Goal: Task Accomplishment & Management: Manage account settings

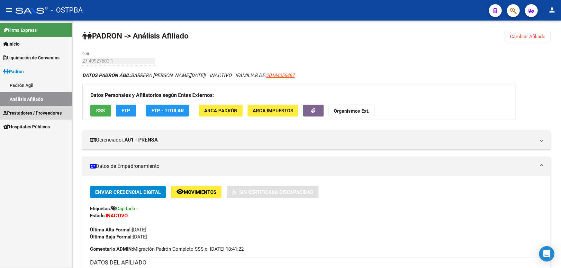
click at [20, 111] on span "Prestadores / Proveedores" at bounding box center [32, 113] width 59 height 7
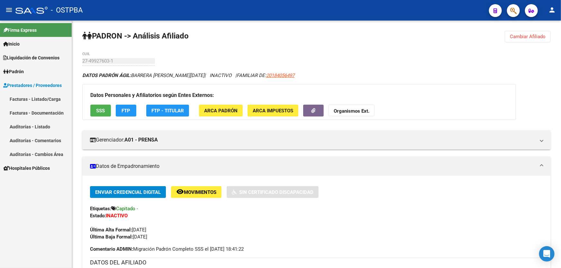
click at [41, 130] on link "Auditorías - Listado" at bounding box center [36, 127] width 72 height 14
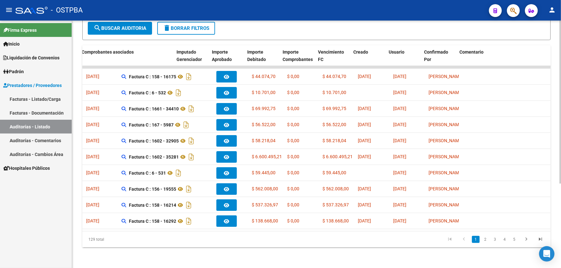
scroll to position [0, 193]
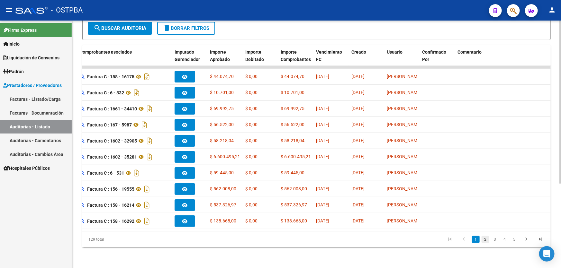
click at [486, 239] on link "2" at bounding box center [486, 239] width 8 height 7
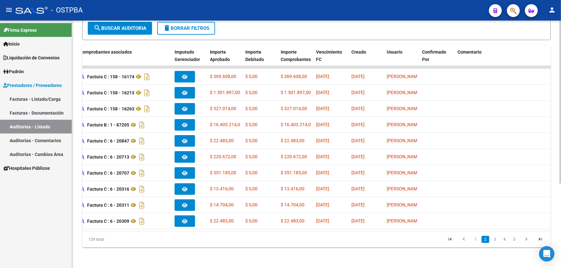
scroll to position [128, 0]
click at [495, 242] on link "3" at bounding box center [495, 239] width 8 height 7
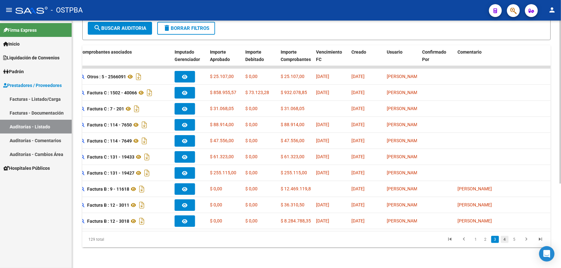
click at [504, 241] on link "4" at bounding box center [505, 239] width 8 height 7
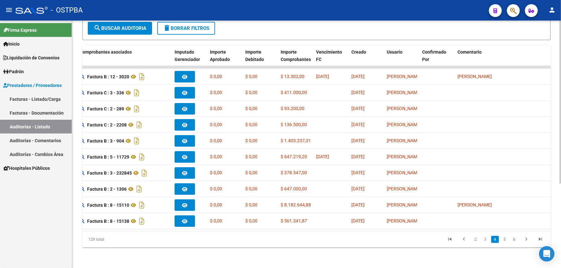
click at [504, 241] on link "5" at bounding box center [505, 239] width 8 height 7
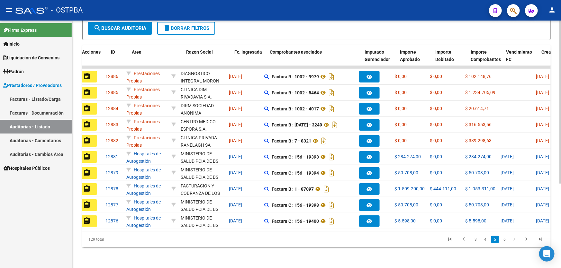
scroll to position [0, 0]
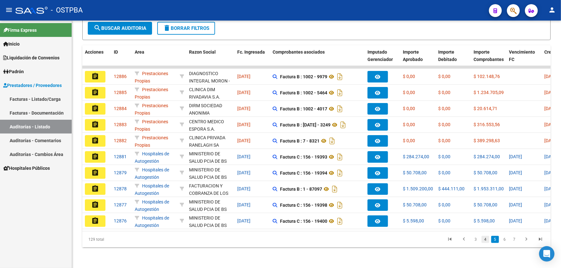
click at [486, 241] on link "4" at bounding box center [486, 239] width 8 height 7
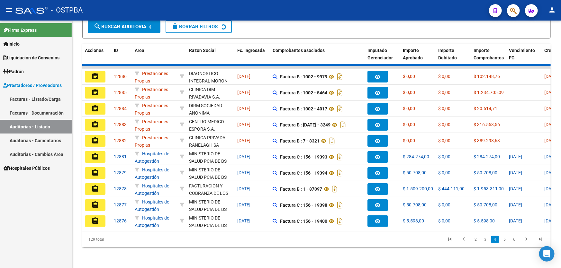
scroll to position [128, 0]
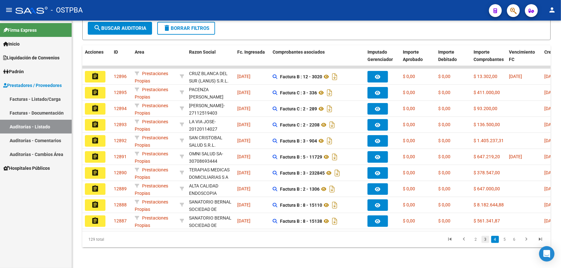
click at [485, 240] on link "3" at bounding box center [486, 239] width 8 height 7
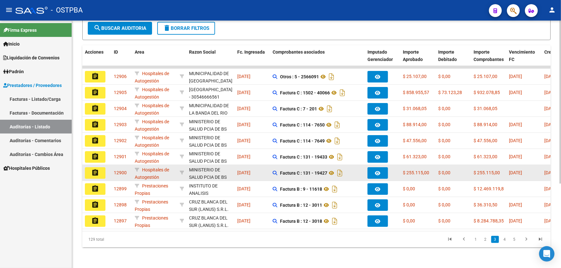
click at [95, 169] on mat-icon "assignment" at bounding box center [95, 173] width 8 height 8
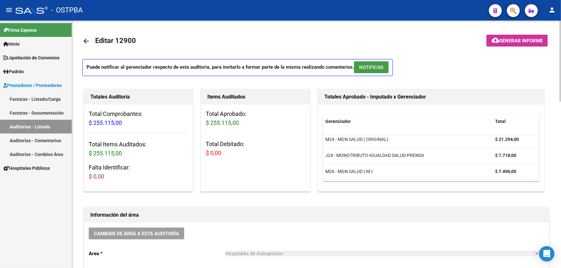
click at [375, 70] on button "NOTIFICAR" at bounding box center [371, 67] width 35 height 12
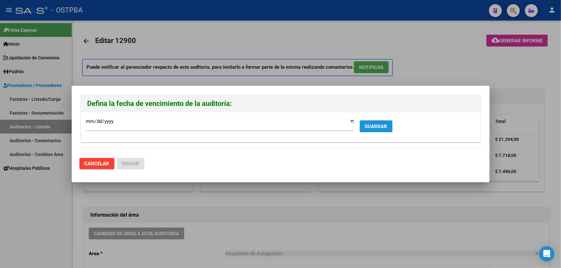
click at [377, 125] on span "GUARDAR" at bounding box center [376, 127] width 23 height 6
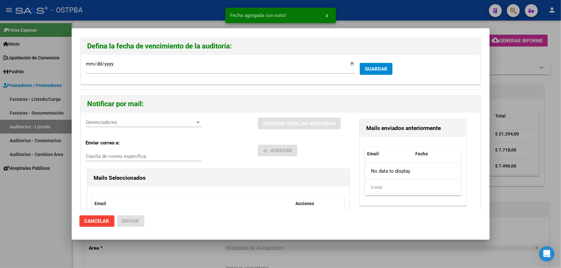
click at [114, 124] on span "Gerenciadores" at bounding box center [141, 123] width 110 height 6
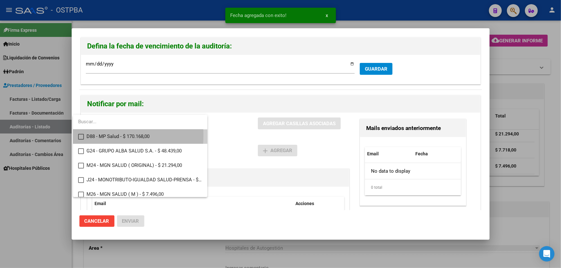
click at [83, 135] on mat-pseudo-checkbox at bounding box center [81, 137] width 6 height 6
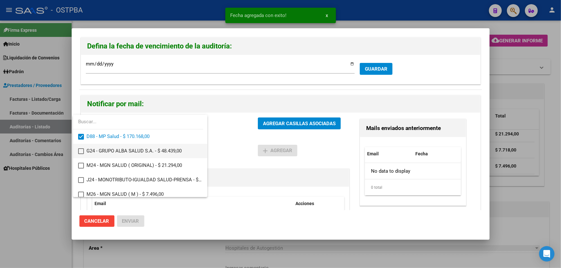
click at [80, 149] on mat-pseudo-checkbox at bounding box center [81, 152] width 6 height 6
click at [77, 162] on mat-option "M24 - MGN SALUD ( ORIGINAL) - $ 21.294,00" at bounding box center [140, 166] width 134 height 14
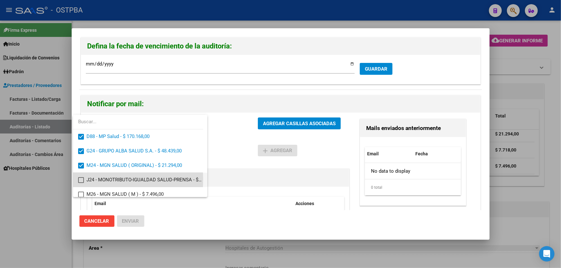
click at [80, 180] on mat-pseudo-checkbox at bounding box center [81, 180] width 6 height 6
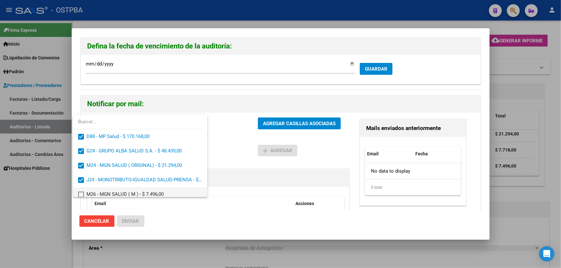
click at [81, 195] on mat-pseudo-checkbox at bounding box center [81, 195] width 6 height 6
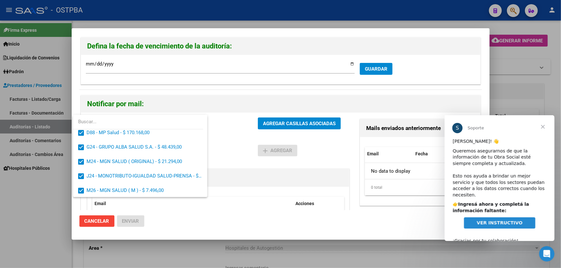
click at [300, 123] on div at bounding box center [280, 134] width 561 height 268
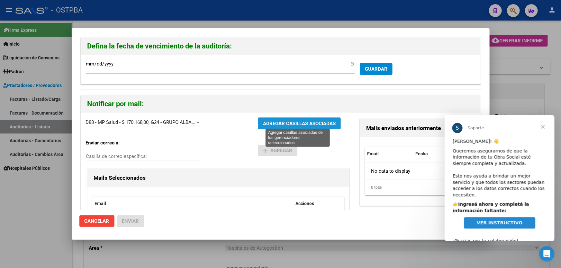
click at [283, 124] on span "AGREGAR CASILLAS ASOCIADAS" at bounding box center [299, 124] width 73 height 6
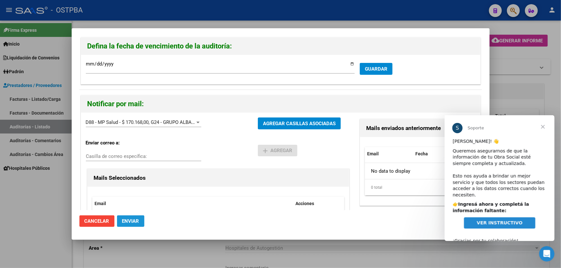
click at [126, 221] on span "Enviar" at bounding box center [130, 222] width 17 height 6
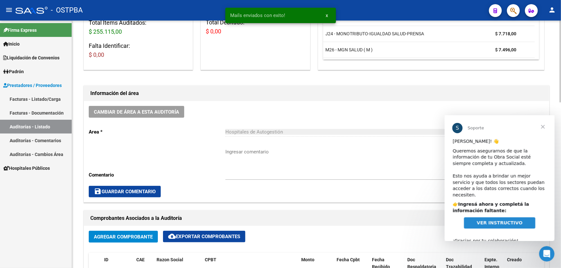
scroll to position [117, 0]
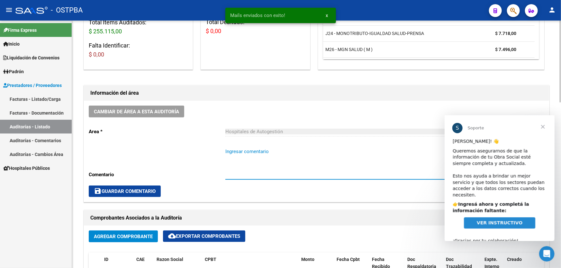
click at [239, 160] on textarea "Ingresar comentario" at bounding box center [382, 163] width 314 height 30
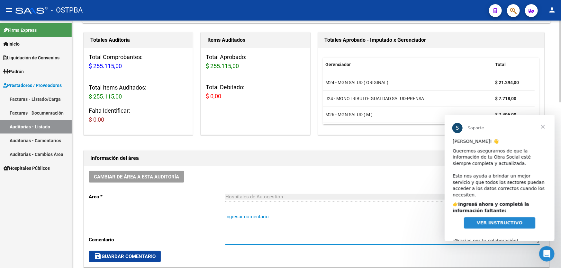
scroll to position [146, 0]
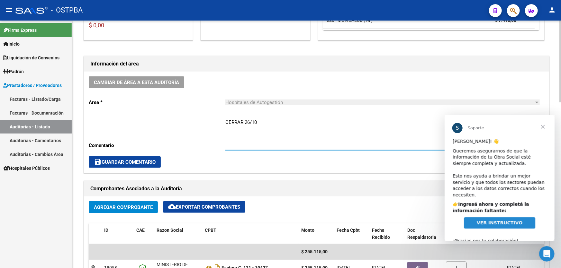
drag, startPoint x: 226, startPoint y: 122, endPoint x: 259, endPoint y: 124, distance: 32.5
click at [259, 124] on textarea "CERRAR 26/10" at bounding box center [382, 134] width 314 height 30
click at [305, 127] on textarea "CERRAR 26/10" at bounding box center [382, 134] width 314 height 30
type textarea "CERRAR 26/10"
click at [113, 160] on span "save Guardar Comentario" at bounding box center [125, 162] width 62 height 6
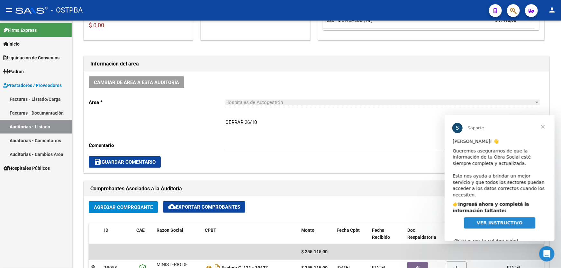
click at [543, 129] on span "Cerrar" at bounding box center [542, 126] width 23 height 23
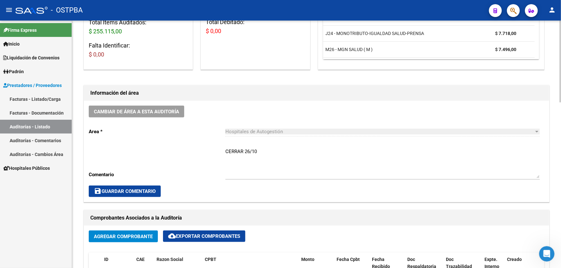
scroll to position [0, 0]
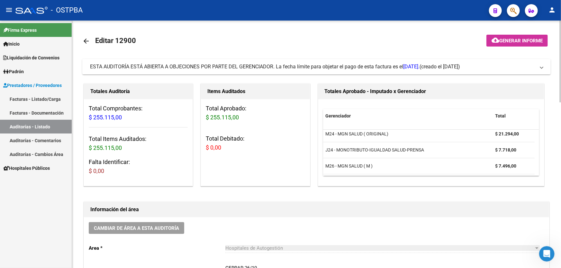
click at [85, 38] on mat-icon "arrow_back" at bounding box center [86, 41] width 8 height 8
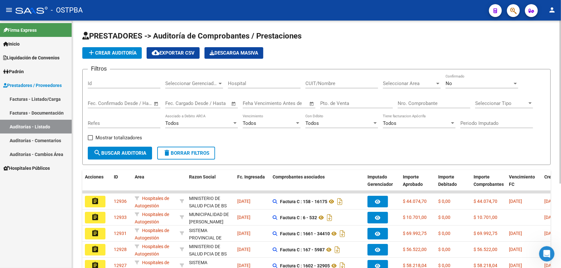
scroll to position [128, 0]
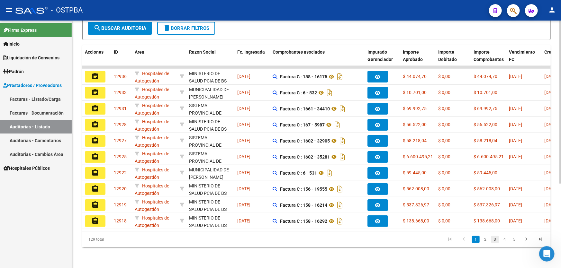
click at [497, 240] on link "3" at bounding box center [495, 239] width 8 height 7
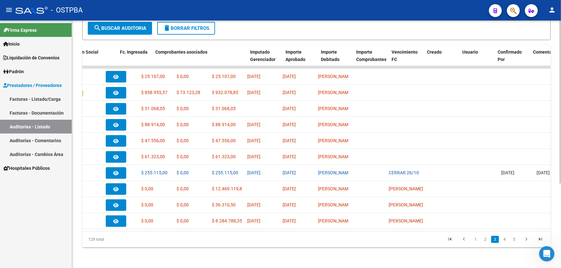
scroll to position [0, 0]
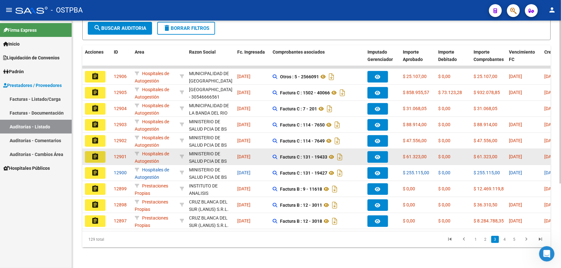
click at [94, 154] on mat-icon "assignment" at bounding box center [95, 157] width 8 height 8
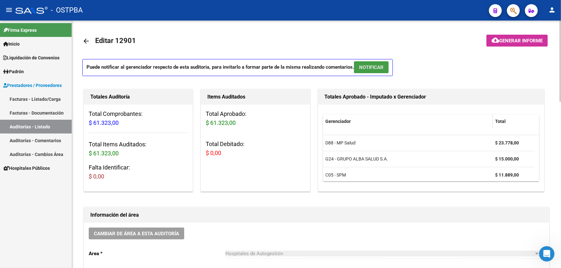
click at [375, 69] on span "NOTIFICAR" at bounding box center [371, 68] width 24 height 6
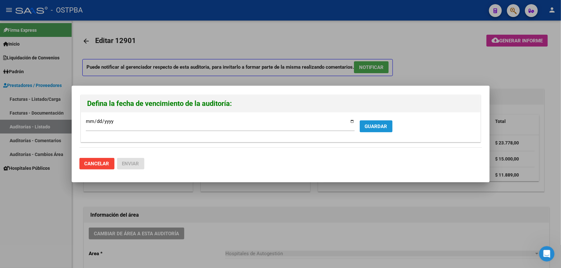
click at [378, 125] on span "GUARDAR" at bounding box center [376, 127] width 23 height 6
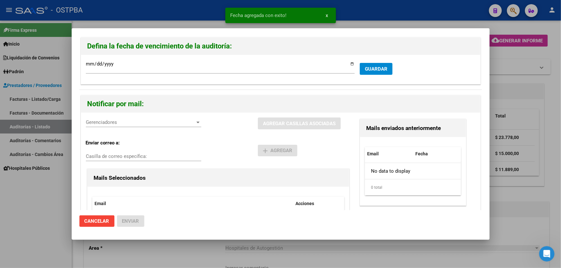
click at [105, 122] on span "Gerenciadores" at bounding box center [141, 123] width 110 height 6
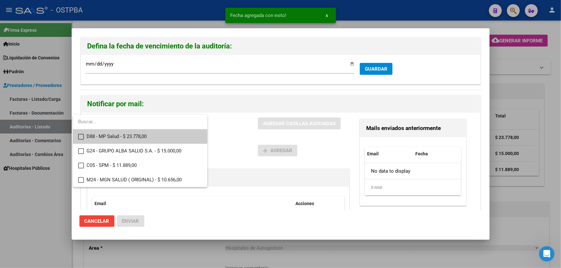
click at [80, 136] on mat-pseudo-checkbox at bounding box center [81, 137] width 6 height 6
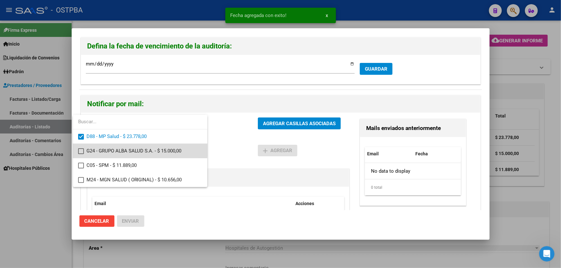
click at [80, 149] on mat-pseudo-checkbox at bounding box center [81, 152] width 6 height 6
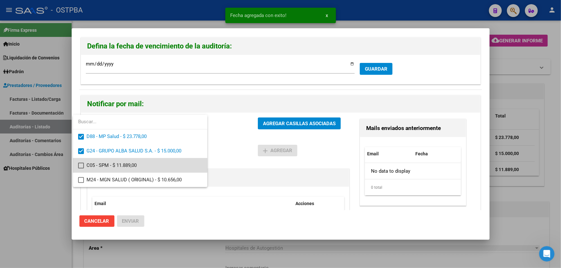
click at [78, 164] on mat-pseudo-checkbox at bounding box center [81, 166] width 6 height 6
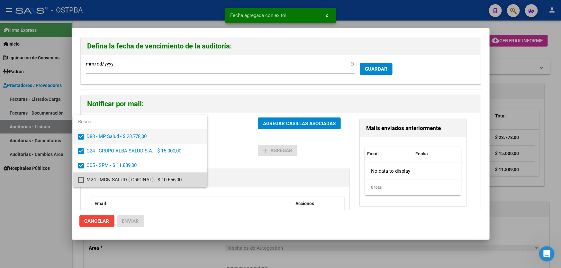
drag, startPoint x: 80, startPoint y: 181, endPoint x: 184, endPoint y: 141, distance: 111.4
click at [85, 176] on mat-option "M24 - MGN SALUD ( ORIGINAL) - $ 10.656,00" at bounding box center [140, 180] width 134 height 14
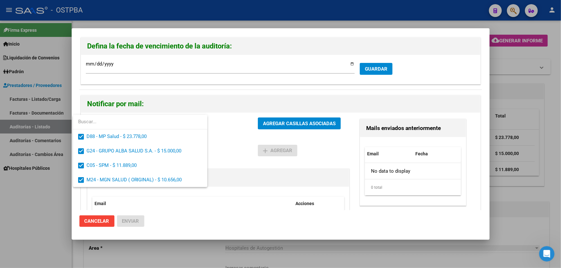
click at [223, 145] on div at bounding box center [280, 134] width 561 height 268
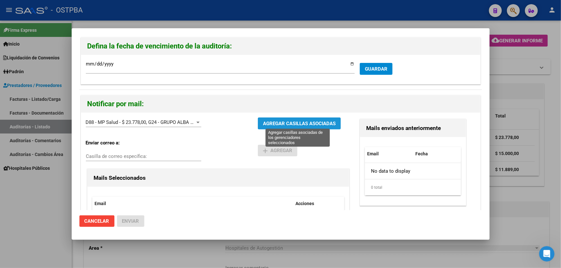
click at [305, 121] on button "AGREGAR CASILLAS ASOCIADAS" at bounding box center [299, 124] width 83 height 12
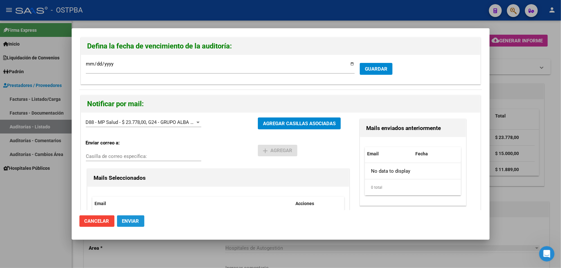
click at [124, 220] on span "Enviar" at bounding box center [130, 222] width 17 height 6
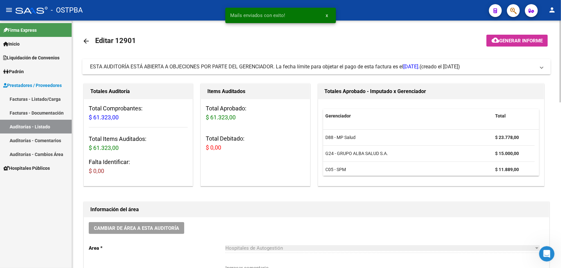
scroll to position [117, 0]
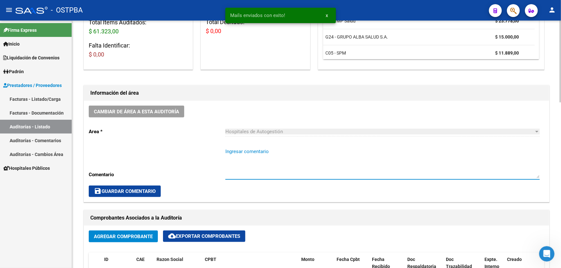
paste textarea "CERRAR 26/10"
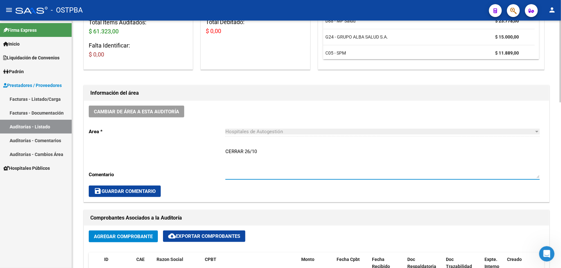
type textarea "CERRAR 26/10"
click at [147, 190] on span "save Guardar Comentario" at bounding box center [125, 192] width 62 height 6
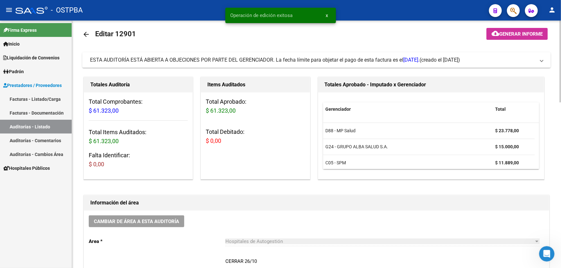
scroll to position [0, 0]
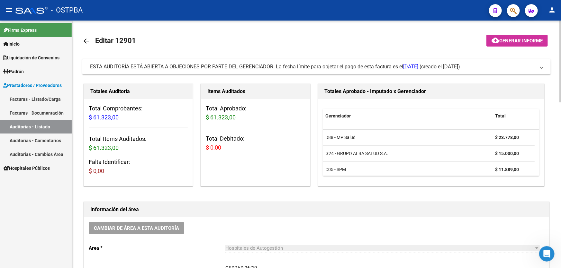
click at [86, 39] on mat-icon "arrow_back" at bounding box center [86, 41] width 8 height 8
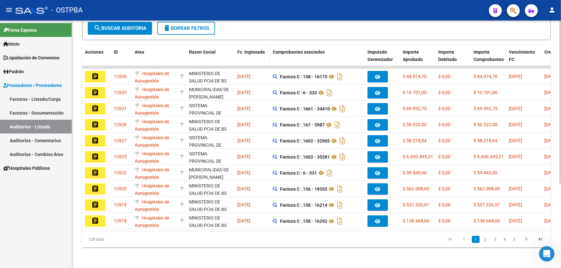
scroll to position [128, 0]
click at [494, 239] on link "3" at bounding box center [495, 239] width 8 height 7
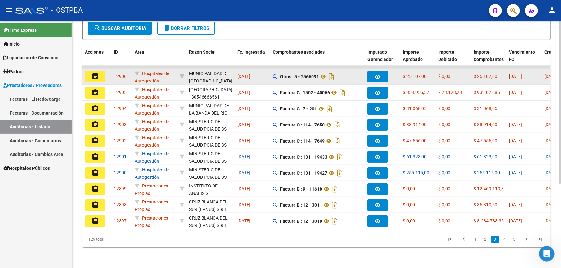
click at [94, 73] on mat-icon "assignment" at bounding box center [95, 77] width 8 height 8
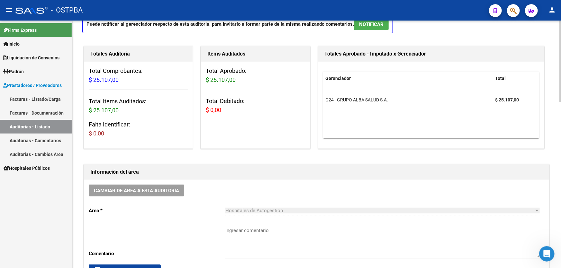
scroll to position [117, 0]
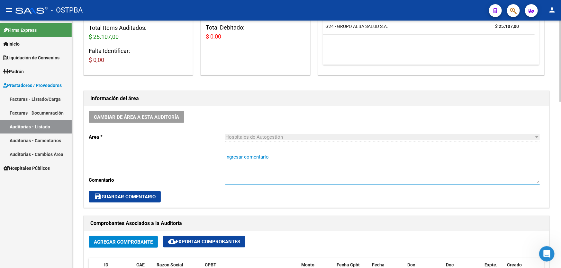
paste textarea "CERRAR 26/10"
type textarea "CERRAR 26/10"
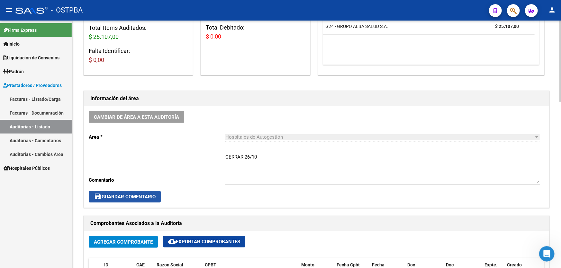
click at [128, 198] on span "save Guardar Comentario" at bounding box center [125, 197] width 62 height 6
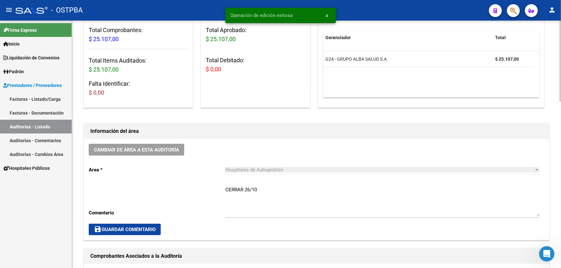
scroll to position [0, 0]
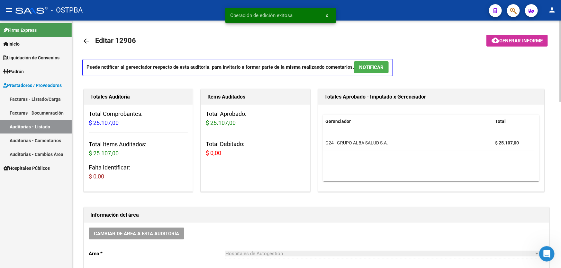
click at [381, 68] on span "NOTIFICAR" at bounding box center [371, 68] width 24 height 6
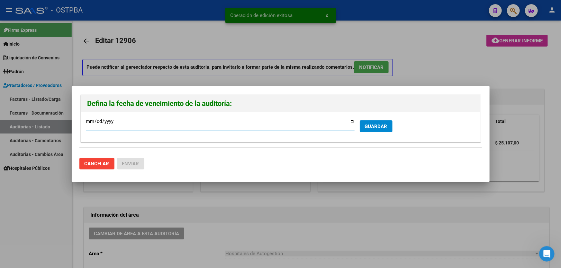
click at [373, 125] on span "GUARDAR" at bounding box center [376, 127] width 23 height 6
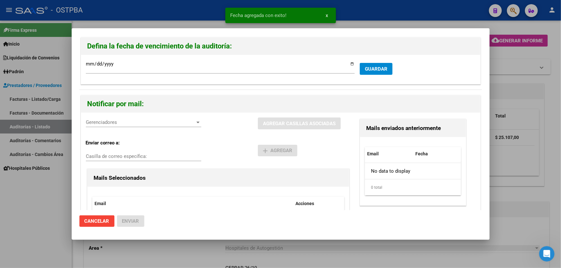
click at [113, 123] on span "Gerenciadores" at bounding box center [141, 123] width 110 height 6
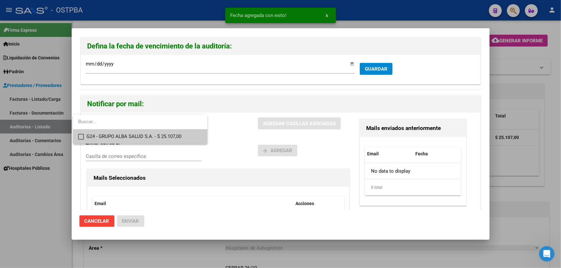
click at [78, 135] on mat-pseudo-checkbox at bounding box center [81, 137] width 6 height 6
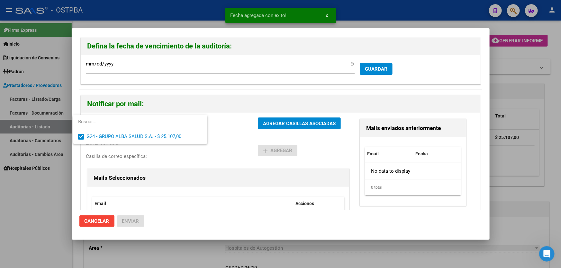
click at [228, 145] on div at bounding box center [280, 134] width 561 height 268
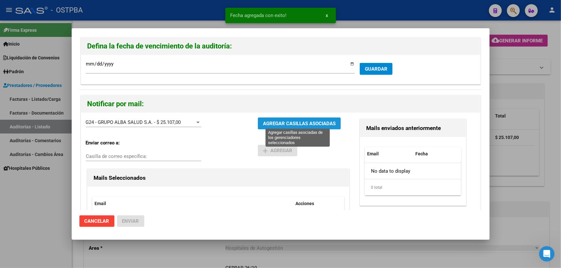
click at [289, 121] on span "AGREGAR CASILLAS ASOCIADAS" at bounding box center [299, 124] width 73 height 6
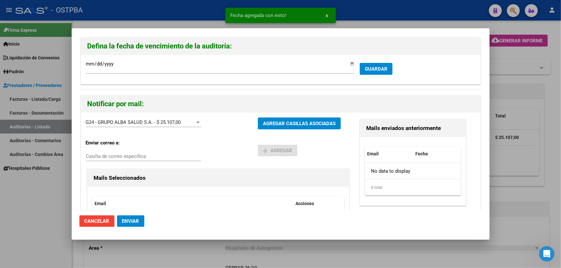
click at [125, 221] on span "Enviar" at bounding box center [130, 222] width 17 height 6
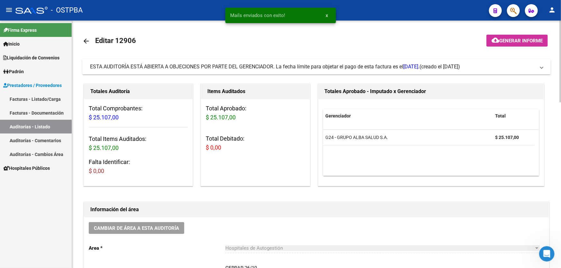
click at [86, 39] on mat-icon "arrow_back" at bounding box center [86, 41] width 8 height 8
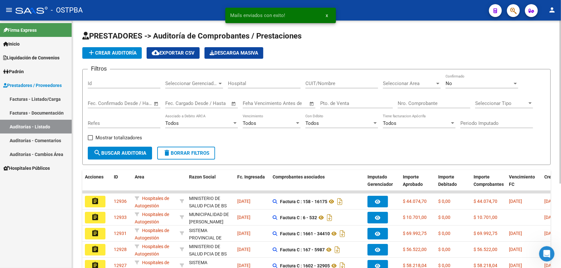
scroll to position [128, 0]
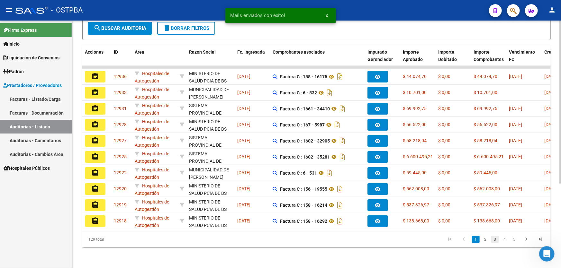
click at [498, 240] on link "3" at bounding box center [495, 239] width 8 height 7
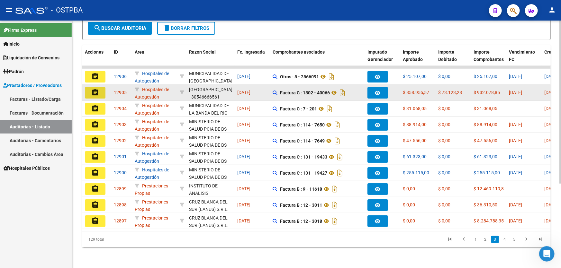
click at [94, 89] on mat-icon "assignment" at bounding box center [95, 93] width 8 height 8
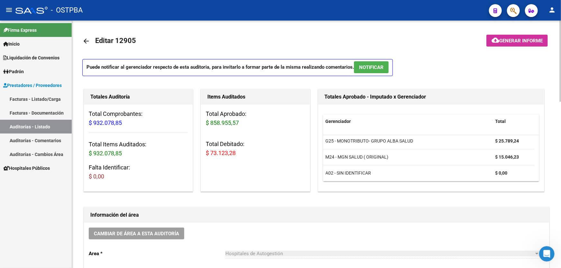
scroll to position [68, 0]
click at [365, 67] on span "NOTIFICAR" at bounding box center [371, 68] width 24 height 6
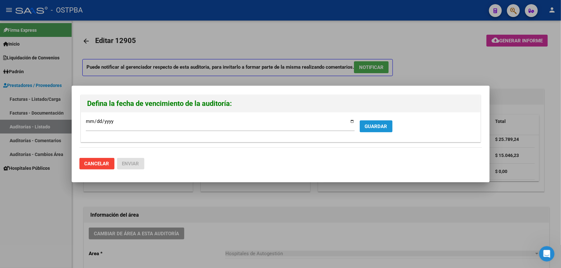
click at [381, 127] on span "GUARDAR" at bounding box center [376, 127] width 23 height 6
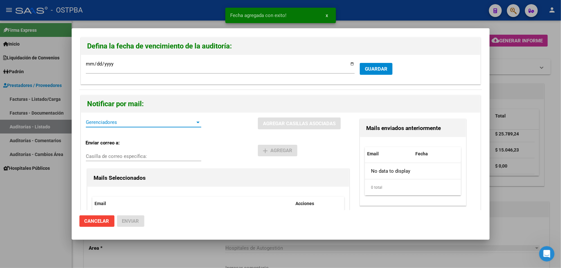
click at [97, 122] on span "Gerenciadores" at bounding box center [141, 123] width 110 height 6
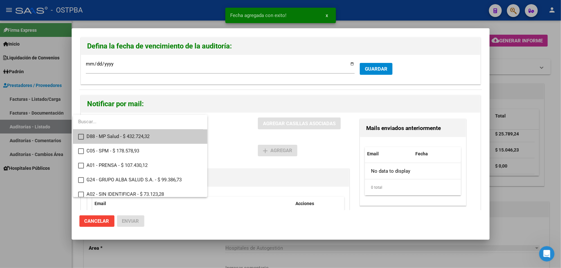
click at [81, 133] on mat-option "D88 - MP Salud - $ 432.724,32" at bounding box center [140, 137] width 134 height 14
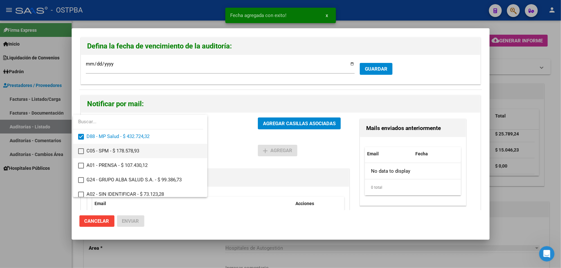
click at [78, 149] on mat-pseudo-checkbox at bounding box center [81, 152] width 6 height 6
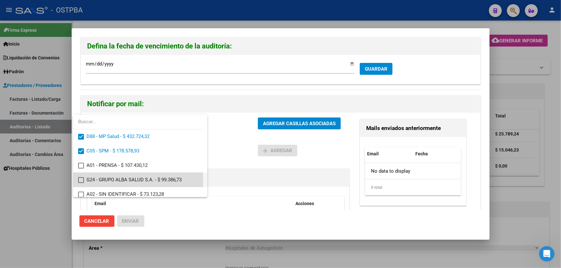
click at [80, 179] on mat-pseudo-checkbox at bounding box center [81, 180] width 6 height 6
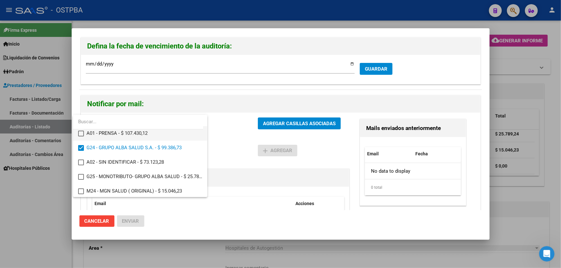
scroll to position [33, 0]
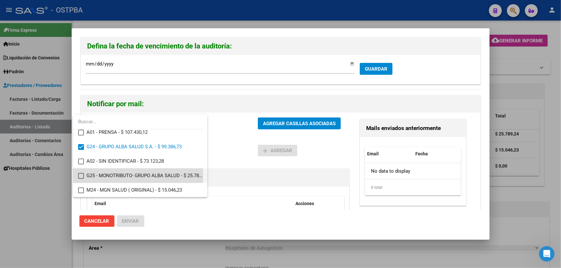
click at [79, 176] on mat-pseudo-checkbox at bounding box center [81, 176] width 6 height 6
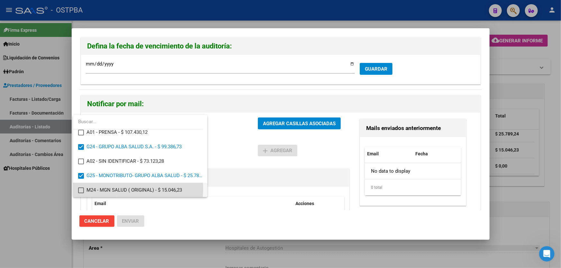
click at [79, 188] on mat-pseudo-checkbox at bounding box center [81, 191] width 6 height 6
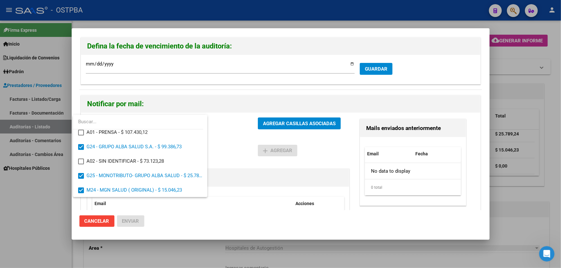
click at [220, 149] on div at bounding box center [280, 134] width 561 height 268
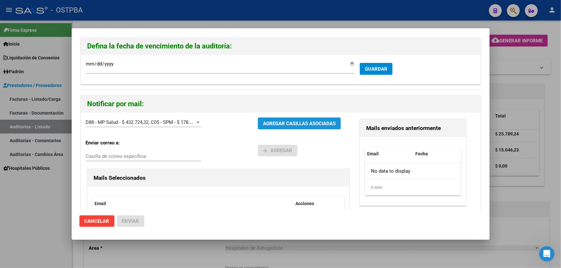
click at [302, 119] on button "AGREGAR CASILLAS ASOCIADAS" at bounding box center [299, 124] width 83 height 12
click at [132, 219] on span "Enviar" at bounding box center [130, 222] width 17 height 6
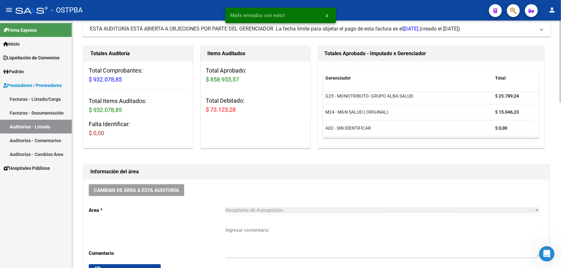
scroll to position [146, 0]
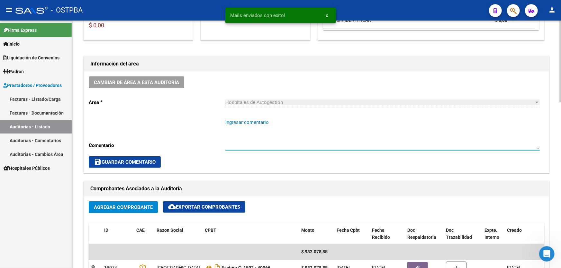
paste textarea "CERRAR 26/10"
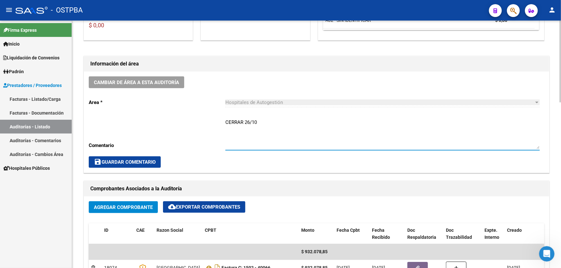
type textarea "CERRAR 26/10"
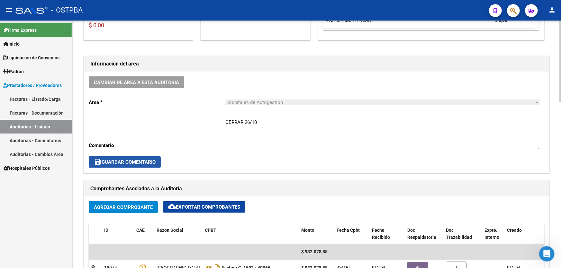
click at [132, 160] on span "save Guardar Comentario" at bounding box center [125, 162] width 62 height 6
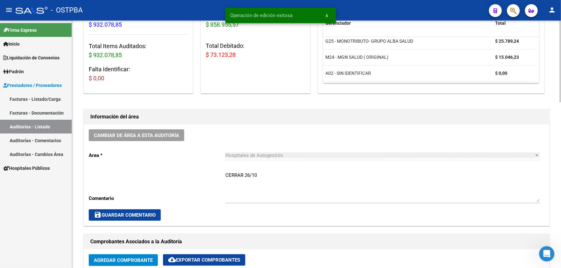
scroll to position [0, 0]
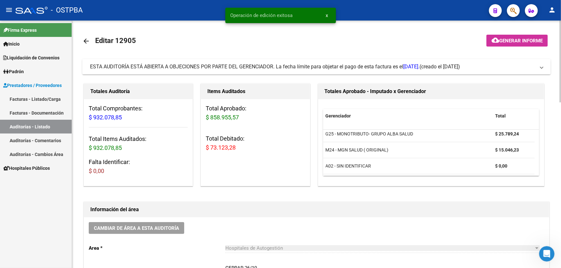
click at [84, 41] on mat-icon "arrow_back" at bounding box center [86, 41] width 8 height 8
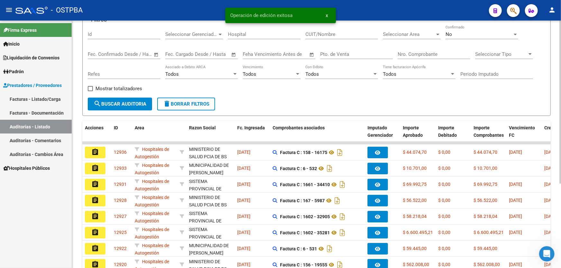
scroll to position [128, 0]
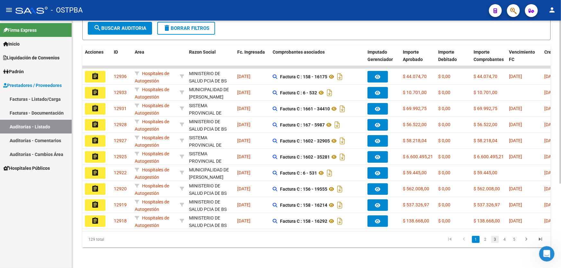
click at [495, 240] on link "3" at bounding box center [495, 239] width 8 height 7
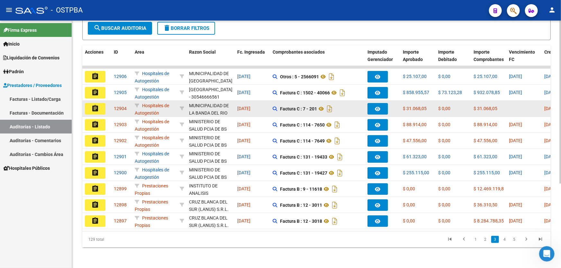
click at [89, 104] on button "assignment" at bounding box center [95, 109] width 21 height 12
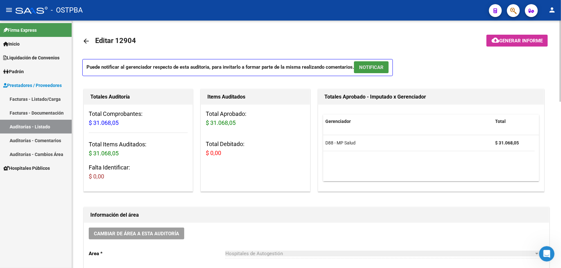
click at [374, 65] on span "NOTIFICAR" at bounding box center [371, 68] width 24 height 6
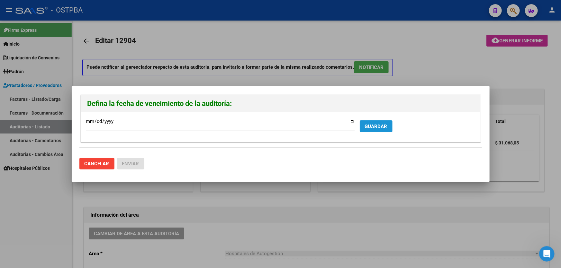
click at [385, 132] on button "GUARDAR" at bounding box center [376, 127] width 33 height 12
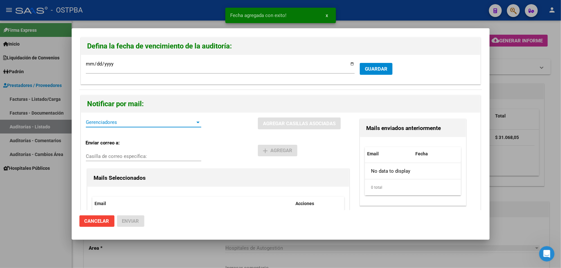
click at [105, 124] on span "Gerenciadores" at bounding box center [141, 123] width 110 height 6
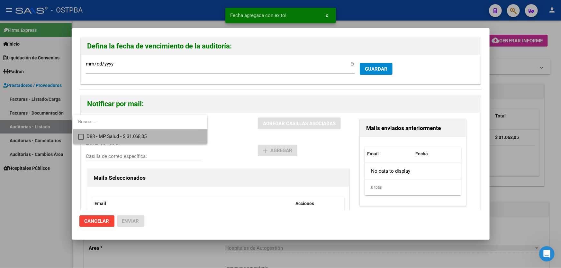
click at [80, 136] on mat-pseudo-checkbox at bounding box center [81, 137] width 6 height 6
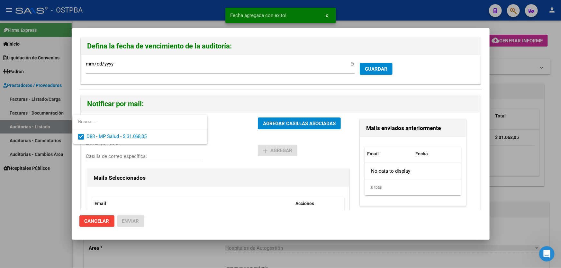
click at [223, 138] on div at bounding box center [280, 134] width 561 height 268
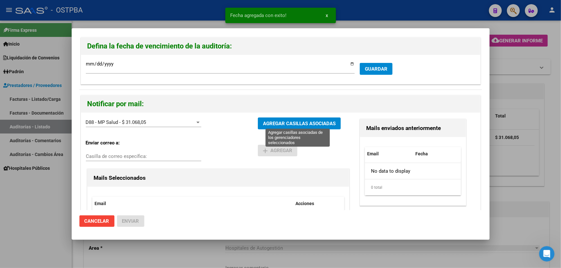
click at [286, 119] on button "AGREGAR CASILLAS ASOCIADAS" at bounding box center [299, 124] width 83 height 12
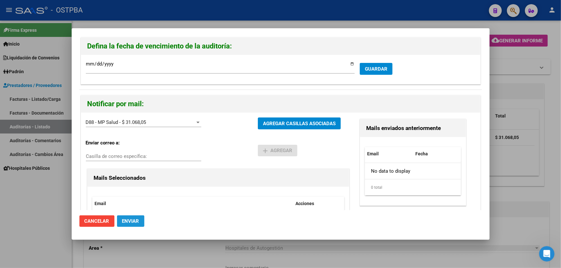
click at [132, 219] on span "Enviar" at bounding box center [130, 222] width 17 height 6
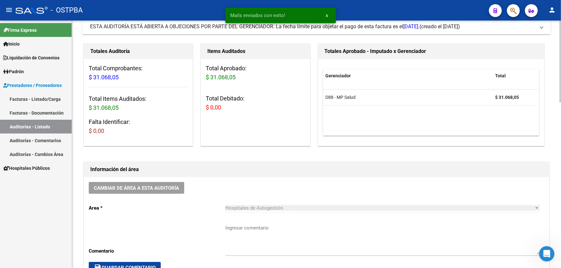
scroll to position [146, 0]
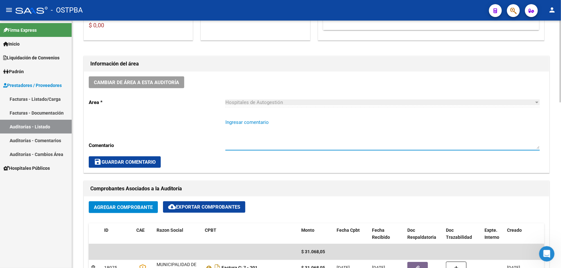
paste textarea "CERRAR 26/10"
type textarea "CERRAR 26/10"
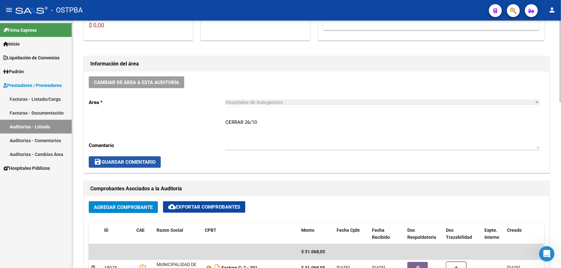
click at [106, 164] on span "save Guardar Comentario" at bounding box center [125, 162] width 62 height 6
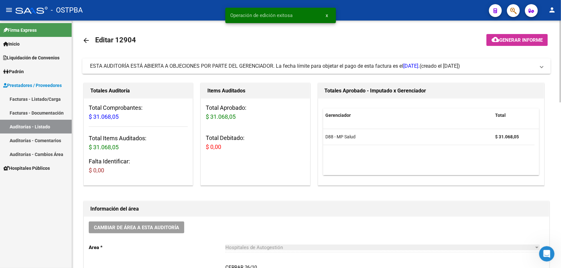
scroll to position [0, 0]
click at [87, 38] on mat-icon "arrow_back" at bounding box center [86, 41] width 8 height 8
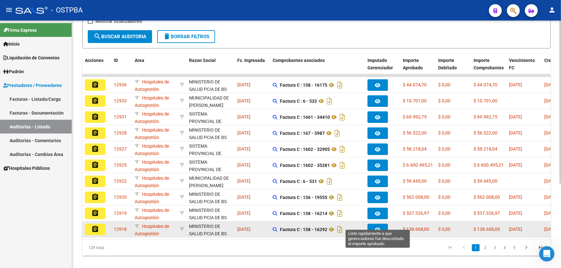
scroll to position [128, 0]
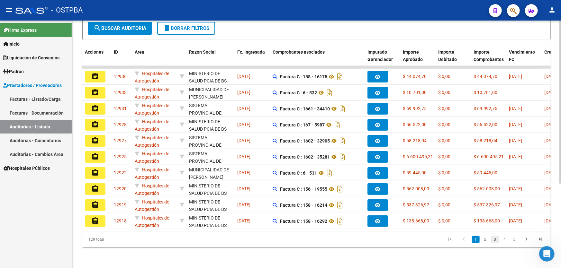
click at [497, 239] on link "3" at bounding box center [495, 239] width 8 height 7
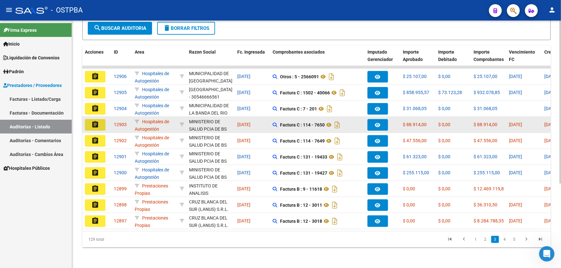
click at [95, 121] on mat-icon "assignment" at bounding box center [95, 125] width 8 height 8
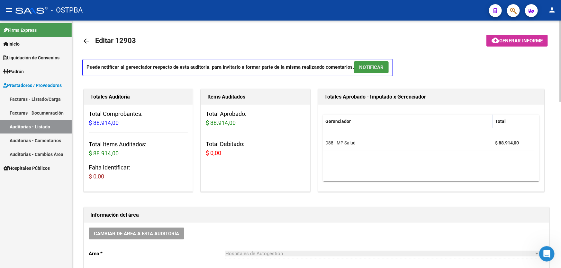
click at [378, 68] on span "NOTIFICAR" at bounding box center [371, 68] width 24 height 6
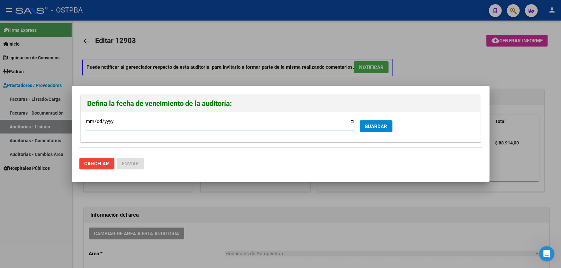
click at [382, 124] on span "GUARDAR" at bounding box center [376, 127] width 23 height 6
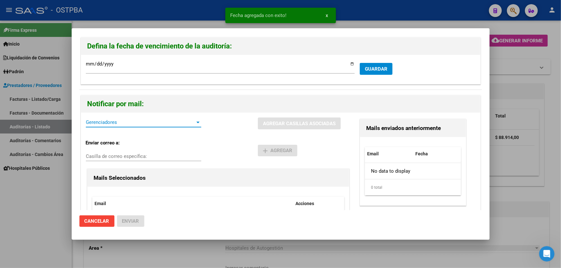
click at [97, 120] on span "Gerenciadores" at bounding box center [141, 123] width 110 height 6
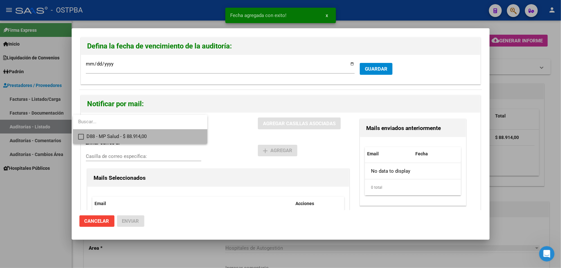
click at [81, 137] on mat-pseudo-checkbox at bounding box center [81, 137] width 6 height 6
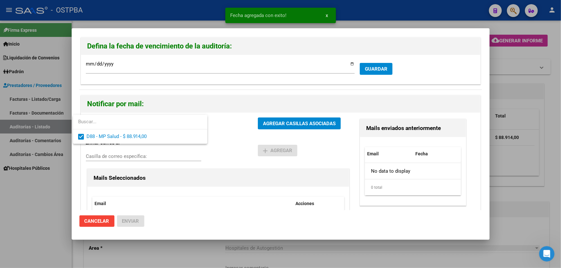
click at [225, 131] on div at bounding box center [280, 134] width 561 height 268
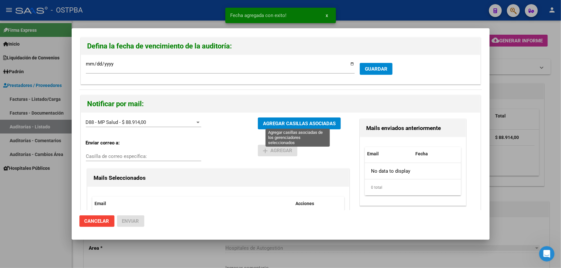
click at [294, 124] on span "AGREGAR CASILLAS ASOCIADAS" at bounding box center [299, 124] width 73 height 6
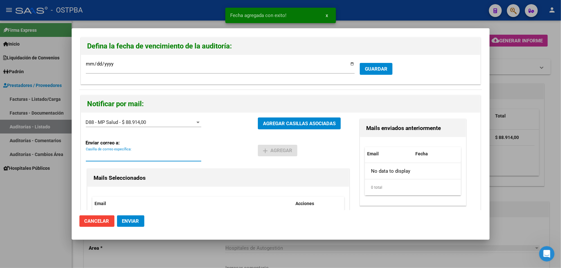
click at [109, 155] on input "Casilla de correo específica:" at bounding box center [143, 157] width 115 height 6
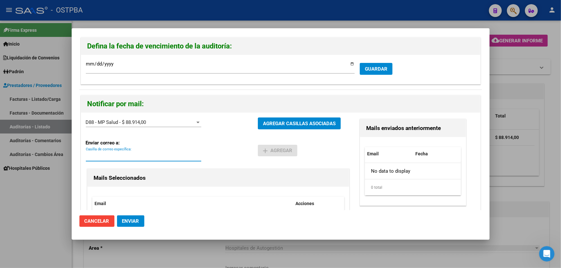
click at [109, 155] on input "Casilla de correo específica:" at bounding box center [143, 157] width 115 height 6
click at [222, 133] on div "D88 - MP Salud - $ 88.914,00 Gerenciadores" at bounding box center [172, 126] width 172 height 17
click at [134, 221] on span "Enviar" at bounding box center [130, 222] width 17 height 6
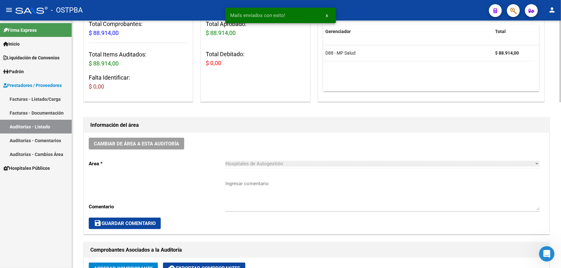
scroll to position [87, 0]
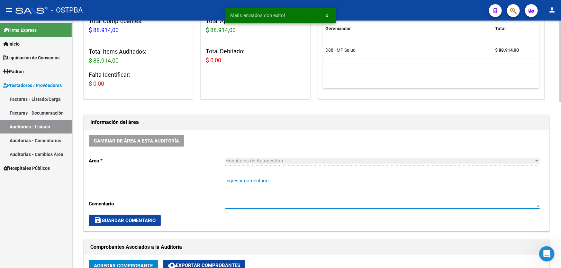
paste textarea "CERRAR 26/10"
type textarea "CERRAR 26/10"
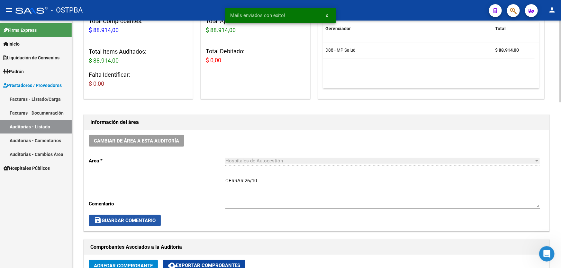
click at [123, 218] on span "save Guardar Comentario" at bounding box center [125, 221] width 62 height 6
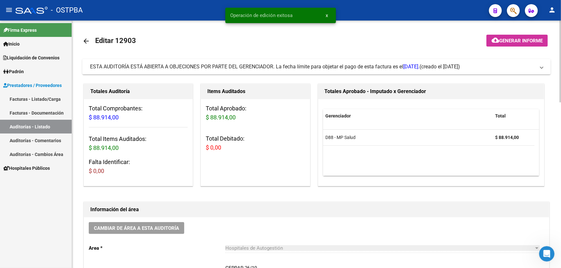
click at [86, 38] on mat-icon "arrow_back" at bounding box center [86, 41] width 8 height 8
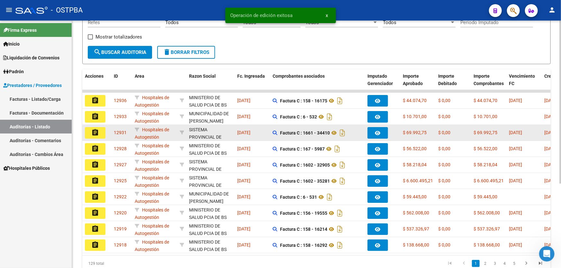
scroll to position [128, 0]
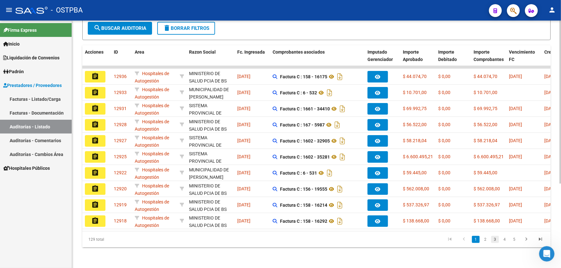
click at [496, 241] on link "3" at bounding box center [495, 239] width 8 height 7
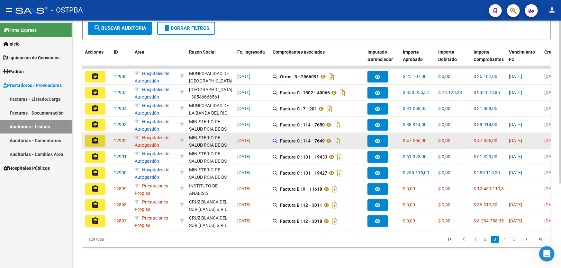
click at [93, 137] on mat-icon "assignment" at bounding box center [95, 141] width 8 height 8
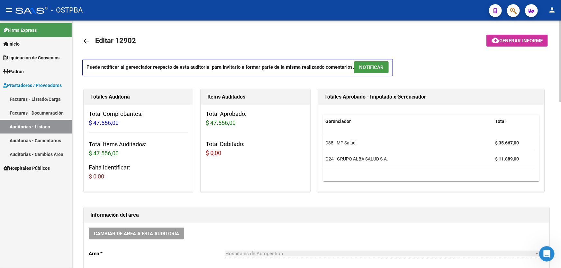
click at [373, 64] on span "NOTIFICAR" at bounding box center [371, 67] width 24 height 6
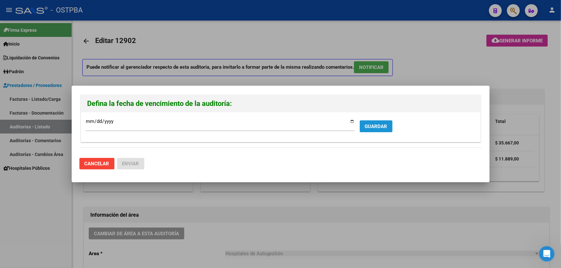
click at [379, 126] on span "GUARDAR" at bounding box center [376, 127] width 23 height 6
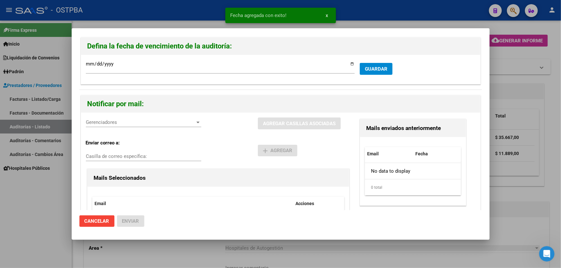
click at [372, 67] on span "GUARDAR" at bounding box center [376, 69] width 23 height 6
click at [114, 121] on span "Gerenciadores" at bounding box center [141, 123] width 110 height 6
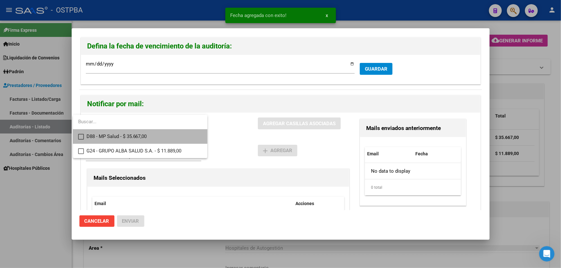
click at [80, 136] on mat-pseudo-checkbox at bounding box center [81, 137] width 6 height 6
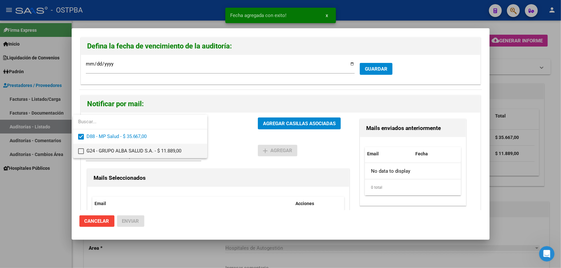
click at [82, 149] on mat-pseudo-checkbox at bounding box center [81, 152] width 6 height 6
click at [237, 135] on div at bounding box center [280, 134] width 561 height 268
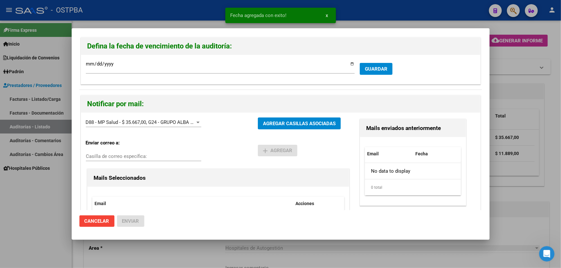
click at [281, 128] on button "AGREGAR CASILLAS ASOCIADAS" at bounding box center [299, 124] width 83 height 12
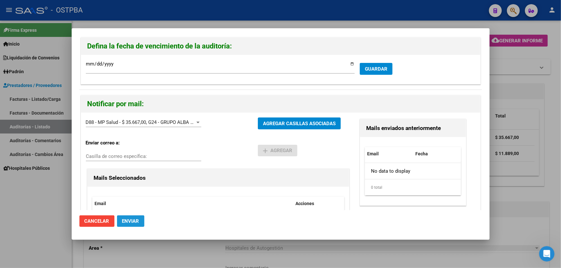
click at [130, 219] on span "Enviar" at bounding box center [130, 222] width 17 height 6
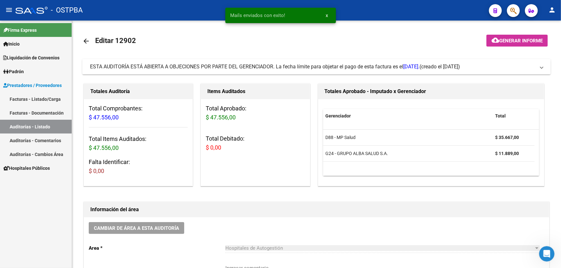
scroll to position [117, 0]
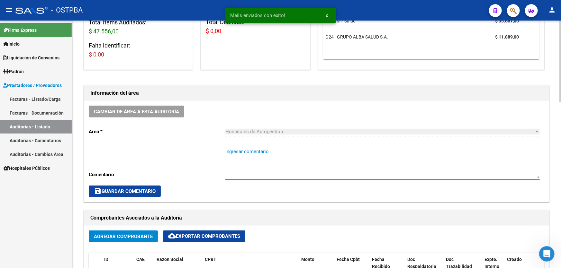
paste textarea "CERRAR 26/10"
type textarea "CERRAR 26/10"
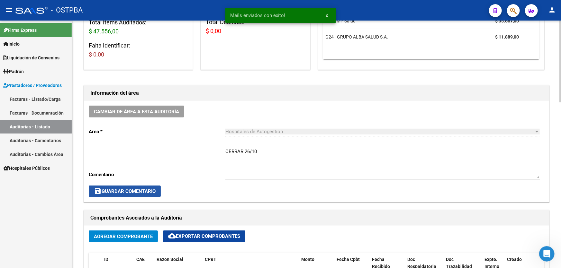
click at [119, 189] on span "save Guardar Comentario" at bounding box center [125, 192] width 62 height 6
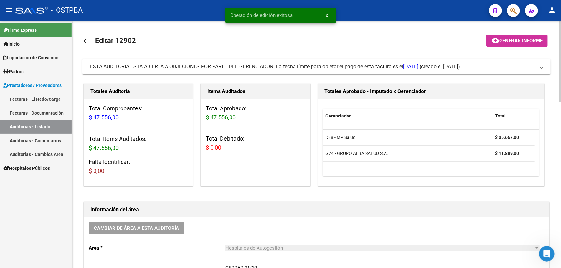
click at [87, 38] on mat-icon "arrow_back" at bounding box center [86, 41] width 8 height 8
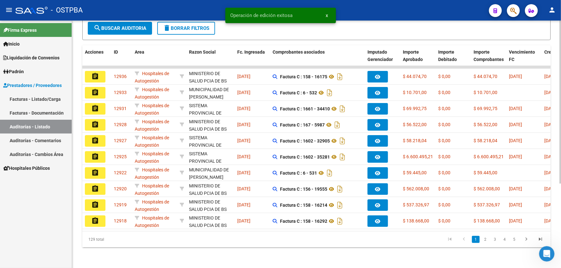
scroll to position [128, 0]
click at [493, 237] on link "3" at bounding box center [495, 239] width 8 height 7
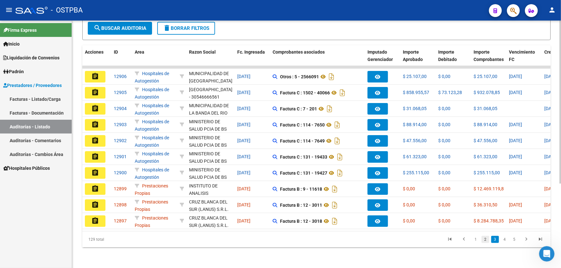
click at [485, 240] on link "2" at bounding box center [486, 239] width 8 height 7
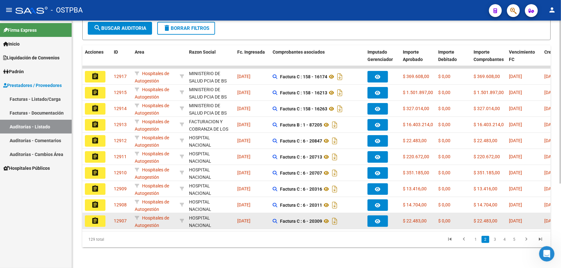
click at [96, 217] on mat-icon "assignment" at bounding box center [95, 221] width 8 height 8
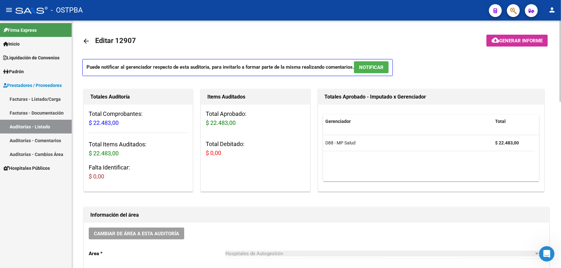
click at [367, 66] on span "NOTIFICAR" at bounding box center [371, 68] width 24 height 6
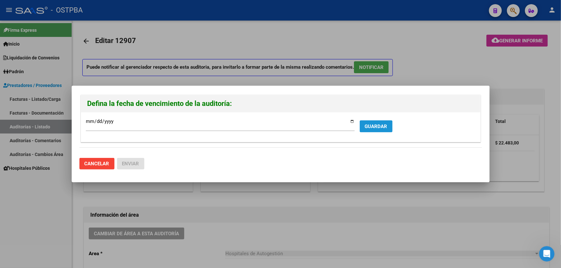
click at [365, 128] on span "GUARDAR" at bounding box center [376, 127] width 23 height 6
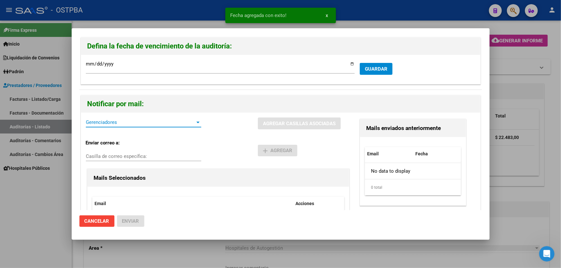
click at [104, 125] on span "Gerenciadores" at bounding box center [141, 123] width 110 height 6
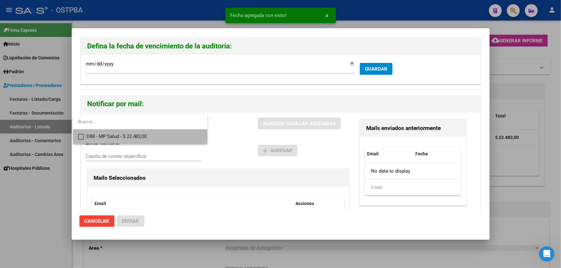
click at [80, 135] on mat-pseudo-checkbox at bounding box center [81, 137] width 6 height 6
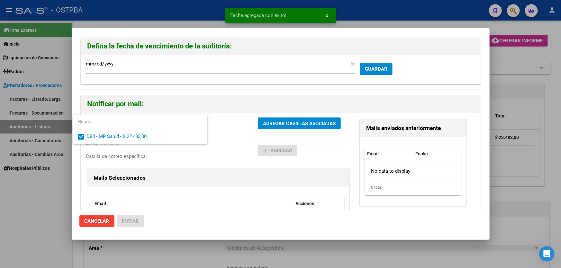
drag, startPoint x: 225, startPoint y: 141, endPoint x: 251, endPoint y: 131, distance: 27.7
click at [226, 141] on div at bounding box center [280, 134] width 561 height 268
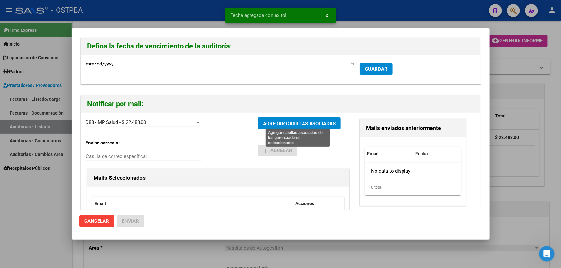
click at [299, 124] on span "AGREGAR CASILLAS ASOCIADAS" at bounding box center [299, 124] width 73 height 6
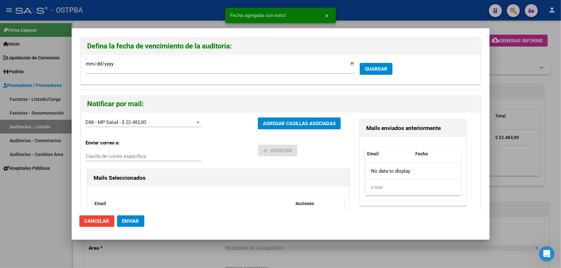
click at [134, 219] on button "Enviar" at bounding box center [130, 222] width 27 height 12
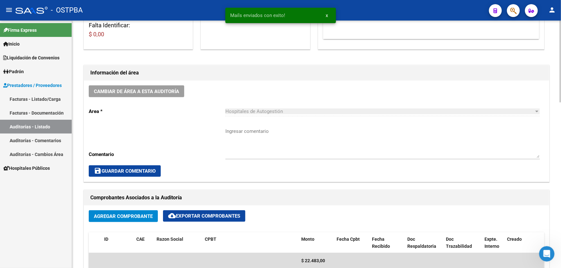
scroll to position [146, 0]
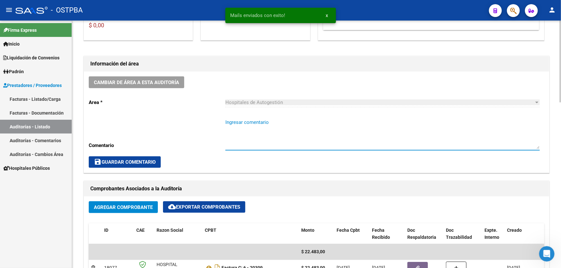
paste textarea "CERRAR 26/10"
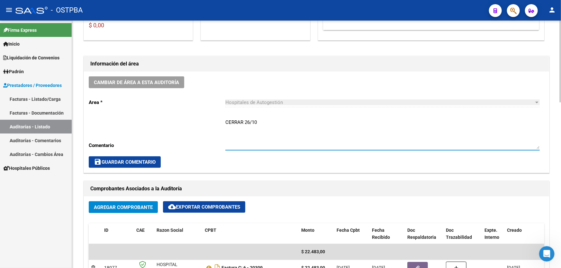
type textarea "CERRAR 26/10"
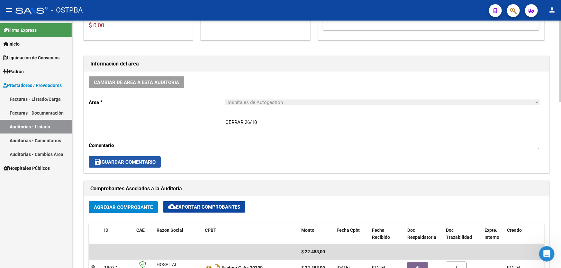
click at [134, 160] on span "save Guardar Comentario" at bounding box center [125, 162] width 62 height 6
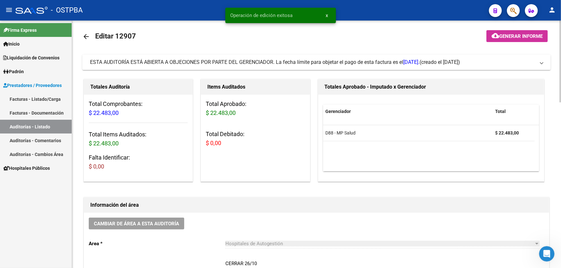
scroll to position [0, 0]
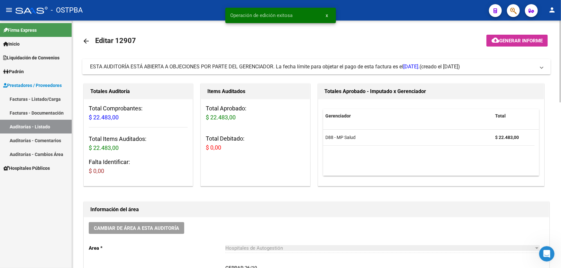
click at [84, 40] on mat-icon "arrow_back" at bounding box center [86, 41] width 8 height 8
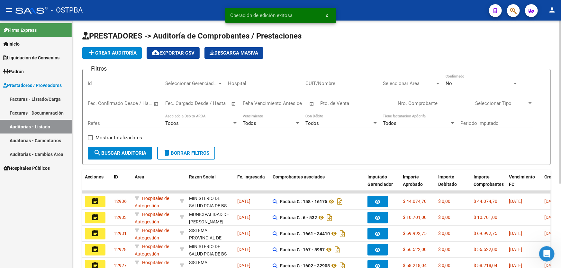
scroll to position [128, 0]
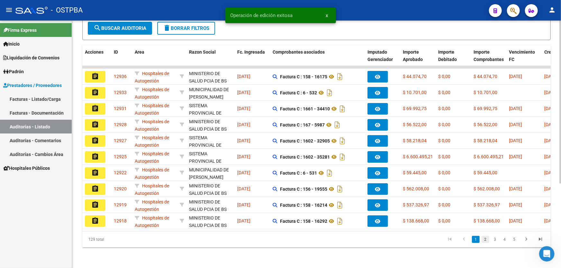
click at [486, 240] on link "2" at bounding box center [486, 239] width 8 height 7
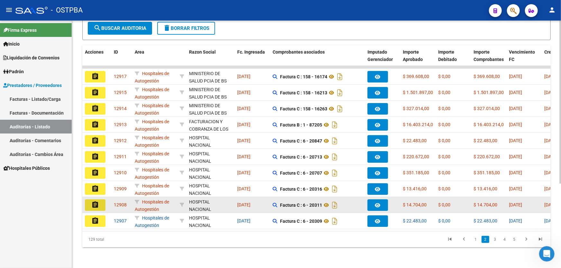
click at [93, 201] on mat-icon "assignment" at bounding box center [95, 205] width 8 height 8
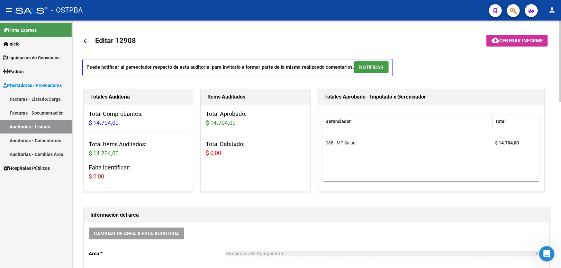
click at [370, 63] on button "NOTIFICAR" at bounding box center [371, 67] width 35 height 12
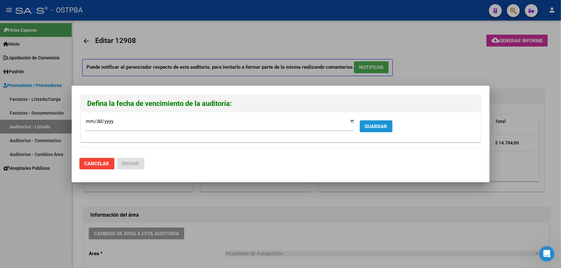
drag, startPoint x: 371, startPoint y: 125, endPoint x: 305, endPoint y: 119, distance: 66.5
click at [371, 124] on span "GUARDAR" at bounding box center [376, 127] width 23 height 6
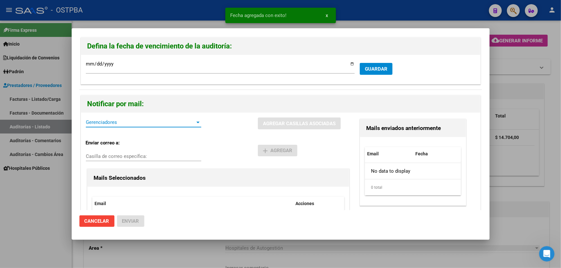
click at [118, 122] on span "Gerenciadores" at bounding box center [141, 123] width 110 height 6
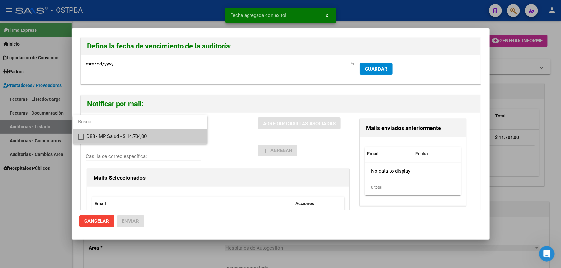
click at [81, 133] on mat-option "D88 - MP Salud - $ 14.704,00" at bounding box center [140, 137] width 134 height 14
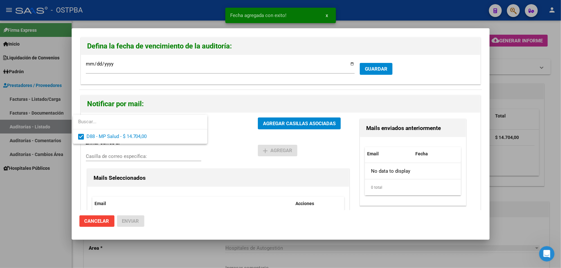
click at [224, 131] on div at bounding box center [280, 134] width 561 height 268
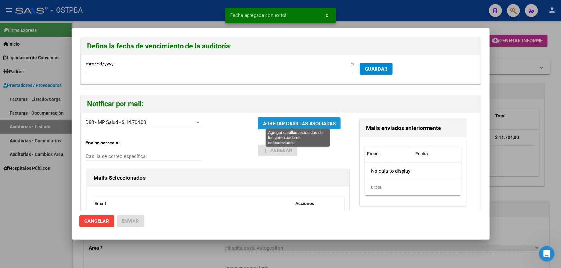
click at [297, 122] on span "AGREGAR CASILLAS ASOCIADAS" at bounding box center [299, 124] width 73 height 6
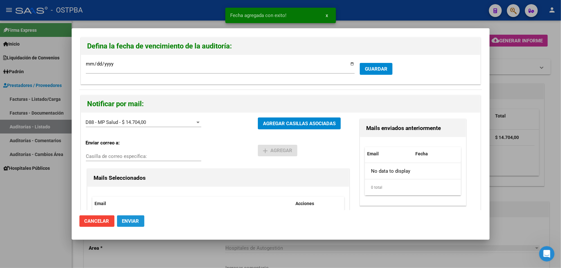
click at [130, 222] on span "Enviar" at bounding box center [130, 222] width 17 height 6
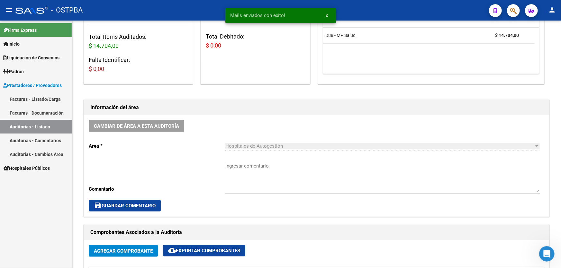
scroll to position [117, 0]
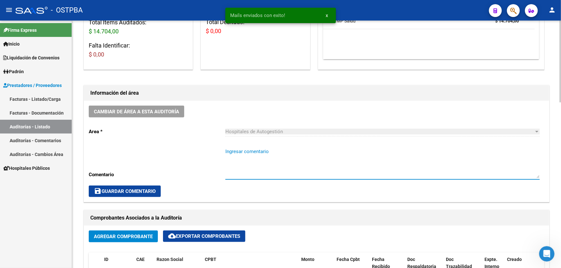
paste textarea "CERRAR 26/10"
type textarea "CERRAR 26/10"
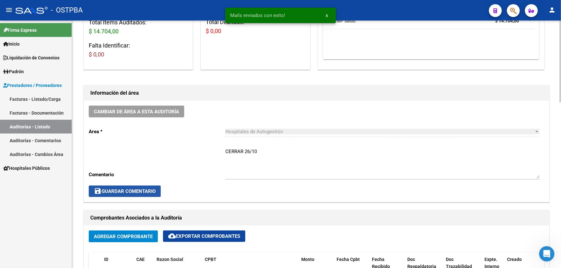
click at [131, 194] on button "save Guardar Comentario" at bounding box center [125, 192] width 72 height 12
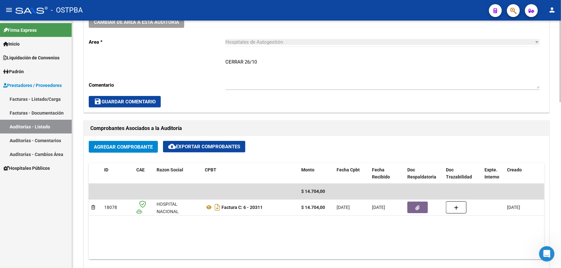
scroll to position [204, 0]
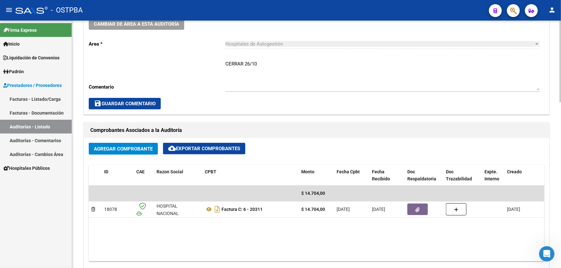
click at [141, 103] on span "save Guardar Comentario" at bounding box center [125, 104] width 62 height 6
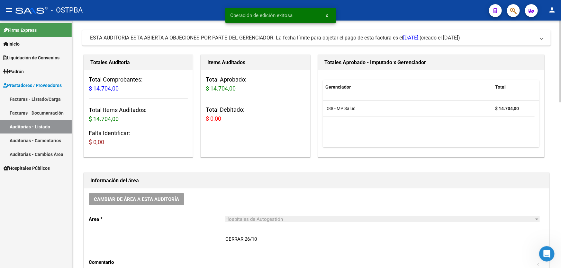
scroll to position [0, 0]
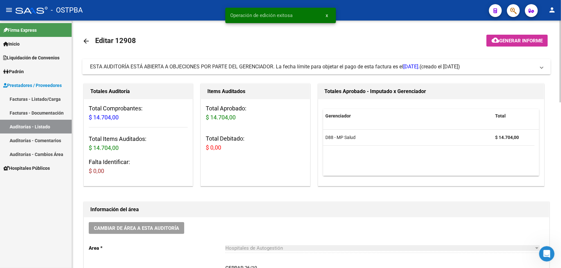
click at [87, 39] on mat-icon "arrow_back" at bounding box center [86, 41] width 8 height 8
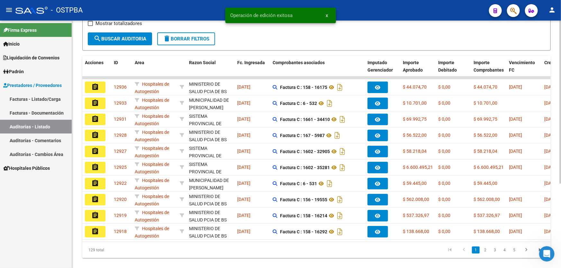
scroll to position [128, 0]
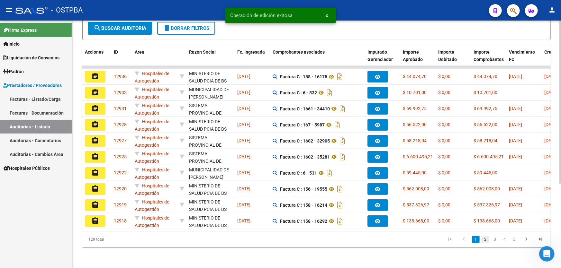
click at [485, 238] on link "2" at bounding box center [486, 239] width 8 height 7
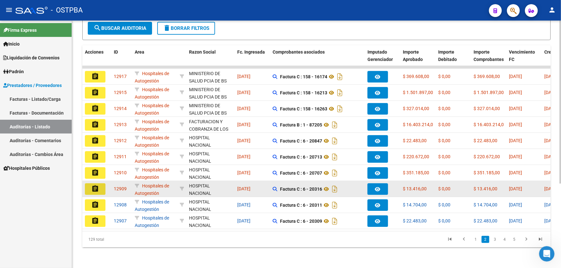
click at [97, 185] on mat-icon "assignment" at bounding box center [95, 189] width 8 height 8
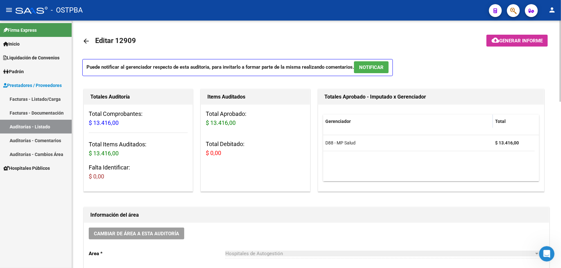
click at [372, 71] on button "NOTIFICAR" at bounding box center [371, 67] width 35 height 12
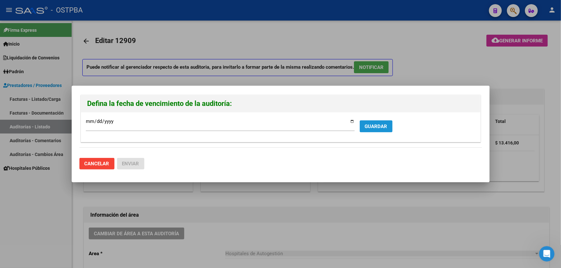
click at [378, 128] on span "GUARDAR" at bounding box center [376, 127] width 23 height 6
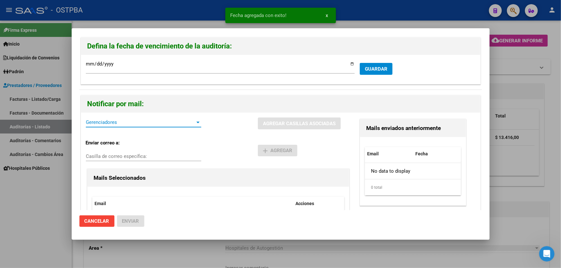
click at [99, 123] on span "Gerenciadores" at bounding box center [141, 123] width 110 height 6
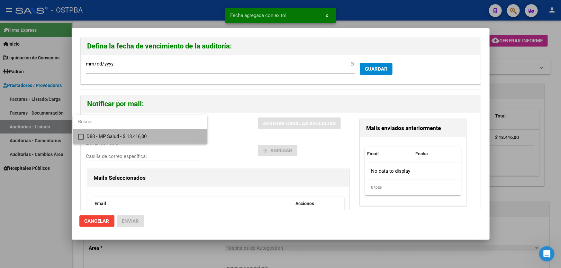
click at [78, 137] on mat-pseudo-checkbox at bounding box center [81, 137] width 6 height 6
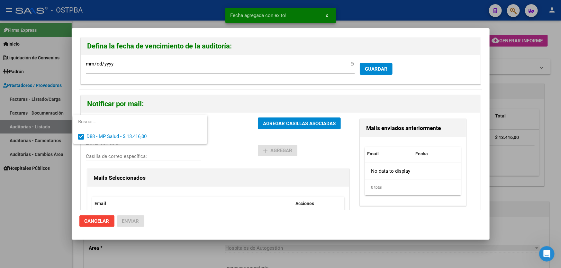
click at [233, 138] on div at bounding box center [280, 134] width 561 height 268
click at [299, 112] on div "Notificar por mail:" at bounding box center [280, 103] width 399 height 17
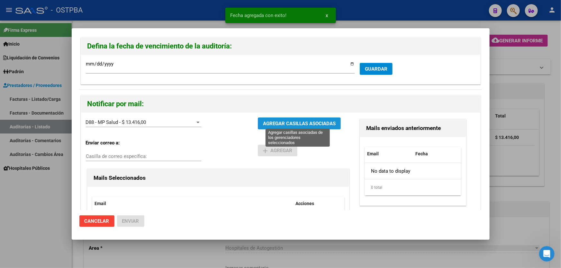
click at [299, 122] on span "AGREGAR CASILLAS ASOCIADAS" at bounding box center [299, 124] width 73 height 6
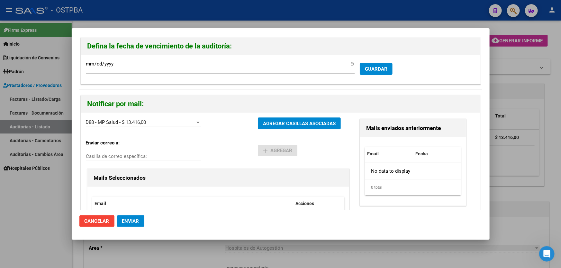
click at [132, 221] on span "Enviar" at bounding box center [130, 222] width 17 height 6
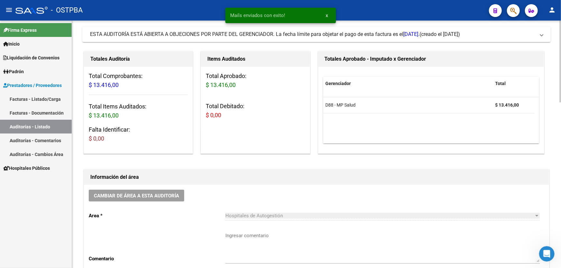
scroll to position [117, 0]
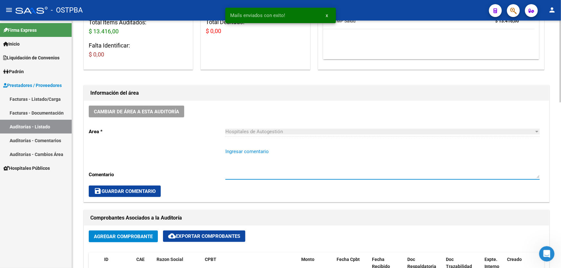
paste textarea "CERRAR 26/10"
type textarea "CERRAR 26/10"
click at [109, 192] on span "save Guardar Comentario" at bounding box center [125, 192] width 62 height 6
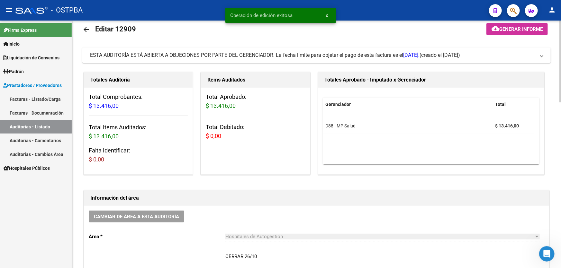
scroll to position [0, 0]
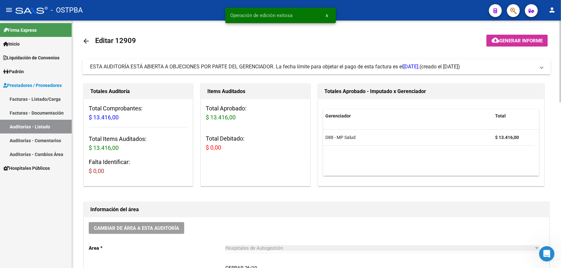
click at [86, 38] on mat-icon "arrow_back" at bounding box center [86, 41] width 8 height 8
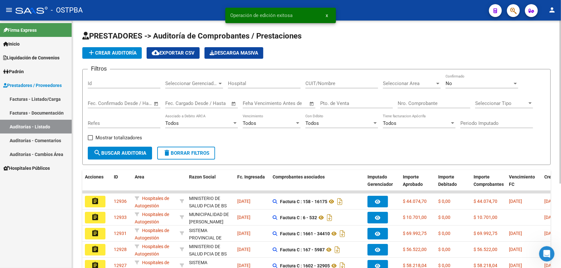
scroll to position [128, 0]
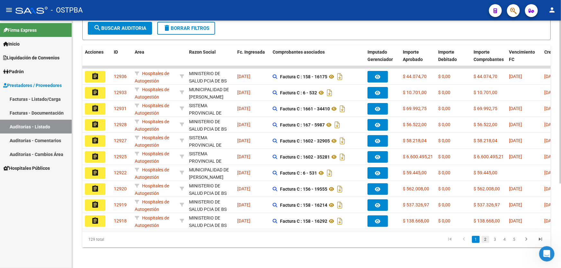
click at [487, 238] on link "2" at bounding box center [486, 239] width 8 height 7
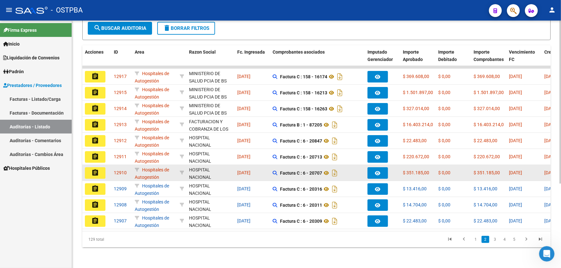
click at [93, 169] on mat-icon "assignment" at bounding box center [95, 173] width 8 height 8
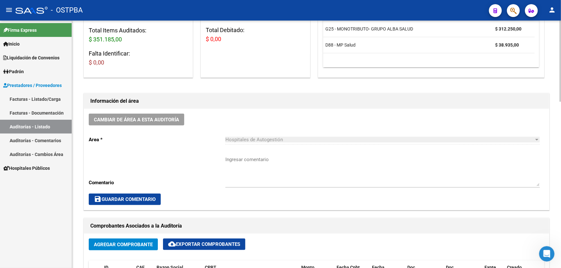
scroll to position [117, 0]
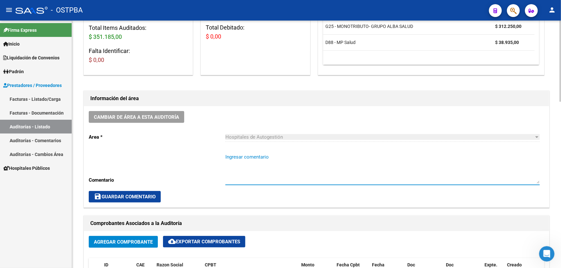
paste textarea "CERRAR 26/10"
type textarea "CERRAR 26/10"
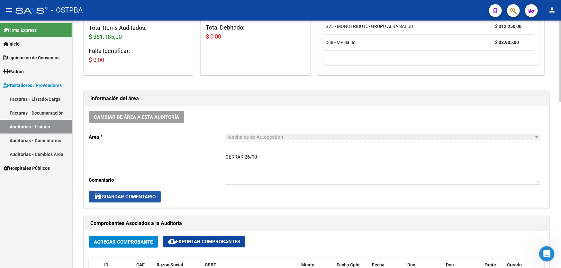
click at [116, 194] on span "save Guardar Comentario" at bounding box center [125, 197] width 62 height 6
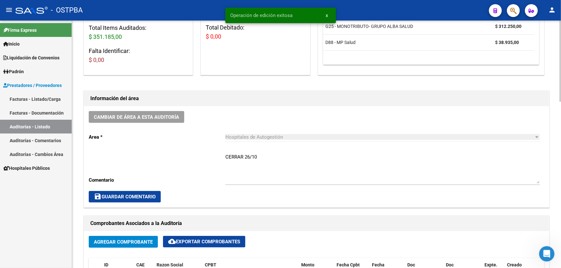
scroll to position [0, 0]
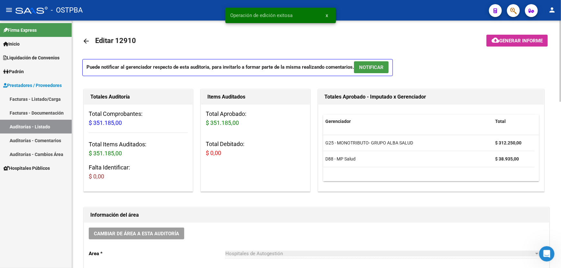
click at [375, 65] on span "NOTIFICAR" at bounding box center [371, 68] width 24 height 6
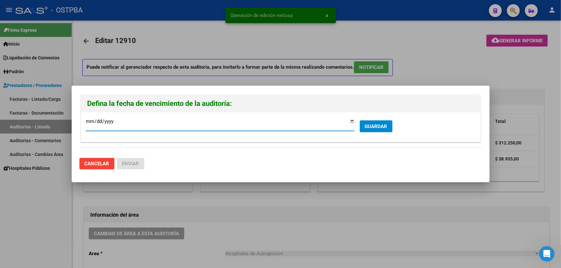
click at [376, 125] on span "GUARDAR" at bounding box center [376, 127] width 23 height 6
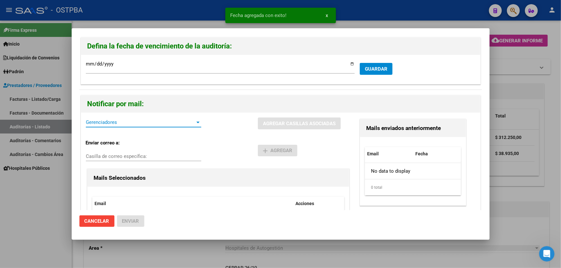
click at [96, 124] on span "Gerenciadores" at bounding box center [141, 123] width 110 height 6
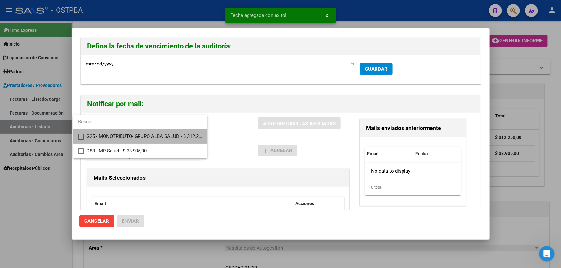
click at [81, 135] on mat-pseudo-checkbox at bounding box center [81, 137] width 6 height 6
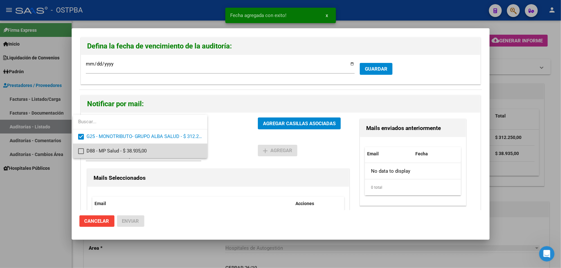
click at [82, 152] on mat-pseudo-checkbox at bounding box center [81, 152] width 6 height 6
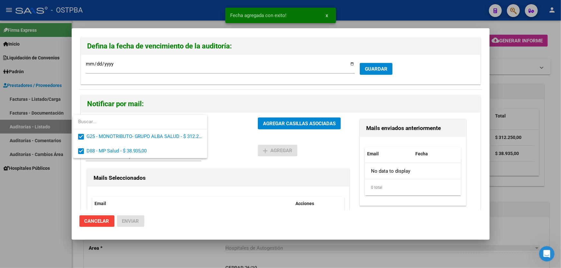
click at [230, 135] on div at bounding box center [280, 134] width 561 height 268
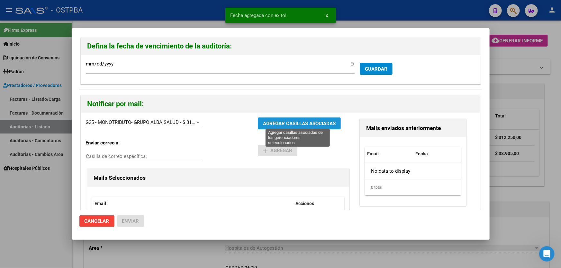
click at [299, 125] on span "AGREGAR CASILLAS ASOCIADAS" at bounding box center [299, 124] width 73 height 6
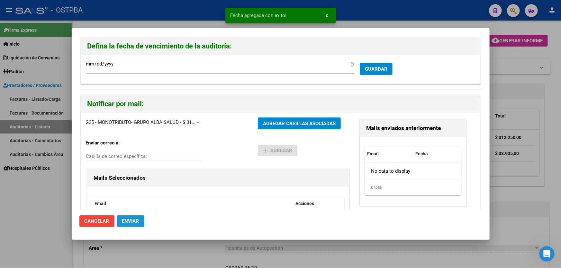
click at [131, 221] on span "Enviar" at bounding box center [130, 222] width 17 height 6
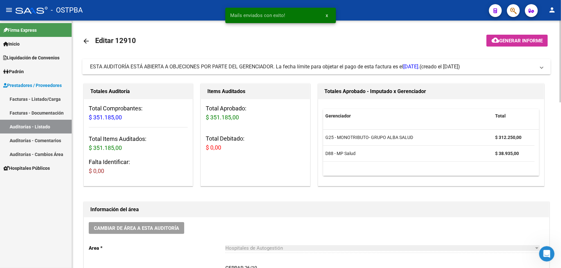
click at [86, 38] on mat-icon "arrow_back" at bounding box center [86, 41] width 8 height 8
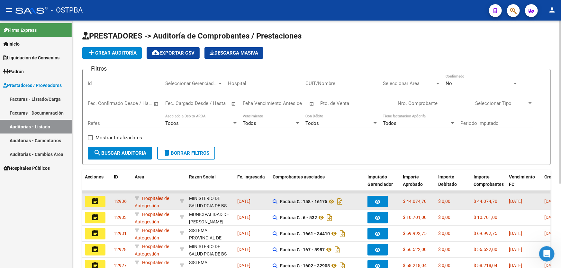
scroll to position [128, 0]
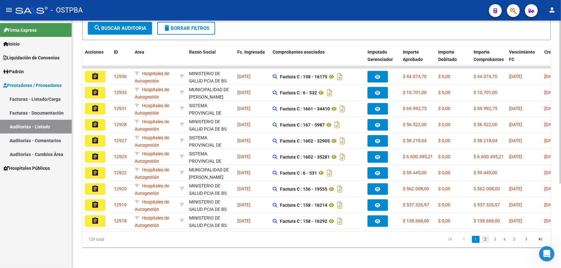
click at [485, 240] on link "2" at bounding box center [486, 239] width 8 height 7
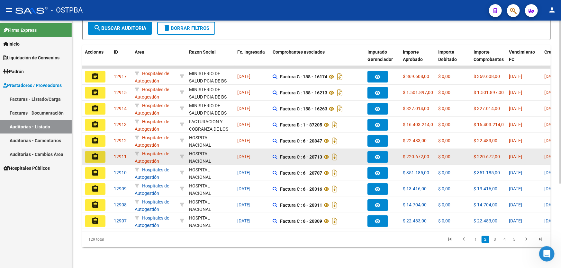
click at [93, 153] on mat-icon "assignment" at bounding box center [95, 157] width 8 height 8
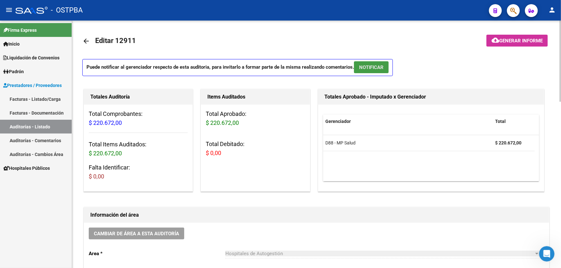
click at [373, 68] on span "NOTIFICAR" at bounding box center [371, 68] width 24 height 6
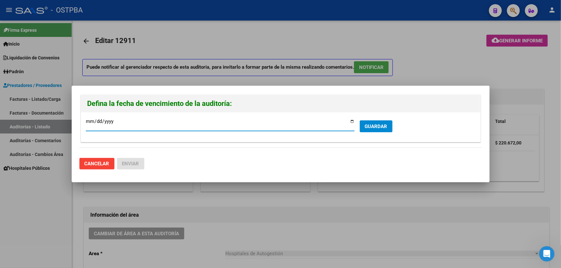
click at [391, 127] on button "GUARDAR" at bounding box center [376, 127] width 33 height 12
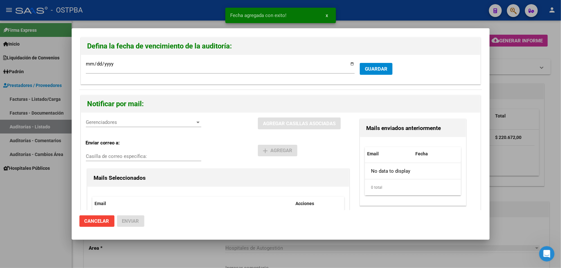
click at [124, 122] on span "Gerenciadores" at bounding box center [141, 123] width 110 height 6
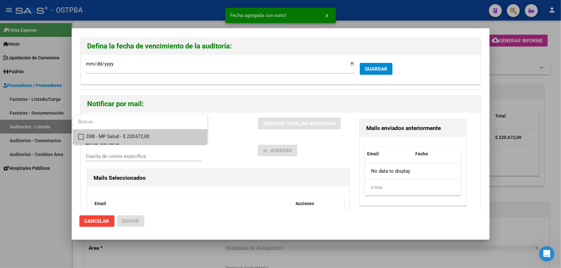
click at [80, 136] on mat-pseudo-checkbox at bounding box center [81, 137] width 6 height 6
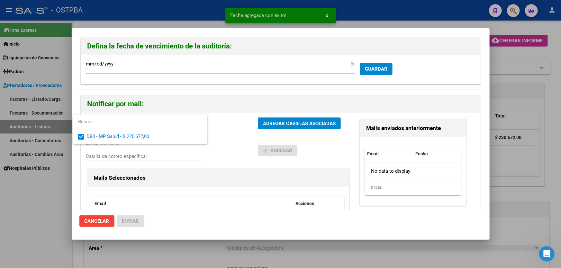
drag, startPoint x: 239, startPoint y: 140, endPoint x: 269, endPoint y: 123, distance: 35.0
click at [239, 139] on div at bounding box center [280, 134] width 561 height 268
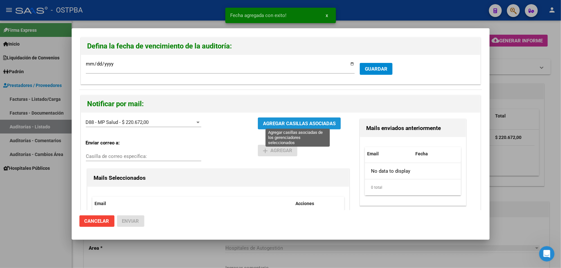
click at [280, 122] on span "AGREGAR CASILLAS ASOCIADAS" at bounding box center [299, 124] width 73 height 6
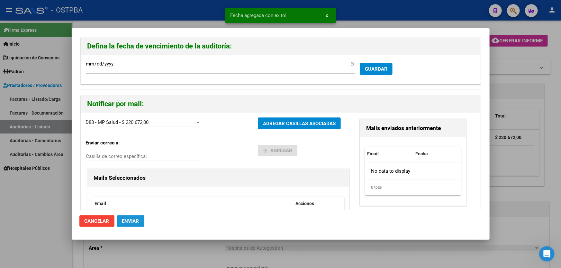
click at [133, 219] on span "Enviar" at bounding box center [130, 222] width 17 height 6
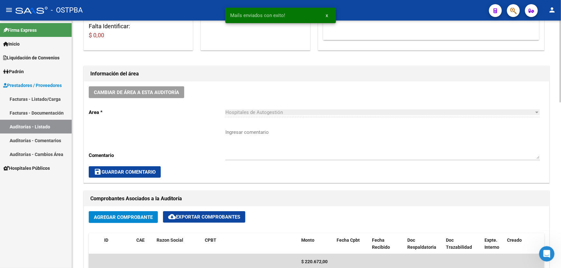
scroll to position [146, 0]
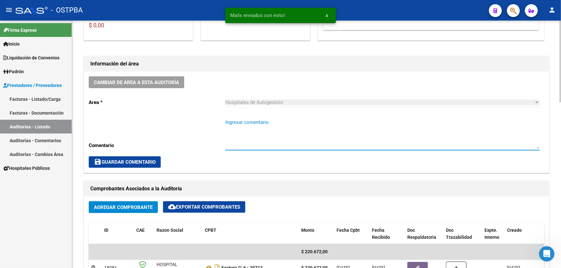
paste textarea "CERRAR 26/10"
type textarea "CERRAR 26/10"
click at [118, 163] on span "save Guardar Comentario" at bounding box center [125, 162] width 62 height 6
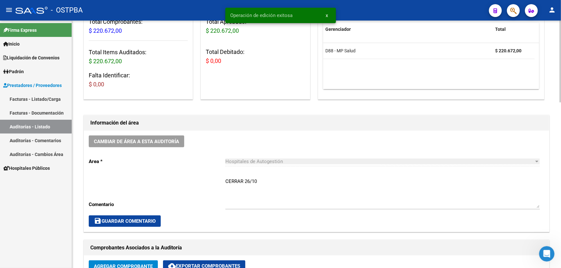
scroll to position [0, 0]
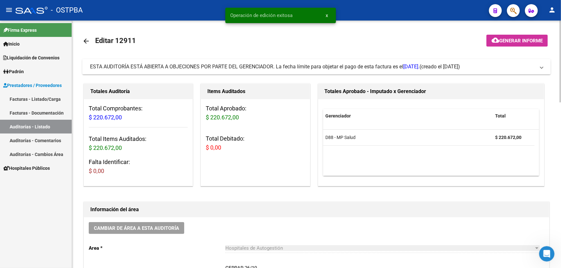
click at [85, 40] on mat-icon "arrow_back" at bounding box center [86, 41] width 8 height 8
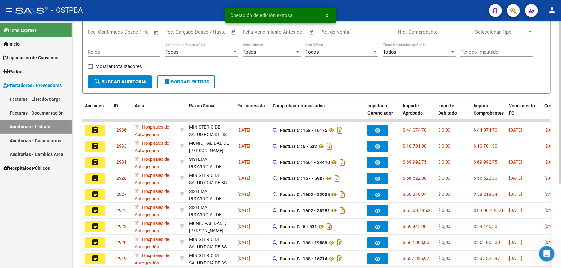
scroll to position [128, 0]
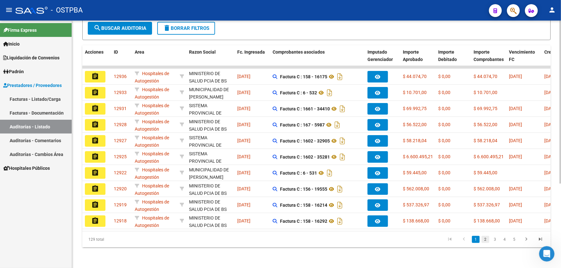
click at [484, 240] on link "2" at bounding box center [486, 239] width 8 height 7
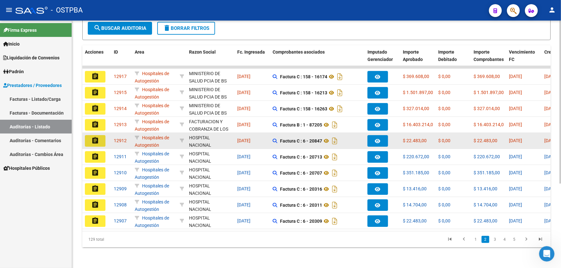
click at [95, 137] on mat-icon "assignment" at bounding box center [95, 141] width 8 height 8
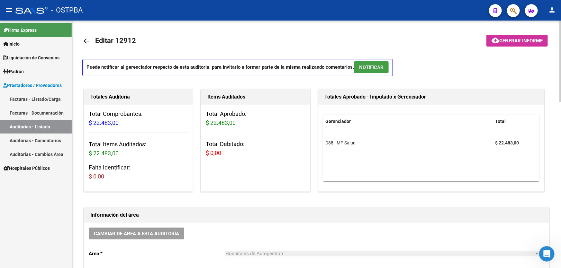
click at [376, 64] on span "NOTIFICAR" at bounding box center [371, 67] width 24 height 6
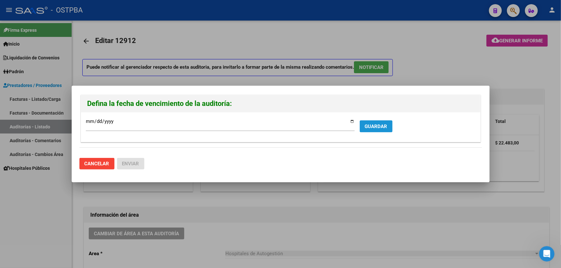
click at [388, 122] on button "GUARDAR" at bounding box center [376, 127] width 33 height 12
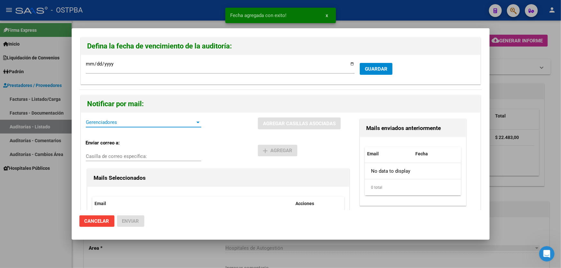
click at [123, 124] on span "Gerenciadores" at bounding box center [141, 123] width 110 height 6
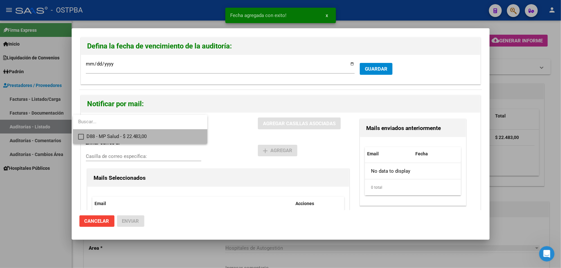
click at [80, 131] on mat-option "D88 - MP Salud - $ 22.483,00" at bounding box center [140, 137] width 134 height 14
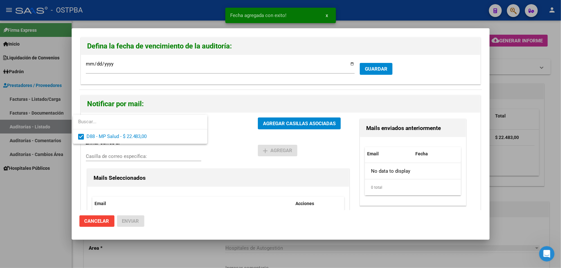
click at [222, 124] on div at bounding box center [280, 134] width 561 height 268
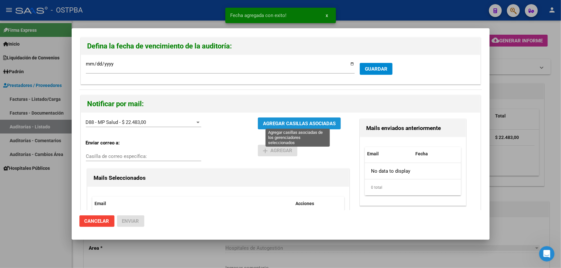
click at [295, 121] on span "AGREGAR CASILLAS ASOCIADAS" at bounding box center [299, 124] width 73 height 6
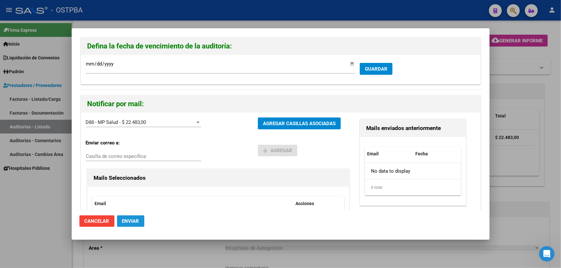
click at [127, 220] on span "Enviar" at bounding box center [130, 222] width 17 height 6
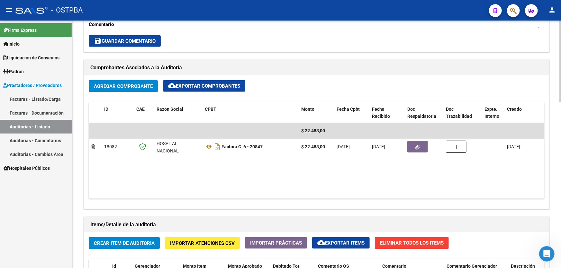
scroll to position [180, 0]
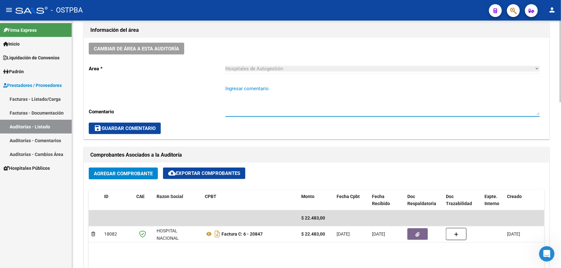
paste textarea "CERRAR 26/10"
type textarea "CERRAR 26/10"
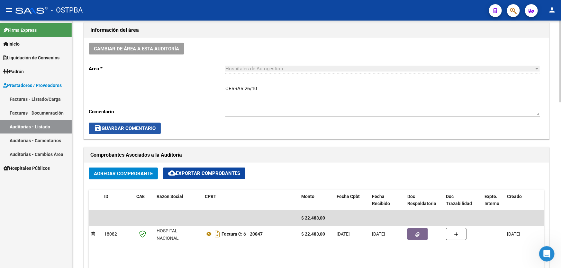
click at [115, 128] on span "save Guardar Comentario" at bounding box center [125, 129] width 62 height 6
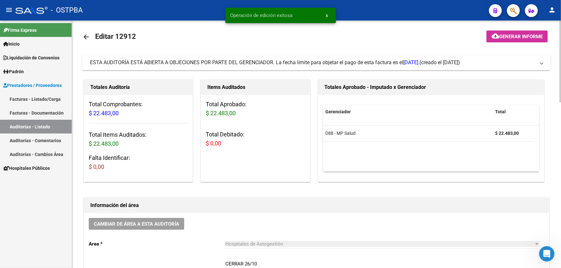
scroll to position [0, 0]
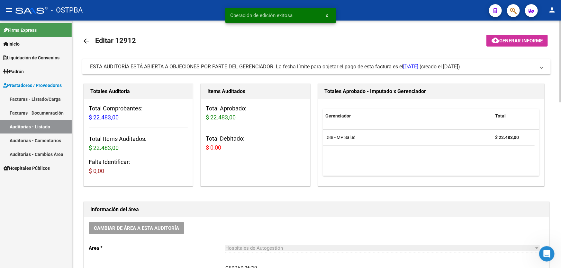
click at [86, 39] on mat-icon "arrow_back" at bounding box center [86, 41] width 8 height 8
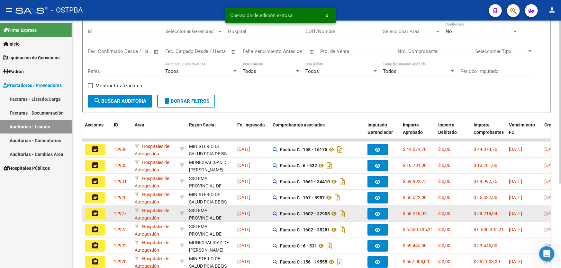
scroll to position [128, 0]
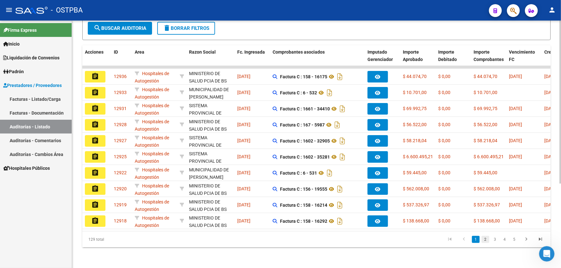
click at [484, 241] on link "2" at bounding box center [486, 239] width 8 height 7
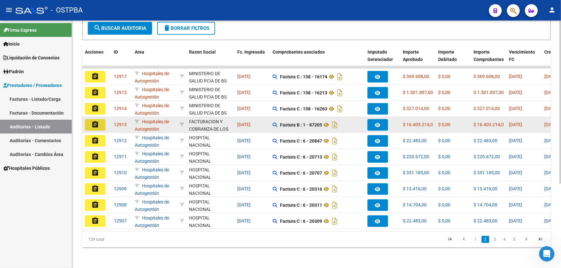
click at [98, 121] on mat-icon "assignment" at bounding box center [95, 125] width 8 height 8
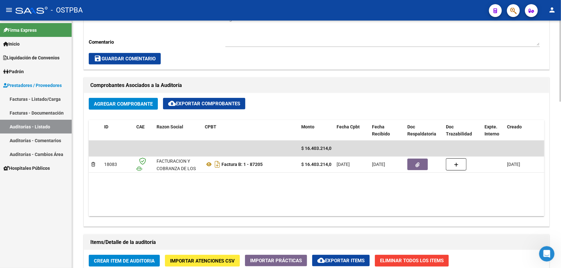
scroll to position [263, 0]
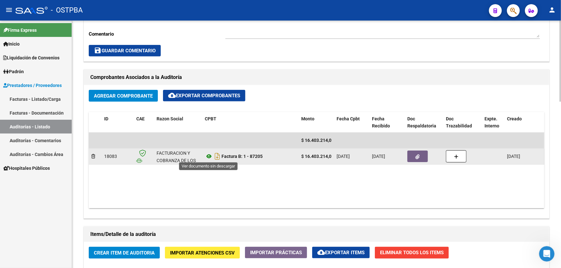
click at [209, 155] on icon at bounding box center [209, 157] width 8 height 8
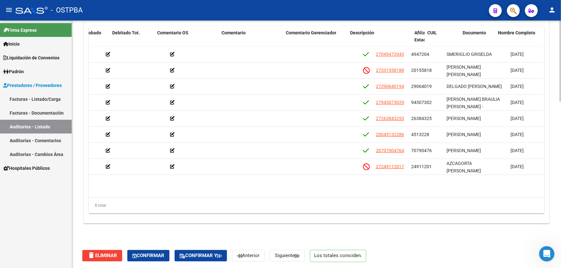
scroll to position [0, 214]
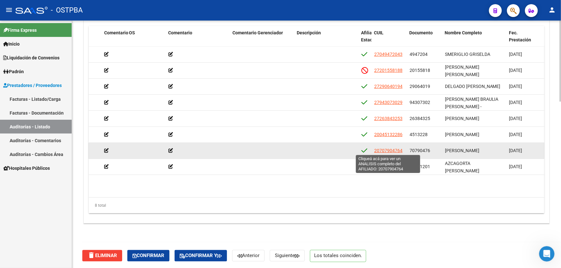
click at [395, 149] on span "20707904764" at bounding box center [388, 150] width 28 height 5
type textarea "20707904764"
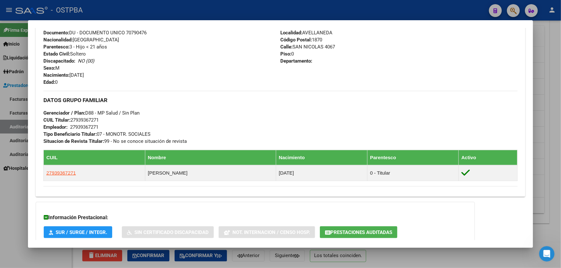
scroll to position [288, 0]
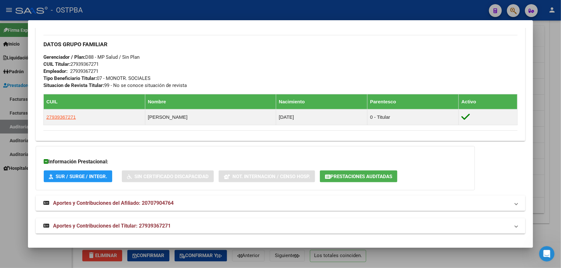
click at [149, 204] on span "Aportes y Contribuciones del Afiliado: 20707904764" at bounding box center [113, 203] width 121 height 6
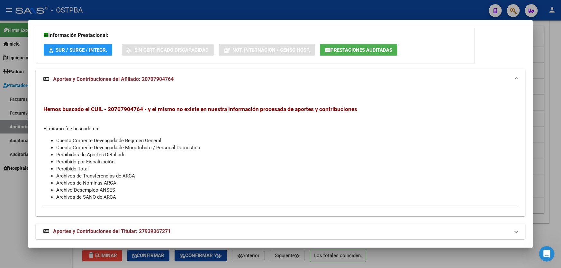
scroll to position [421, 0]
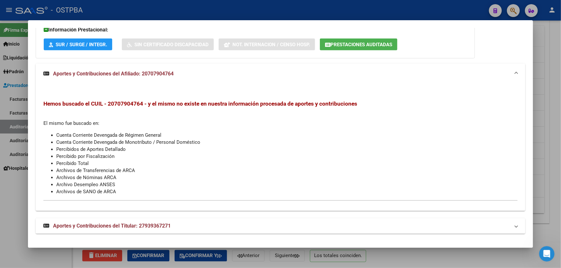
click at [150, 224] on span "Aportes y Contribuciones del Titular: 27939367271" at bounding box center [112, 226] width 118 height 6
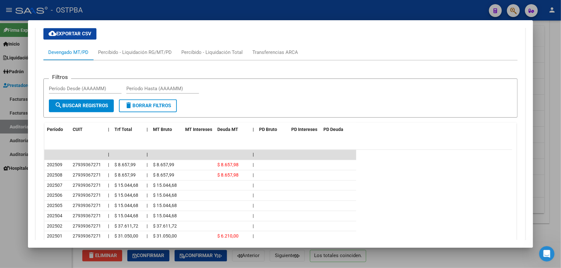
scroll to position [688, 0]
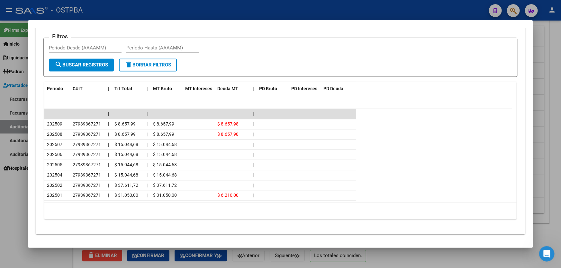
click at [10, 208] on div at bounding box center [280, 134] width 561 height 268
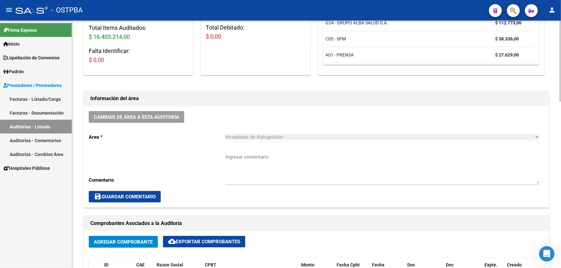
scroll to position [0, 0]
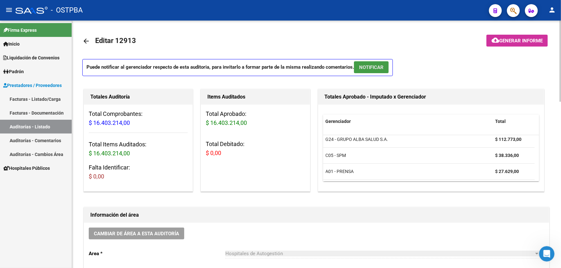
click at [375, 68] on span "NOTIFICAR" at bounding box center [371, 68] width 24 height 6
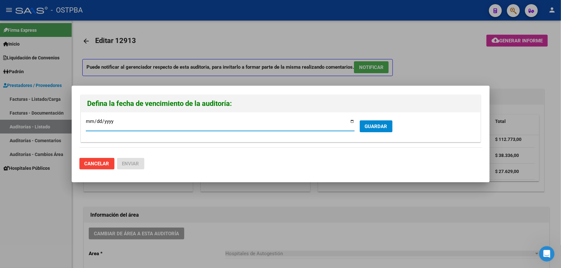
type input "2025-11-02"
click at [379, 128] on span "GUARDAR" at bounding box center [376, 127] width 23 height 6
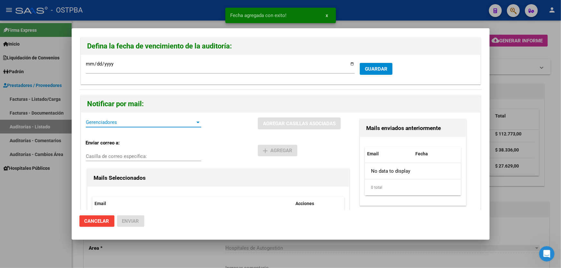
click at [124, 120] on span "Gerenciadores" at bounding box center [141, 123] width 110 height 6
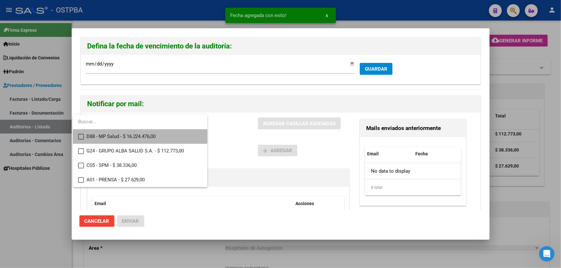
click at [80, 135] on mat-pseudo-checkbox at bounding box center [81, 137] width 6 height 6
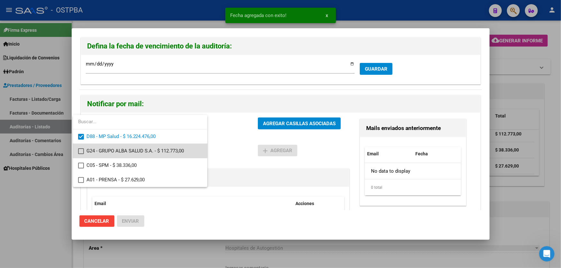
click at [82, 149] on mat-pseudo-checkbox at bounding box center [81, 152] width 6 height 6
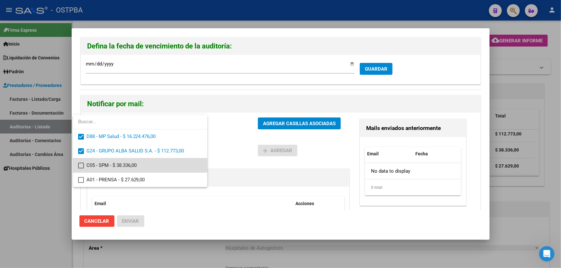
click at [82, 164] on mat-pseudo-checkbox at bounding box center [81, 166] width 6 height 6
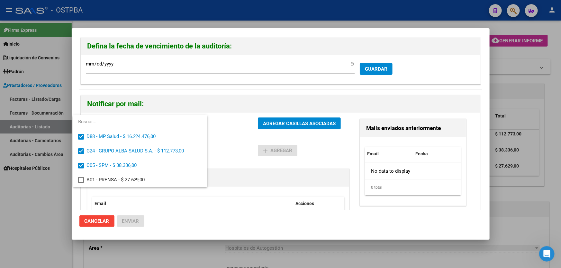
click at [235, 153] on div at bounding box center [280, 134] width 561 height 268
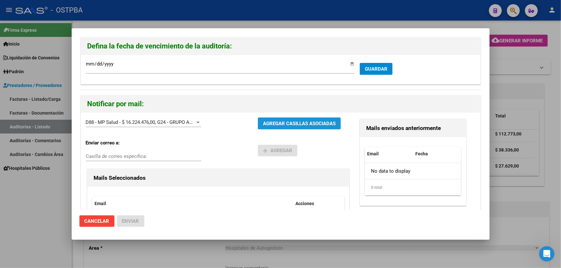
click at [308, 119] on button "AGREGAR CASILLAS ASOCIADAS" at bounding box center [299, 124] width 83 height 12
click at [131, 223] on span "Enviar" at bounding box center [130, 222] width 17 height 6
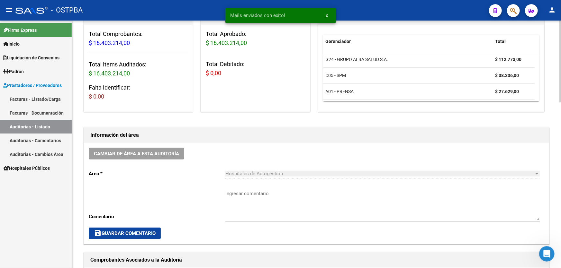
scroll to position [146, 0]
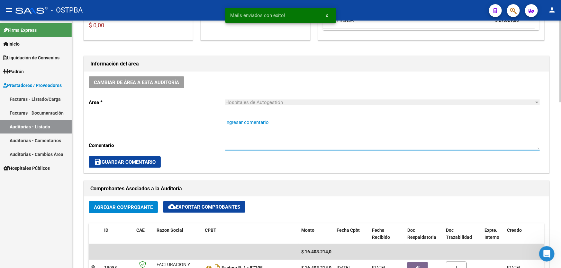
click at [261, 128] on textarea "Ingresar comentario" at bounding box center [382, 134] width 314 height 30
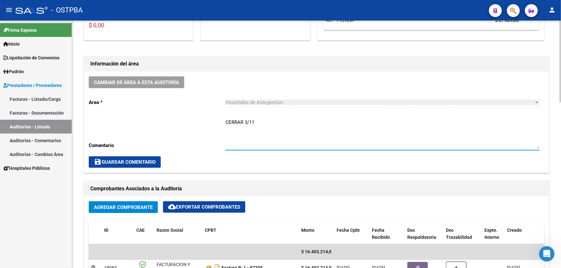
type textarea "CERRAR 3/11"
click at [131, 164] on span "save Guardar Comentario" at bounding box center [125, 162] width 62 height 6
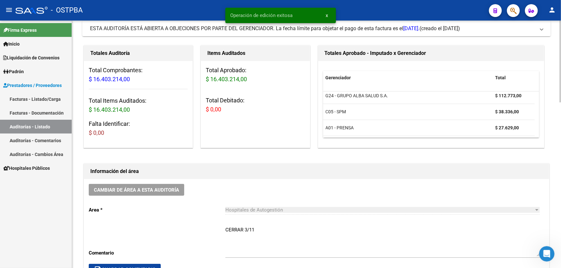
scroll to position [0, 0]
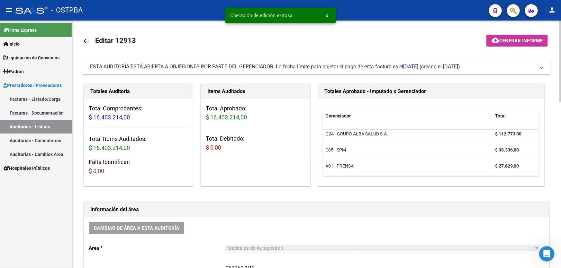
click at [84, 41] on mat-icon "arrow_back" at bounding box center [86, 41] width 8 height 8
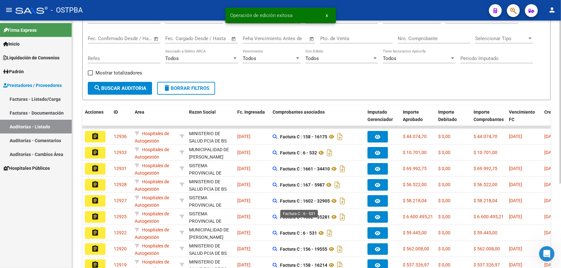
scroll to position [128, 0]
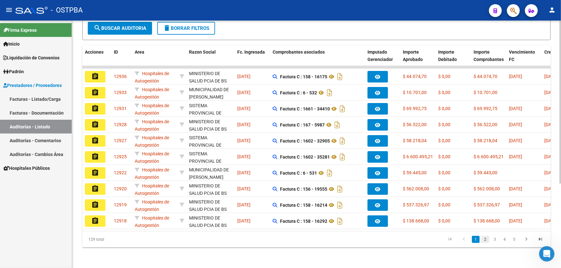
click at [487, 241] on link "2" at bounding box center [486, 239] width 8 height 7
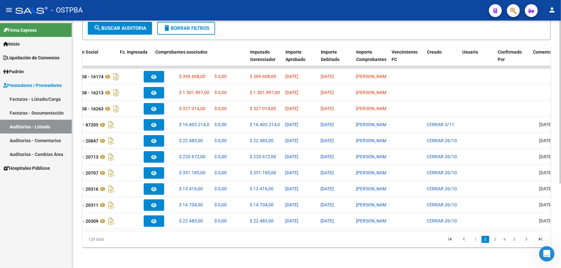
scroll to position [0, 0]
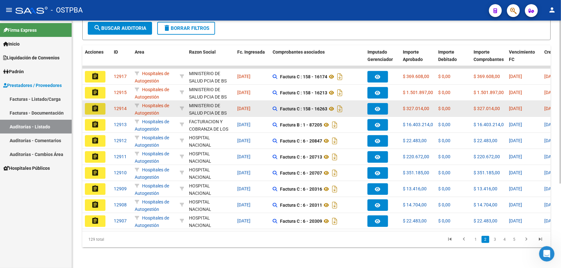
click at [95, 105] on mat-icon "assignment" at bounding box center [95, 109] width 8 height 8
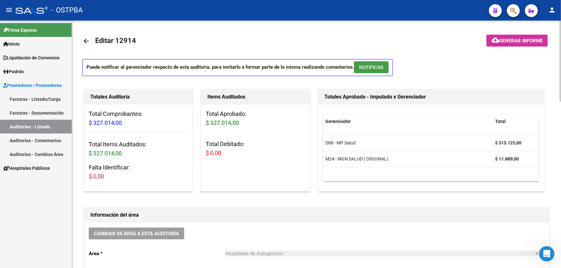
click at [376, 66] on span "NOTIFICAR" at bounding box center [371, 68] width 24 height 6
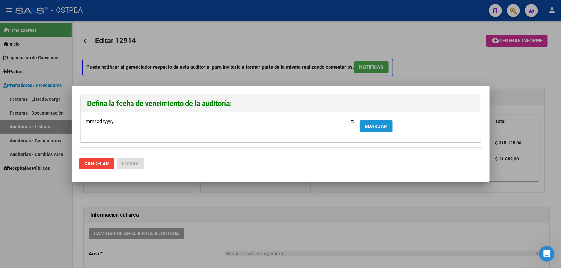
click at [371, 128] on span "GUARDAR" at bounding box center [376, 127] width 23 height 6
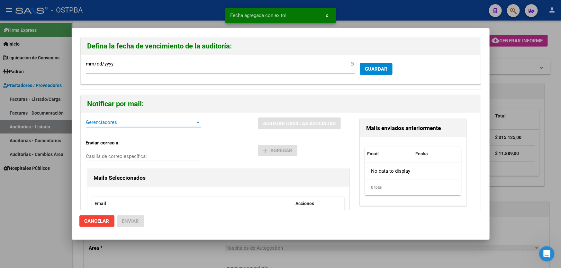
click at [93, 125] on span "Gerenciadores" at bounding box center [141, 123] width 110 height 6
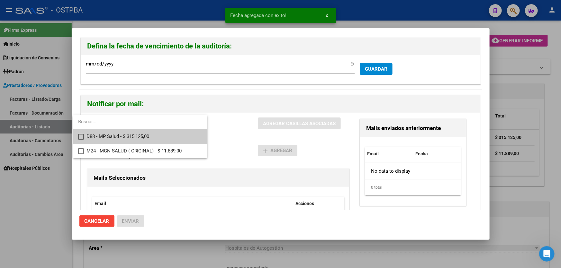
click at [81, 135] on mat-pseudo-checkbox at bounding box center [81, 137] width 6 height 6
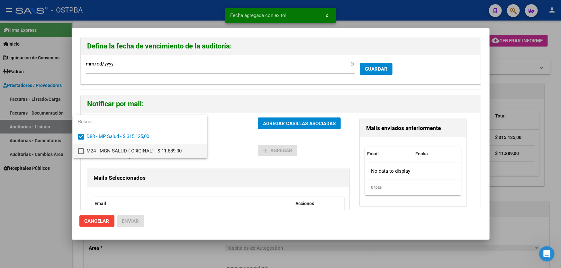
drag, startPoint x: 81, startPoint y: 152, endPoint x: 93, endPoint y: 147, distance: 13.1
click at [87, 149] on mat-option "M24 - MGN SALUD ( ORIGINAL) - $ 11.889,00" at bounding box center [140, 151] width 134 height 14
drag, startPoint x: 222, startPoint y: 139, endPoint x: 245, endPoint y: 126, distance: 26.0
click at [226, 137] on div at bounding box center [280, 134] width 561 height 268
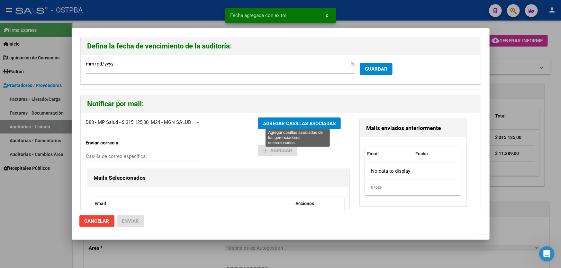
click at [279, 122] on span "AGREGAR CASILLAS ASOCIADAS" at bounding box center [299, 124] width 73 height 6
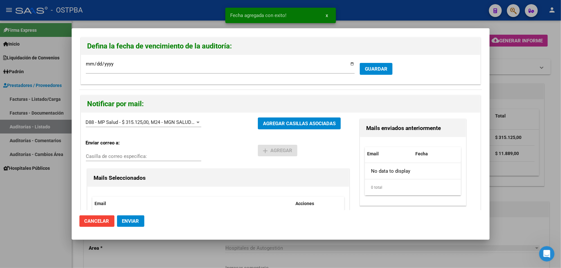
click at [131, 217] on button "Enviar" at bounding box center [130, 222] width 27 height 12
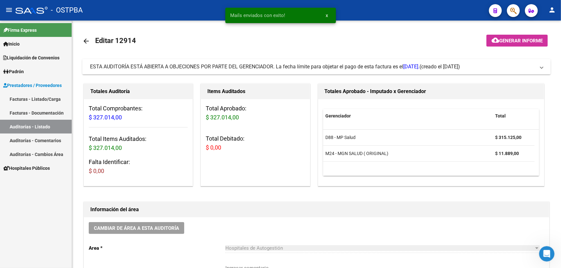
scroll to position [146, 0]
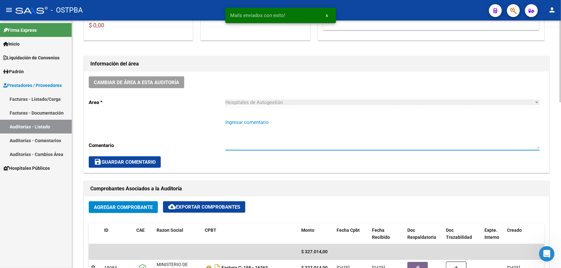
paste textarea "20707904764"
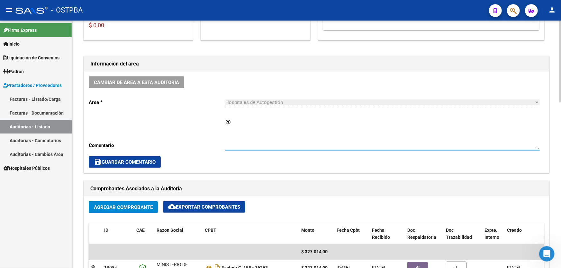
type textarea "2"
type textarea "CERRAR 26/10"
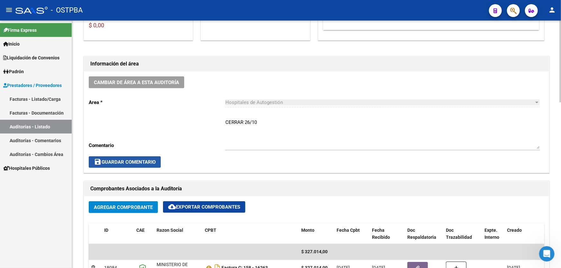
click at [120, 159] on span "save Guardar Comentario" at bounding box center [125, 162] width 62 height 6
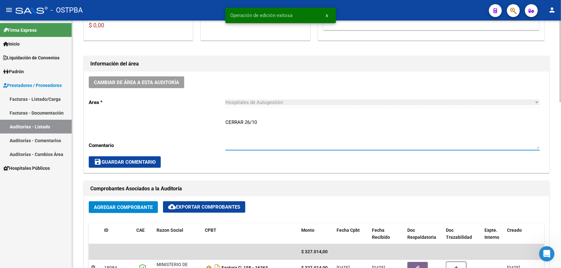
drag, startPoint x: 226, startPoint y: 120, endPoint x: 279, endPoint y: 126, distance: 53.0
click at [279, 126] on textarea "CERRAR 26/10" at bounding box center [382, 134] width 314 height 30
click at [272, 122] on textarea "CERRAR 26/10" at bounding box center [382, 134] width 314 height 30
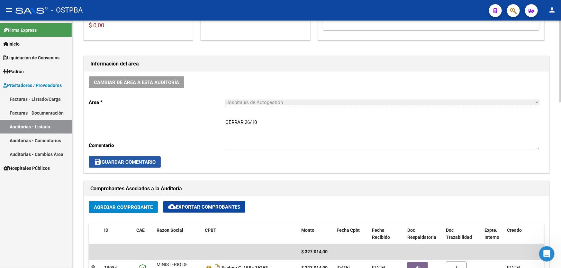
click at [122, 162] on span "save Guardar Comentario" at bounding box center [125, 162] width 62 height 6
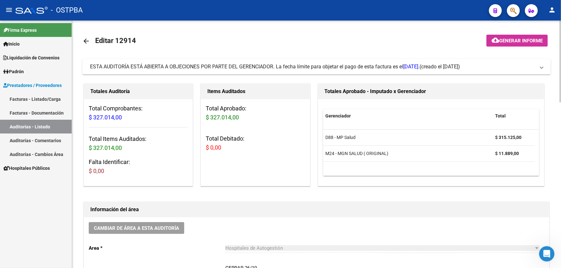
click at [87, 38] on mat-icon "arrow_back" at bounding box center [86, 41] width 8 height 8
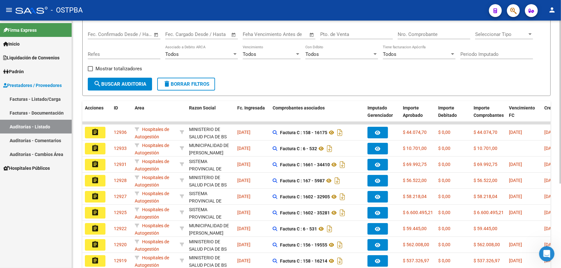
scroll to position [128, 0]
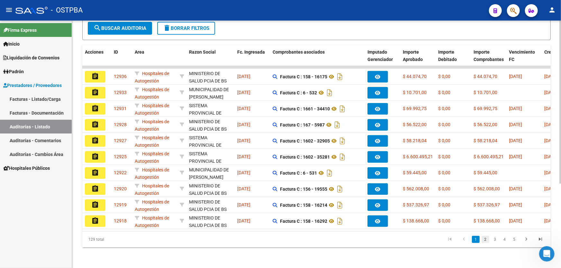
click at [484, 240] on link "2" at bounding box center [486, 239] width 8 height 7
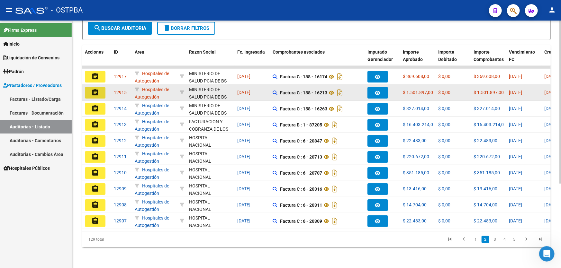
click at [94, 89] on mat-icon "assignment" at bounding box center [95, 93] width 8 height 8
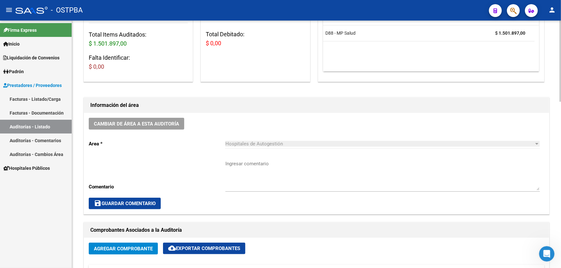
scroll to position [117, 0]
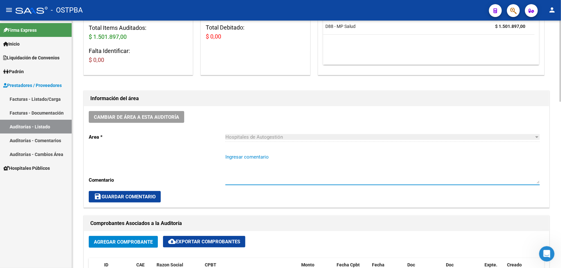
paste textarea "CERRAR 26/10"
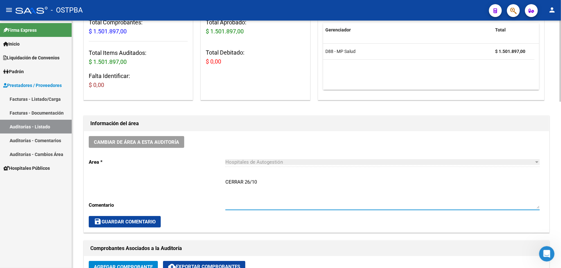
scroll to position [0, 0]
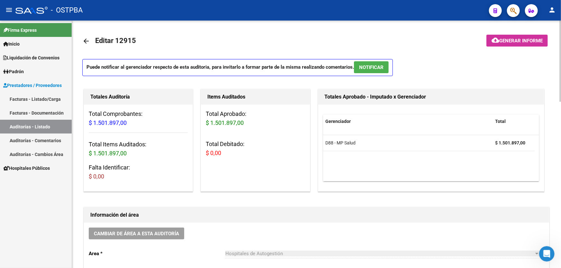
type textarea "CERRAR 26/10"
click at [375, 68] on span "NOTIFICAR" at bounding box center [371, 68] width 24 height 6
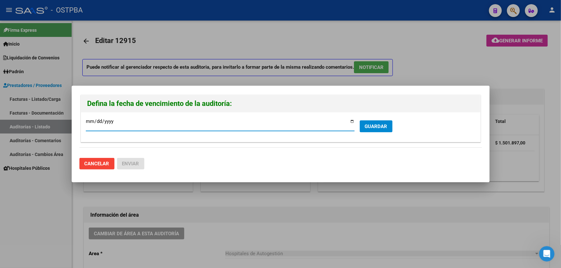
click at [378, 125] on span "GUARDAR" at bounding box center [376, 127] width 23 height 6
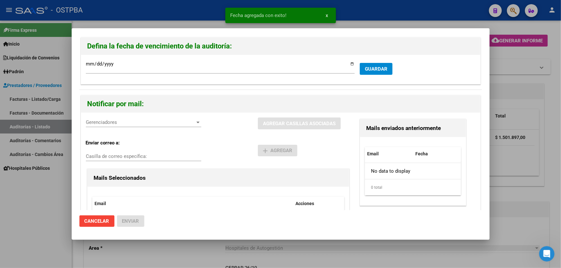
click at [118, 123] on span "Gerenciadores" at bounding box center [141, 123] width 110 height 6
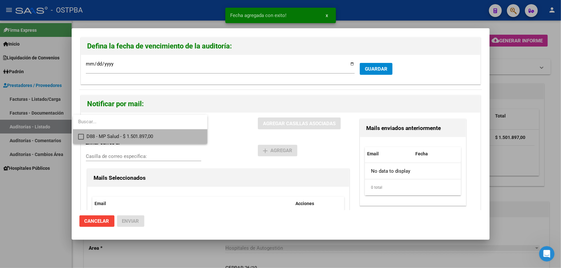
click at [80, 135] on mat-pseudo-checkbox at bounding box center [81, 137] width 6 height 6
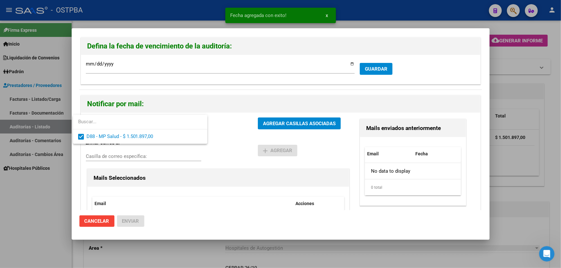
click at [231, 131] on div at bounding box center [280, 134] width 561 height 268
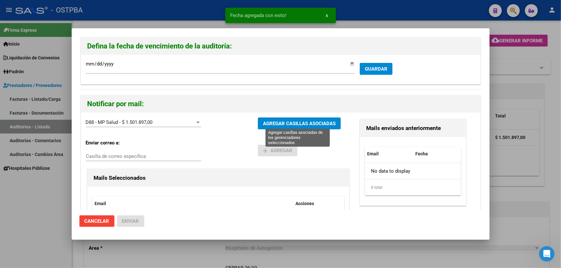
click at [299, 122] on span "AGREGAR CASILLAS ASOCIADAS" at bounding box center [299, 124] width 73 height 6
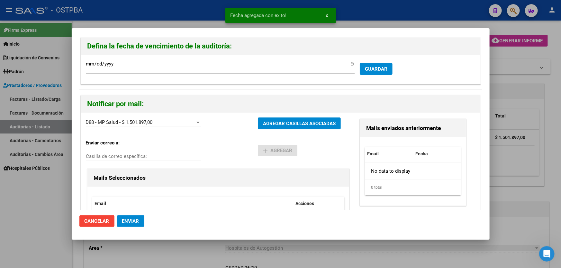
click at [123, 216] on button "Enviar" at bounding box center [130, 222] width 27 height 12
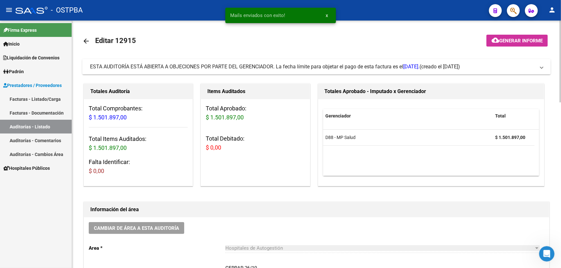
click at [86, 38] on mat-icon "arrow_back" at bounding box center [86, 41] width 8 height 8
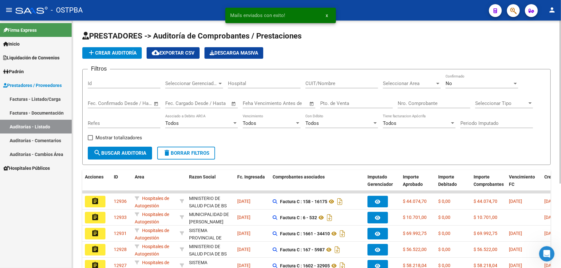
scroll to position [128, 0]
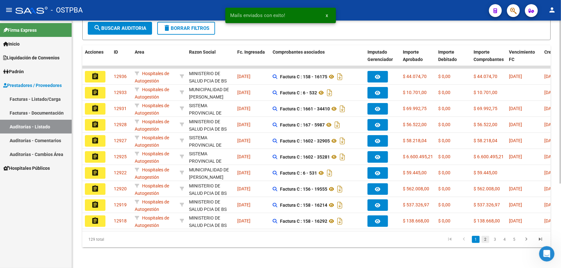
click at [485, 242] on link "2" at bounding box center [486, 239] width 8 height 7
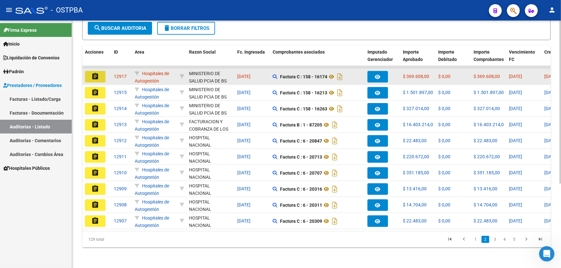
click at [98, 73] on mat-icon "assignment" at bounding box center [95, 77] width 8 height 8
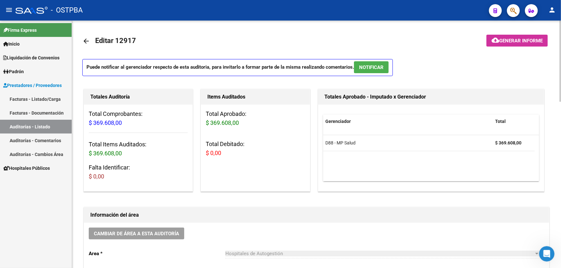
scroll to position [204, 0]
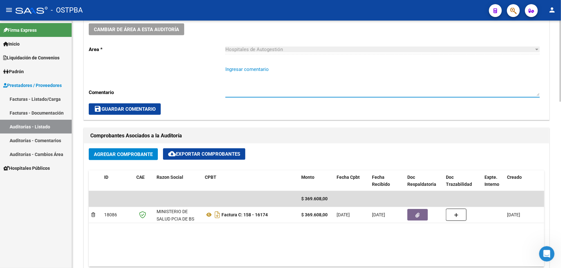
paste textarea "CERRAR 26/10"
type textarea "CERRAR 26/10"
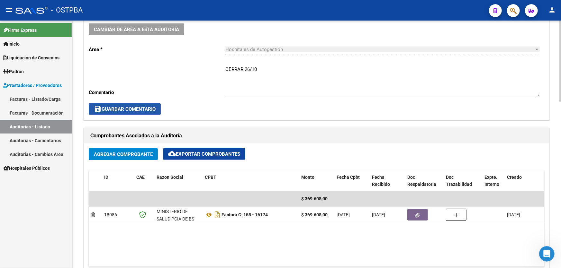
click at [127, 110] on span "save Guardar Comentario" at bounding box center [125, 109] width 62 height 6
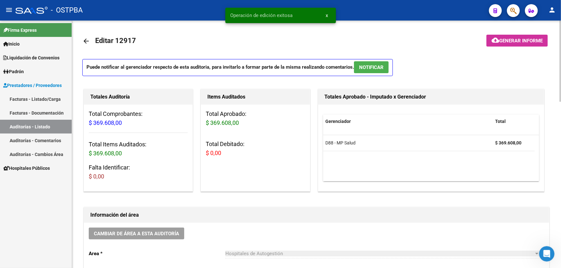
click at [366, 69] on span "NOTIFICAR" at bounding box center [371, 68] width 24 height 6
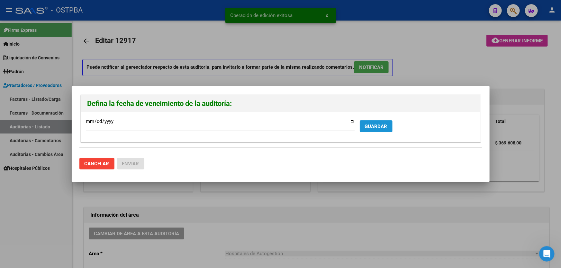
click at [372, 126] on span "GUARDAR" at bounding box center [376, 127] width 23 height 6
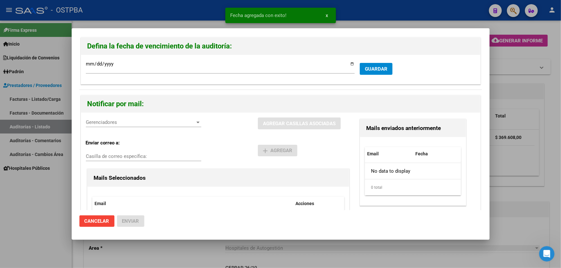
click at [122, 122] on span "Gerenciadores" at bounding box center [141, 123] width 110 height 6
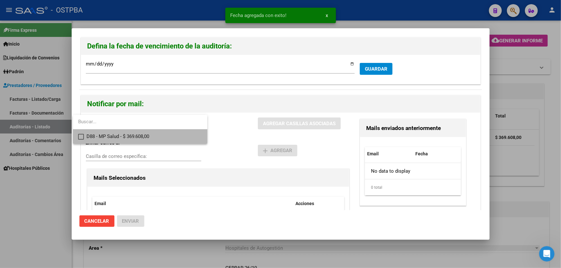
click at [81, 135] on mat-pseudo-checkbox at bounding box center [81, 137] width 6 height 6
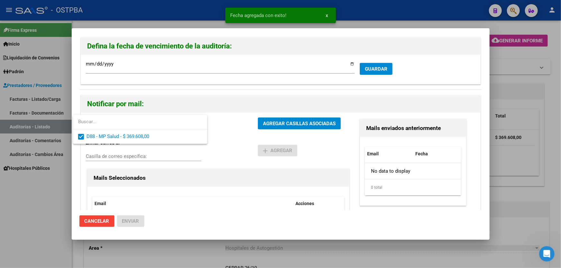
click at [223, 128] on div at bounding box center [280, 134] width 561 height 268
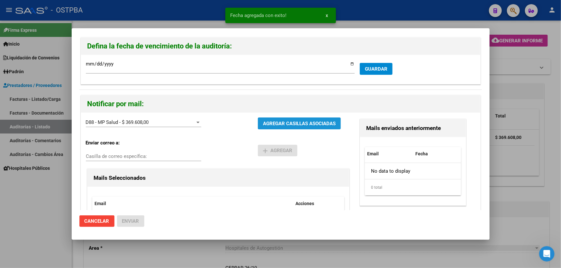
click at [282, 118] on button "AGREGAR CASILLAS ASOCIADAS" at bounding box center [299, 124] width 83 height 12
click at [128, 222] on span "Enviar" at bounding box center [130, 222] width 17 height 6
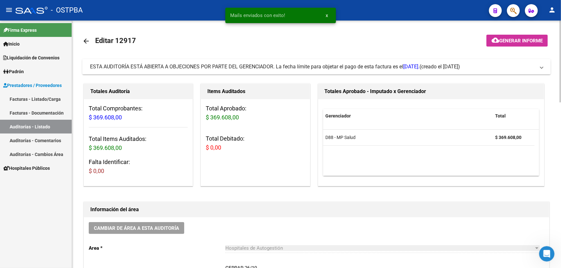
click at [87, 39] on mat-icon "arrow_back" at bounding box center [86, 41] width 8 height 8
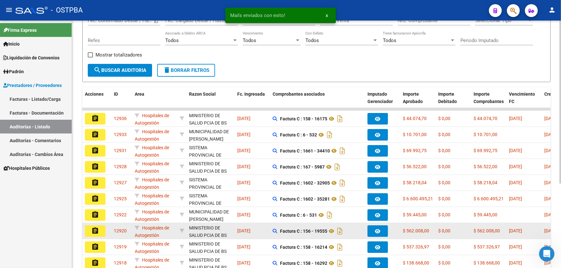
scroll to position [128, 0]
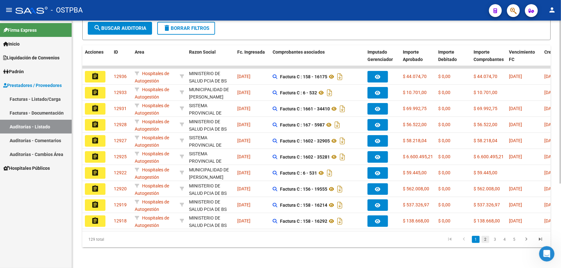
click at [486, 241] on link "2" at bounding box center [486, 239] width 8 height 7
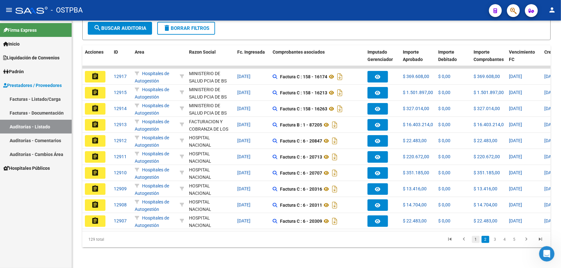
click at [477, 238] on link "1" at bounding box center [476, 239] width 8 height 7
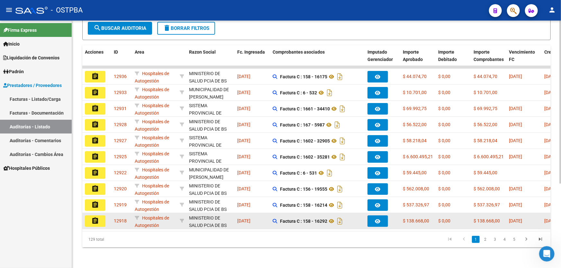
click at [94, 217] on mat-icon "assignment" at bounding box center [95, 221] width 8 height 8
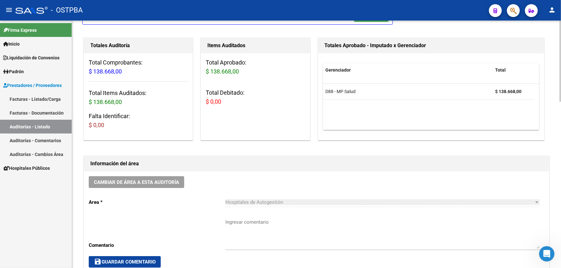
scroll to position [146, 0]
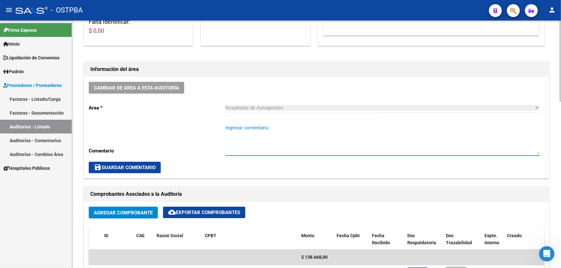
paste textarea "CERRAR 26/10"
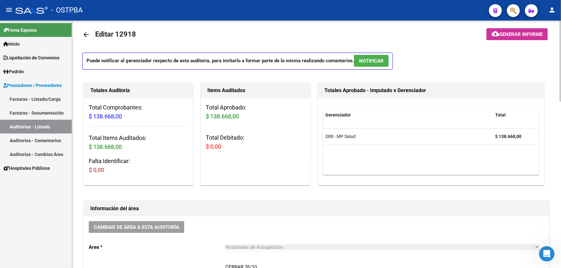
scroll to position [0, 0]
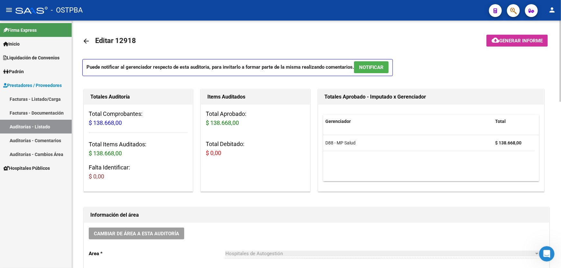
type textarea "CERRAR 26/10"
click at [378, 65] on span "NOTIFICAR" at bounding box center [371, 68] width 24 height 6
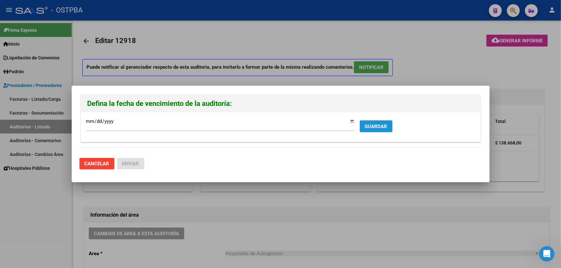
click at [381, 125] on span "GUARDAR" at bounding box center [376, 127] width 23 height 6
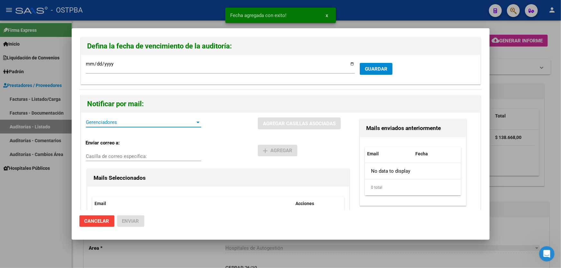
click at [88, 123] on span "Gerenciadores" at bounding box center [141, 123] width 110 height 6
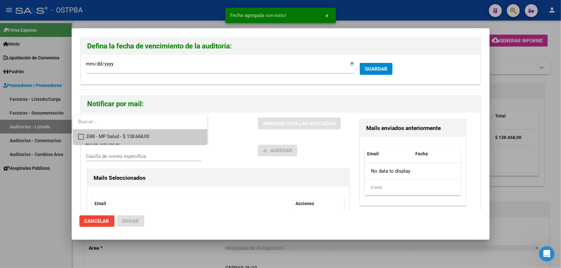
click at [80, 138] on mat-pseudo-checkbox at bounding box center [81, 137] width 6 height 6
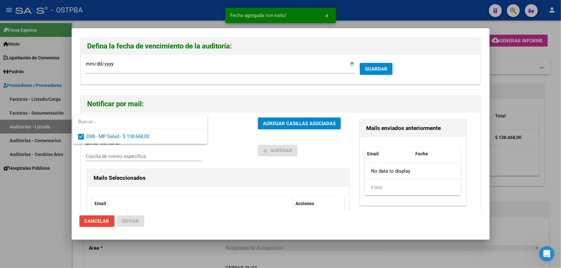
drag, startPoint x: 223, startPoint y: 147, endPoint x: 261, endPoint y: 133, distance: 40.2
click at [224, 147] on div at bounding box center [280, 134] width 561 height 268
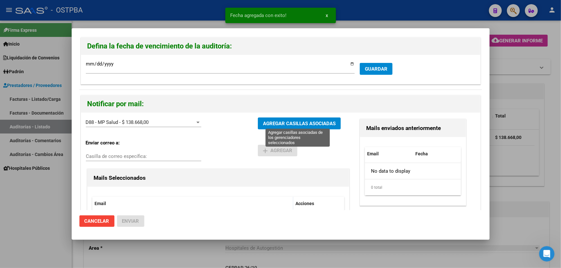
click at [294, 125] on span "AGREGAR CASILLAS ASOCIADAS" at bounding box center [299, 124] width 73 height 6
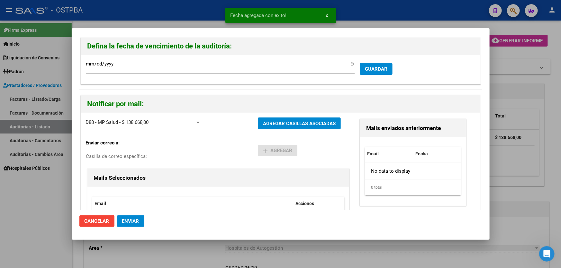
click at [130, 220] on span "Enviar" at bounding box center [130, 222] width 17 height 6
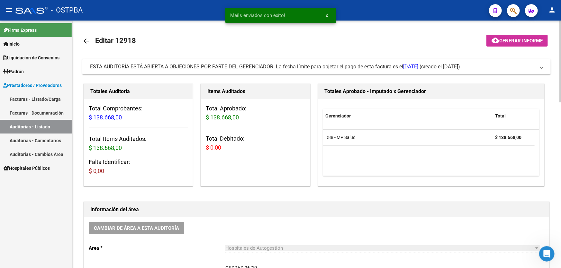
click at [84, 41] on mat-icon "arrow_back" at bounding box center [86, 41] width 8 height 8
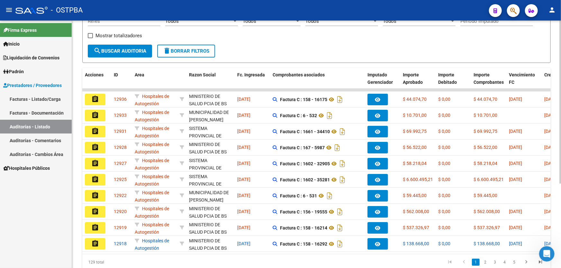
scroll to position [128, 0]
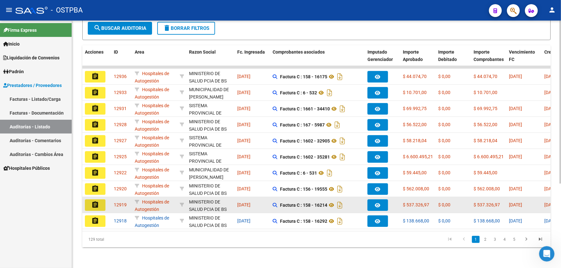
click at [93, 201] on mat-icon "assignment" at bounding box center [95, 205] width 8 height 8
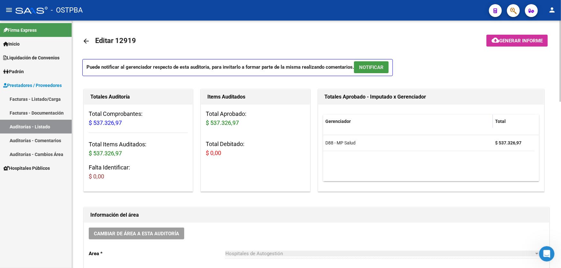
click at [382, 67] on span "NOTIFICAR" at bounding box center [371, 68] width 24 height 6
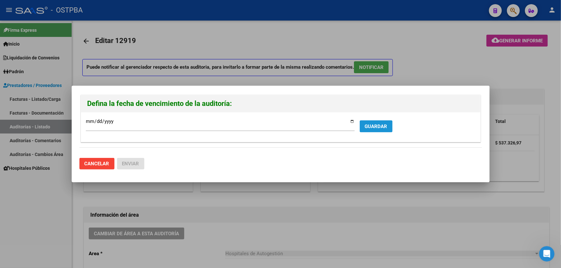
click at [366, 127] on span "GUARDAR" at bounding box center [376, 127] width 23 height 6
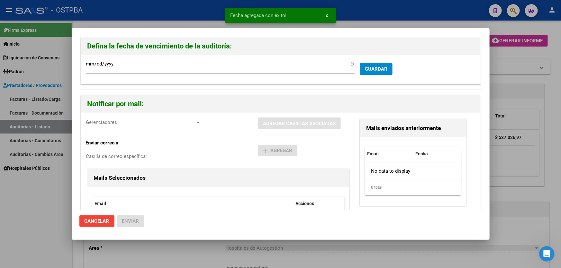
click at [95, 123] on span "Gerenciadores" at bounding box center [141, 123] width 110 height 6
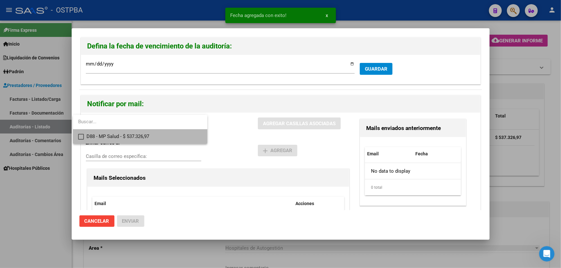
click at [80, 136] on mat-pseudo-checkbox at bounding box center [81, 137] width 6 height 6
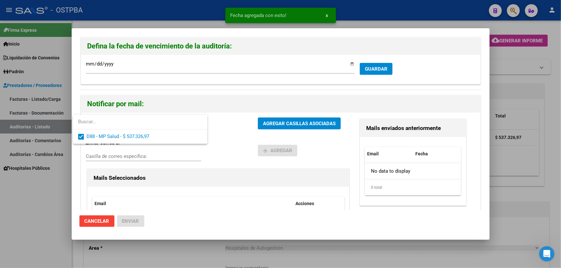
drag, startPoint x: 233, startPoint y: 137, endPoint x: 267, endPoint y: 131, distance: 34.4
click at [235, 137] on div at bounding box center [280, 134] width 561 height 268
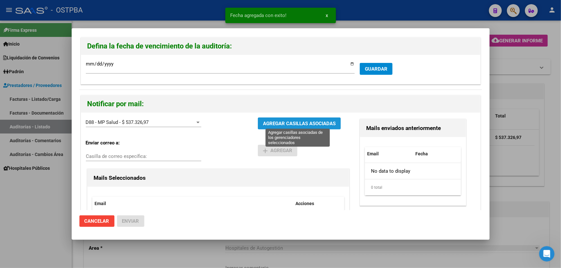
click at [283, 122] on span "AGREGAR CASILLAS ASOCIADAS" at bounding box center [299, 124] width 73 height 6
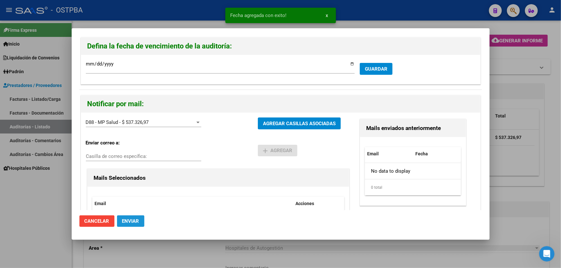
click at [132, 220] on span "Enviar" at bounding box center [130, 222] width 17 height 6
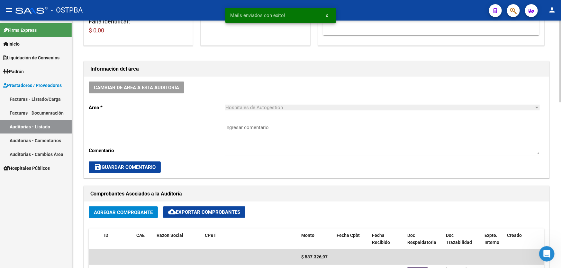
scroll to position [146, 0]
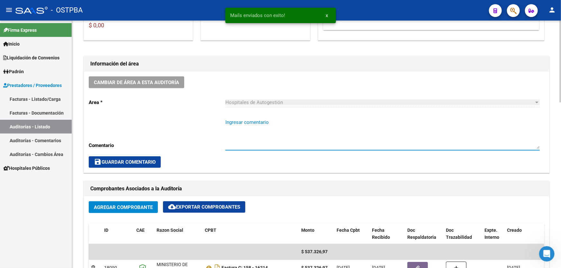
paste textarea "CERRAR 26/10"
type textarea "CERRAR 26/10"
click at [125, 159] on span "save Guardar Comentario" at bounding box center [125, 162] width 62 height 6
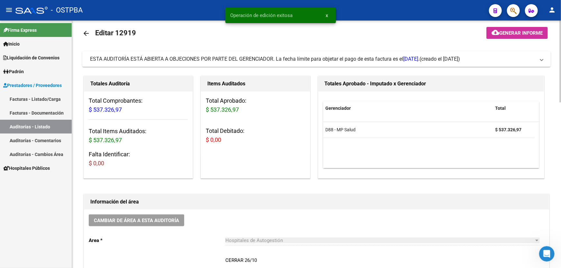
scroll to position [0, 0]
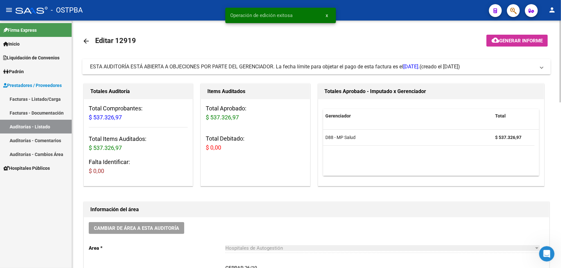
click at [90, 38] on mat-icon "arrow_back" at bounding box center [86, 41] width 8 height 8
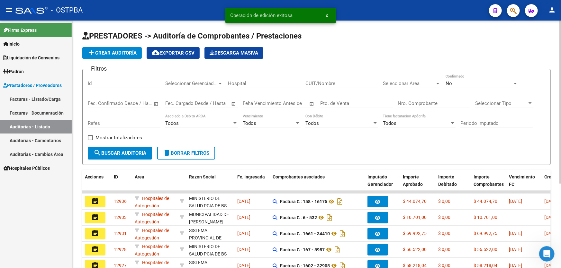
scroll to position [117, 0]
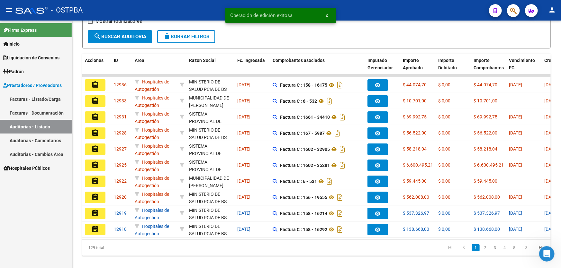
click at [93, 196] on mat-icon "assignment" at bounding box center [95, 198] width 8 height 8
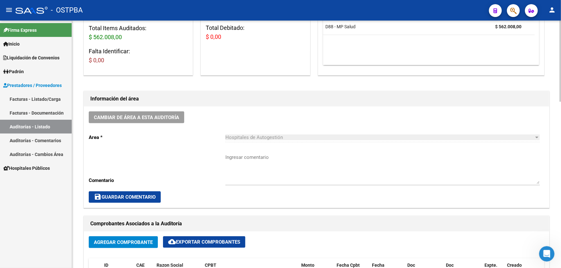
scroll to position [117, 0]
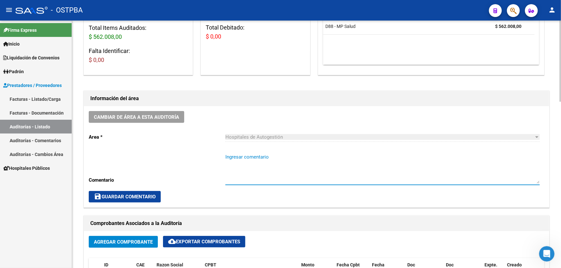
paste textarea "CERRAR 26/10"
type textarea "CERRAR 26/10"
click at [140, 194] on span "save Guardar Comentario" at bounding box center [125, 197] width 62 height 6
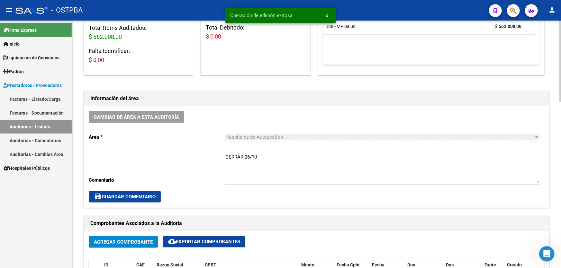
scroll to position [0, 0]
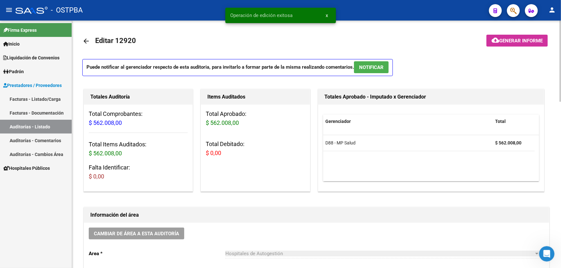
click at [370, 61] on button "NOTIFICAR" at bounding box center [371, 67] width 35 height 12
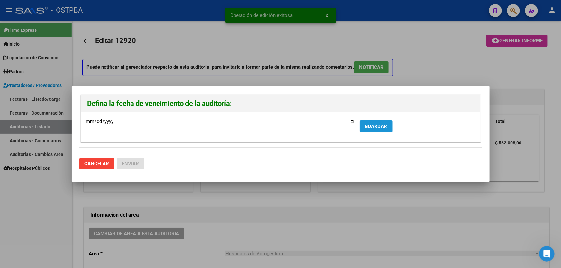
click at [376, 128] on span "GUARDAR" at bounding box center [376, 127] width 23 height 6
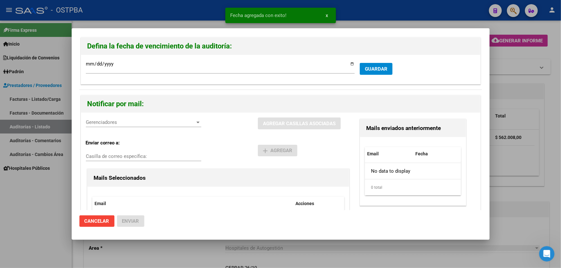
click at [106, 123] on span "Gerenciadores" at bounding box center [141, 123] width 110 height 6
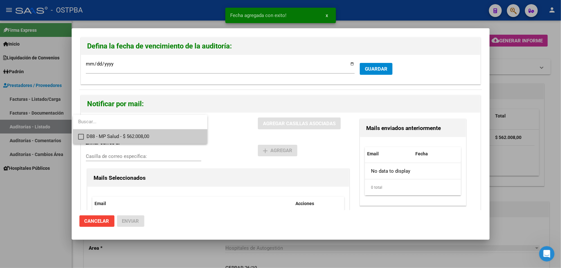
drag, startPoint x: 80, startPoint y: 135, endPoint x: 130, endPoint y: 132, distance: 50.6
click at [84, 135] on mat-pseudo-checkbox at bounding box center [81, 137] width 6 height 6
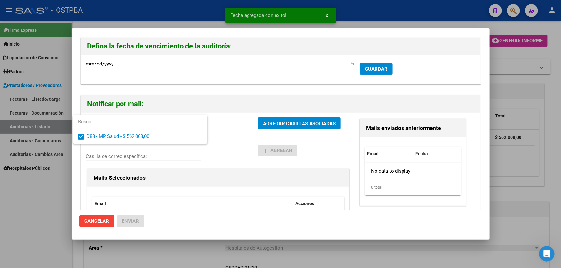
drag, startPoint x: 239, startPoint y: 134, endPoint x: 271, endPoint y: 126, distance: 33.8
click at [241, 133] on div at bounding box center [280, 134] width 561 height 268
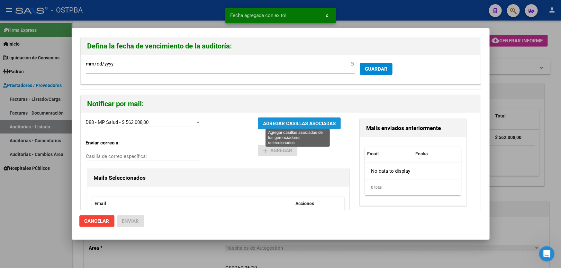
click at [278, 125] on span "AGREGAR CASILLAS ASOCIADAS" at bounding box center [299, 124] width 73 height 6
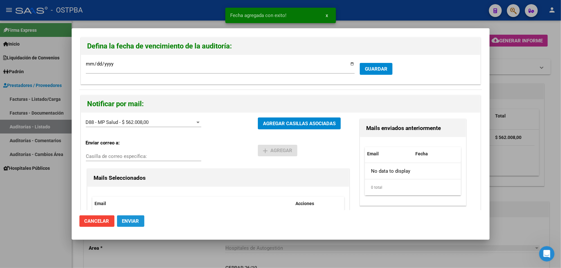
click at [134, 222] on span "Enviar" at bounding box center [130, 222] width 17 height 6
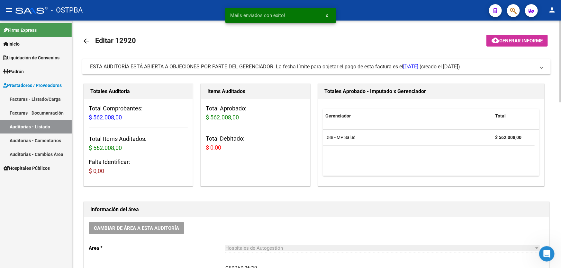
click at [84, 38] on mat-icon "arrow_back" at bounding box center [86, 41] width 8 height 8
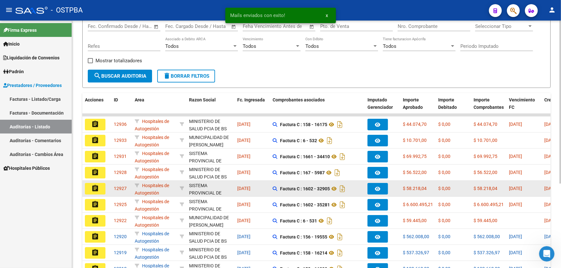
scroll to position [128, 0]
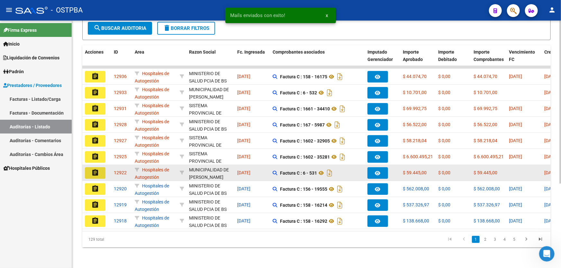
click at [95, 169] on mat-icon "assignment" at bounding box center [95, 173] width 8 height 8
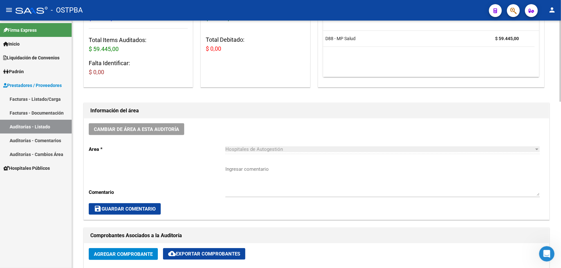
scroll to position [117, 0]
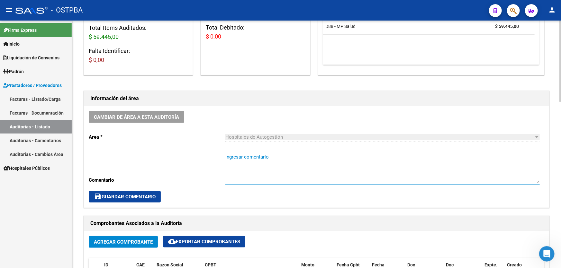
paste textarea "CERRAR 26/10"
type textarea "CERRAR 26/10"
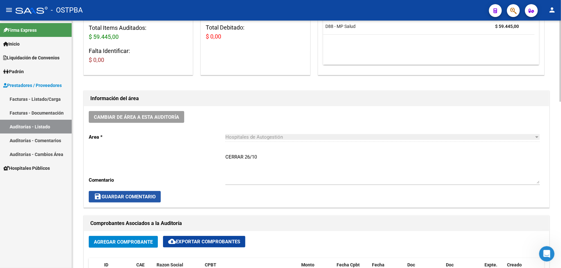
click at [127, 195] on span "save Guardar Comentario" at bounding box center [125, 197] width 62 height 6
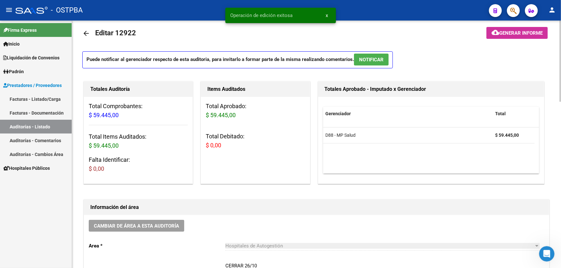
scroll to position [0, 0]
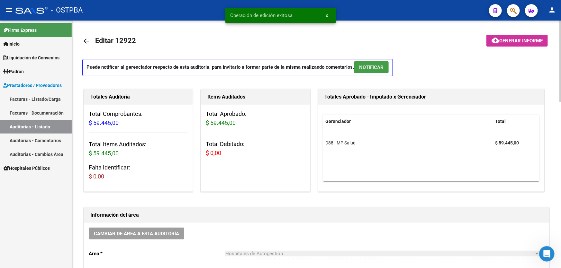
click at [377, 65] on span "NOTIFICAR" at bounding box center [371, 68] width 24 height 6
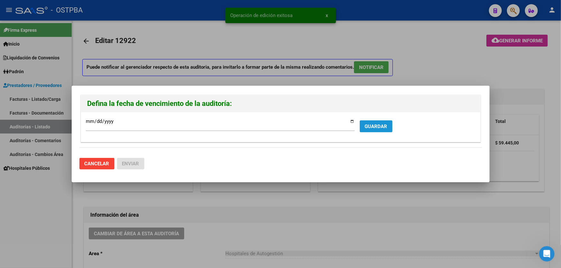
click at [370, 124] on span "GUARDAR" at bounding box center [376, 127] width 23 height 6
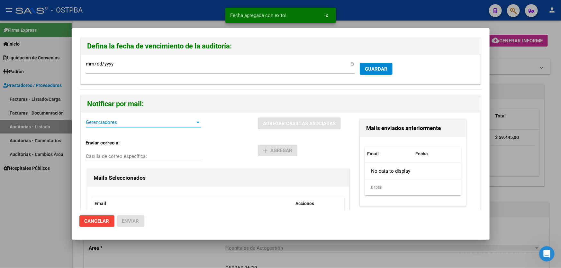
click at [105, 123] on span "Gerenciadores" at bounding box center [141, 123] width 110 height 6
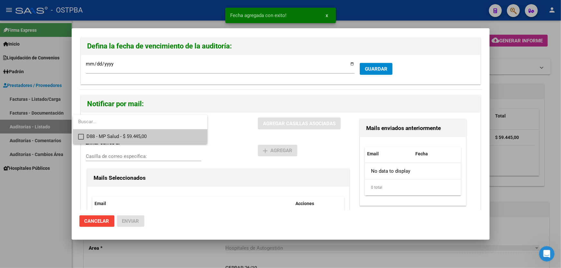
click at [79, 137] on mat-pseudo-checkbox at bounding box center [81, 137] width 6 height 6
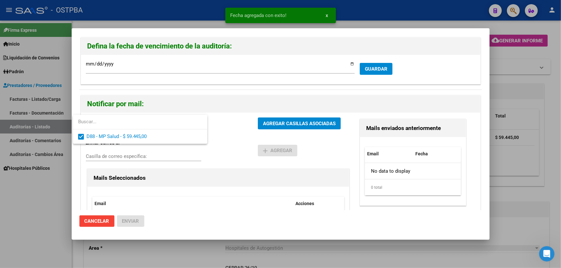
click at [227, 129] on div at bounding box center [280, 134] width 561 height 268
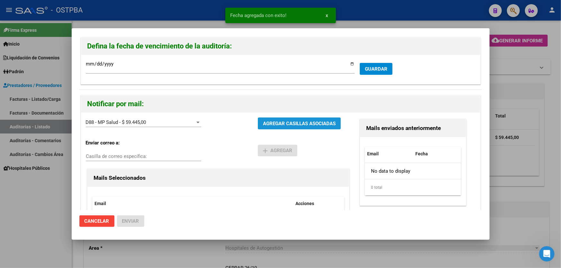
click at [289, 121] on span "AGREGAR CASILLAS ASOCIADAS" at bounding box center [299, 124] width 73 height 6
click at [137, 221] on span "Enviar" at bounding box center [130, 222] width 17 height 6
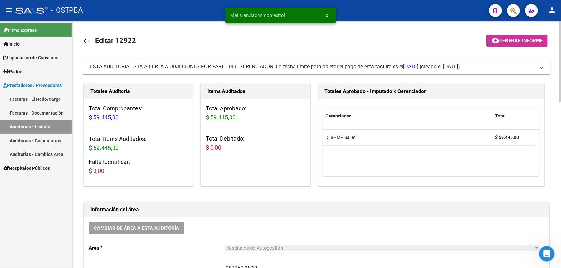
click at [85, 39] on mat-icon "arrow_back" at bounding box center [86, 41] width 8 height 8
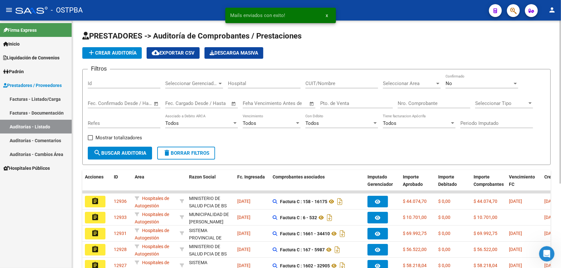
click at [118, 53] on span "add Crear Auditoría" at bounding box center [111, 53] width 49 height 6
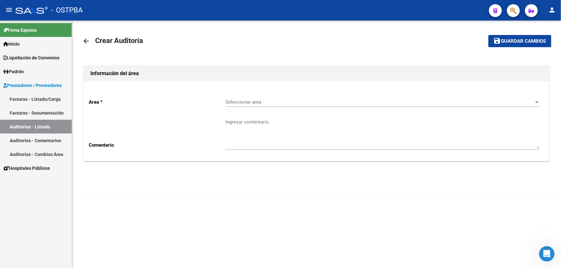
click at [87, 43] on mat-icon "arrow_back" at bounding box center [86, 41] width 8 height 8
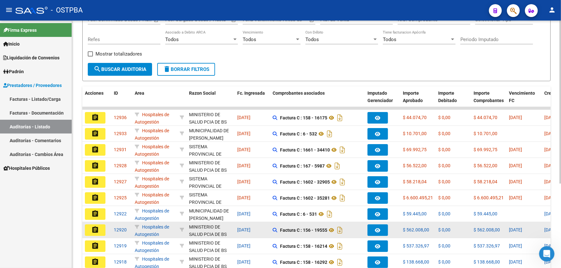
scroll to position [117, 0]
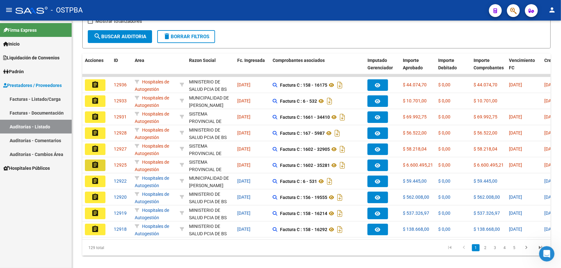
drag, startPoint x: 95, startPoint y: 162, endPoint x: 97, endPoint y: 158, distance: 4.5
click at [95, 161] on mat-icon "assignment" at bounding box center [95, 165] width 8 height 8
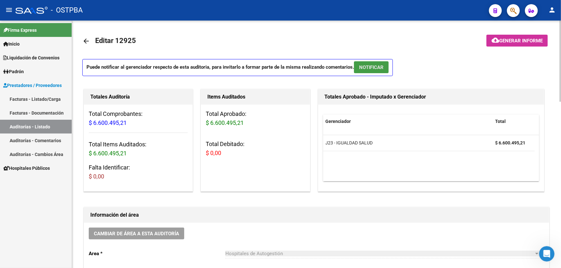
click at [382, 67] on span "NOTIFICAR" at bounding box center [371, 68] width 24 height 6
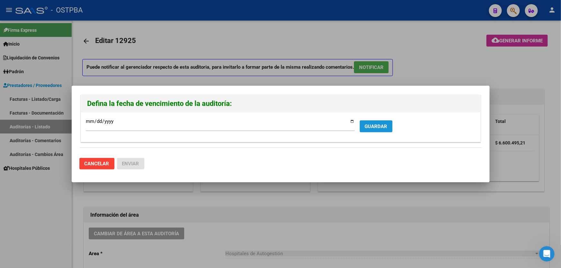
click at [372, 129] on button "GUARDAR" at bounding box center [376, 127] width 33 height 12
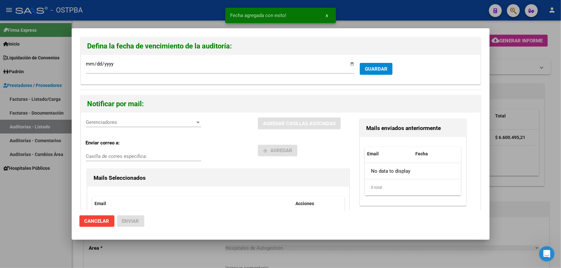
click at [116, 124] on span "Gerenciadores" at bounding box center [141, 123] width 110 height 6
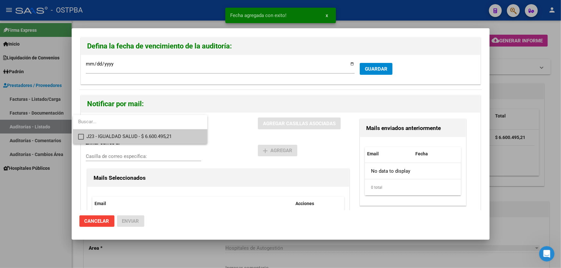
drag, startPoint x: 79, startPoint y: 138, endPoint x: 140, endPoint y: 123, distance: 62.9
click at [79, 138] on mat-pseudo-checkbox at bounding box center [81, 137] width 6 height 6
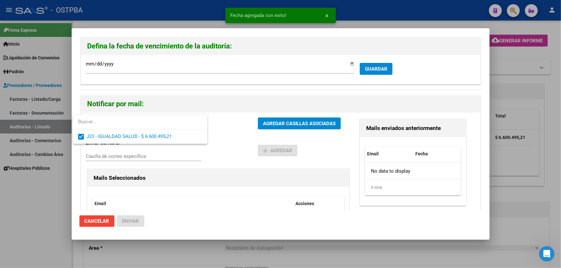
drag, startPoint x: 240, startPoint y: 127, endPoint x: 272, endPoint y: 120, distance: 33.0
click at [241, 127] on div at bounding box center [280, 134] width 561 height 268
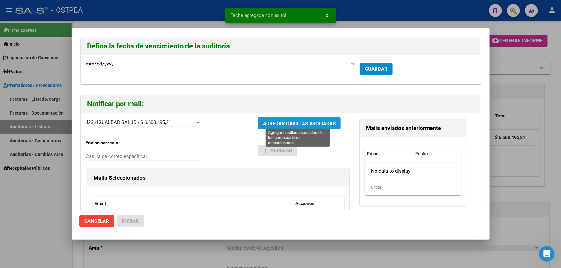
click at [283, 121] on span "AGREGAR CASILLAS ASOCIADAS" at bounding box center [299, 124] width 73 height 6
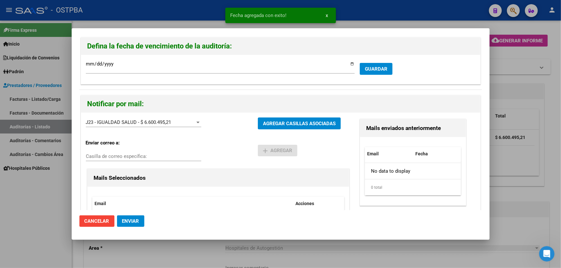
click at [131, 220] on span "Enviar" at bounding box center [130, 222] width 17 height 6
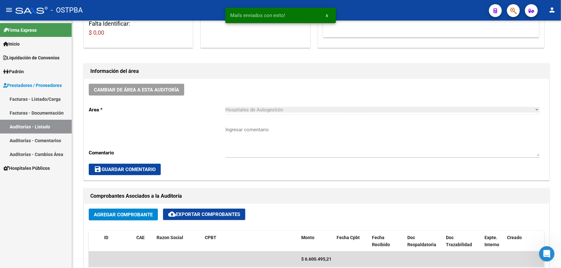
scroll to position [146, 0]
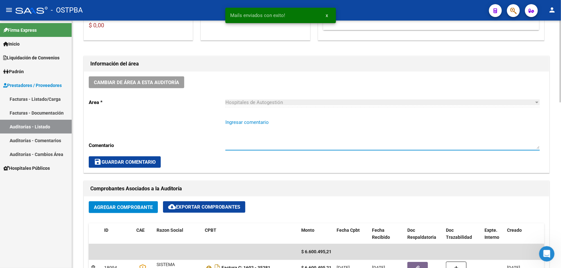
paste textarea "CERRAR 26/10"
type textarea "CERRAR 26/10"
click at [104, 152] on div "Cambiar de área a esta auditoría Area * Hospitales de Autogestión Seleccionar a…" at bounding box center [316, 122] width 465 height 101
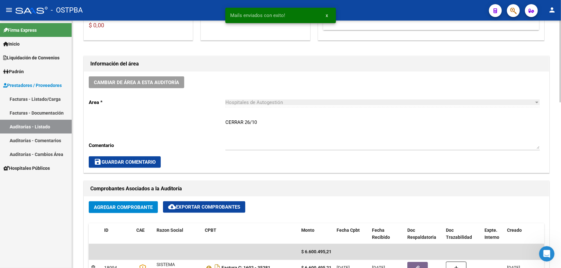
click at [118, 158] on button "save Guardar Comentario" at bounding box center [125, 163] width 72 height 12
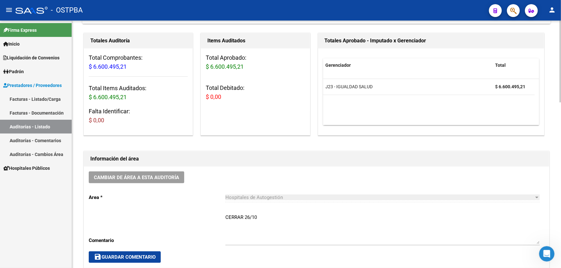
scroll to position [0, 0]
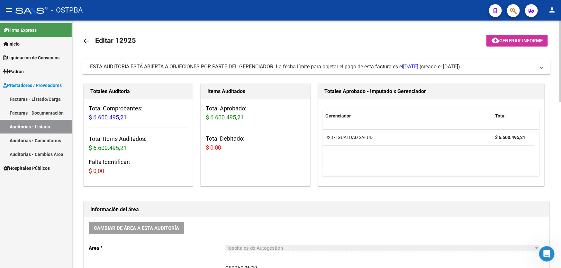
click at [87, 41] on mat-icon "arrow_back" at bounding box center [86, 41] width 8 height 8
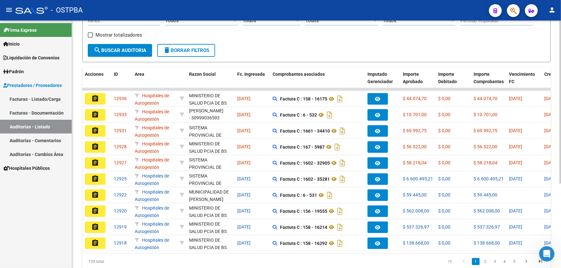
scroll to position [128, 0]
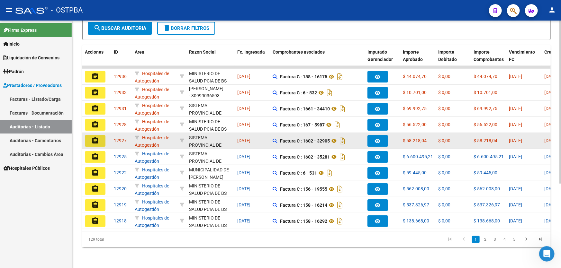
click at [98, 139] on mat-icon "assignment" at bounding box center [95, 141] width 8 height 8
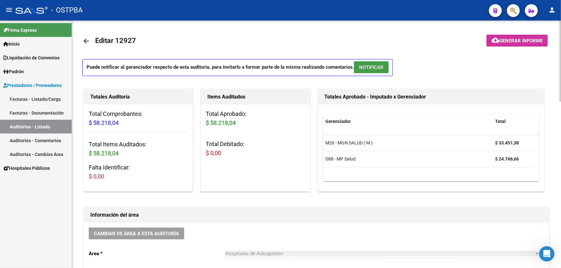
click at [371, 70] on span "NOTIFICAR" at bounding box center [371, 68] width 24 height 6
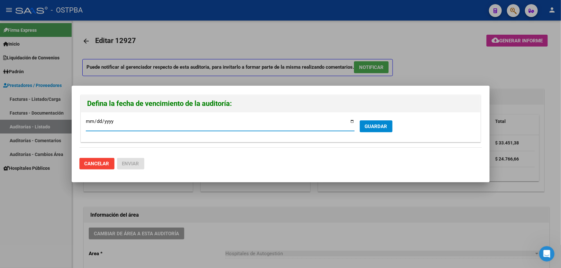
click at [375, 128] on span "GUARDAR" at bounding box center [376, 127] width 23 height 6
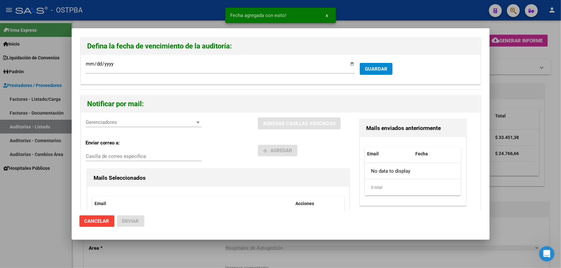
click at [116, 126] on div "Gerenciadores Gerenciadores" at bounding box center [143, 123] width 115 height 10
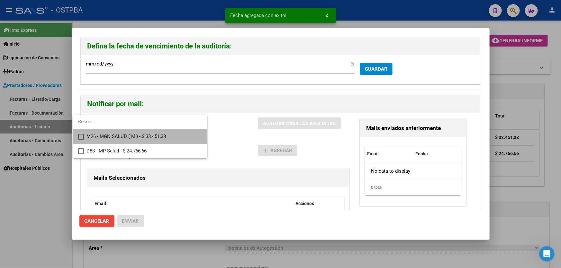
click at [77, 133] on mat-option "M26 - MGN SALUD ( M ) - $ 33.451,38" at bounding box center [140, 137] width 134 height 14
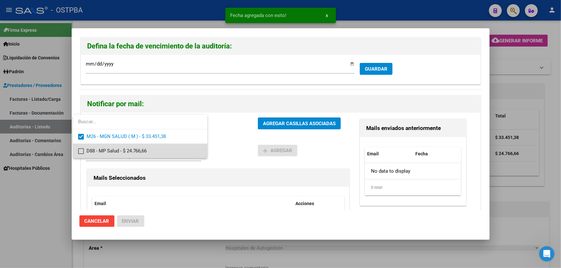
click at [76, 151] on mat-option "D88 - MP Salud - $ 24.766,66" at bounding box center [140, 151] width 134 height 14
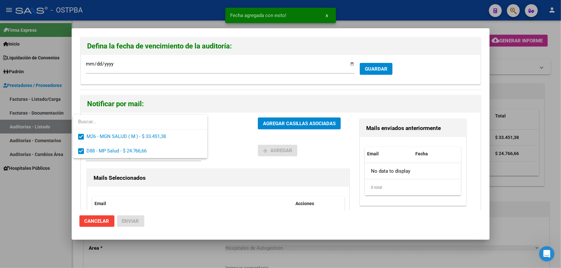
click at [218, 136] on div at bounding box center [280, 134] width 561 height 268
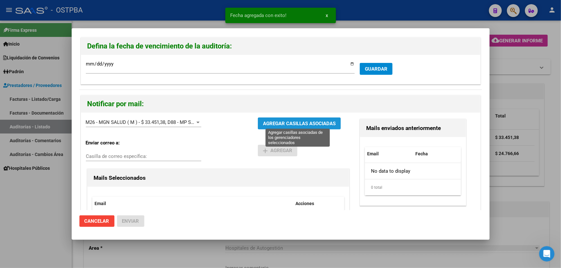
click at [302, 122] on span "AGREGAR CASILLAS ASOCIADAS" at bounding box center [299, 124] width 73 height 6
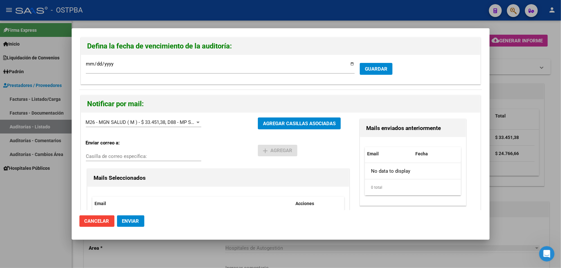
click at [129, 219] on span "Enviar" at bounding box center [130, 222] width 17 height 6
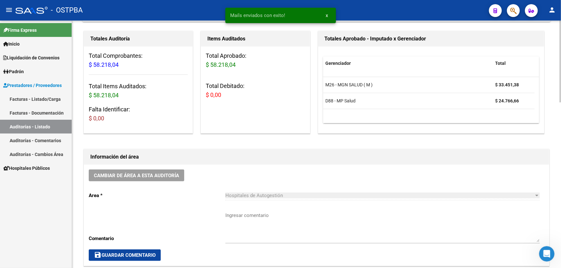
scroll to position [146, 0]
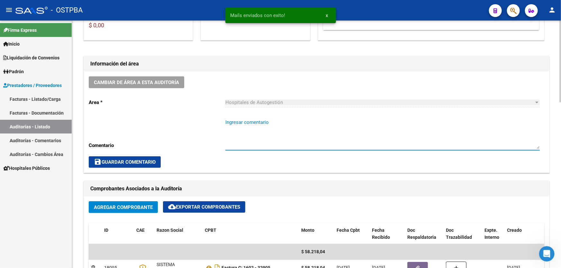
paste textarea "CERRAR 26/10"
type textarea "CERRAR 26/10"
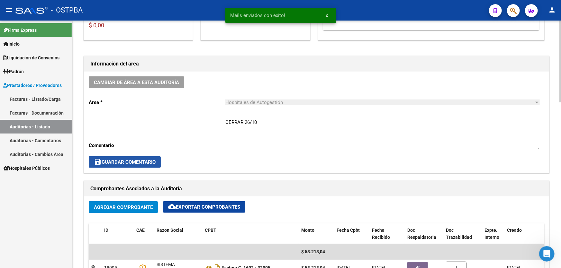
click at [104, 161] on span "save Guardar Comentario" at bounding box center [125, 162] width 62 height 6
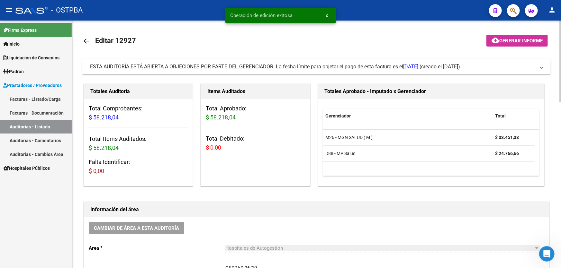
click at [86, 38] on mat-icon "arrow_back" at bounding box center [86, 41] width 8 height 8
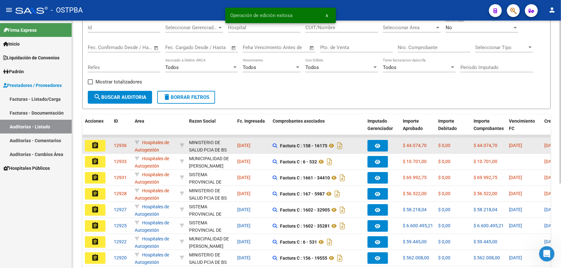
scroll to position [128, 0]
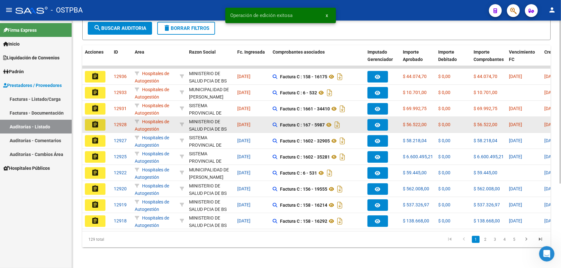
click at [94, 121] on mat-icon "assignment" at bounding box center [95, 125] width 8 height 8
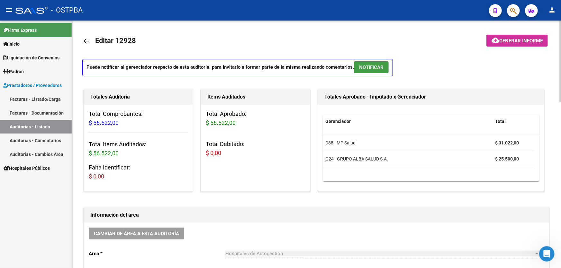
click at [384, 66] on span "NOTIFICAR" at bounding box center [371, 68] width 24 height 6
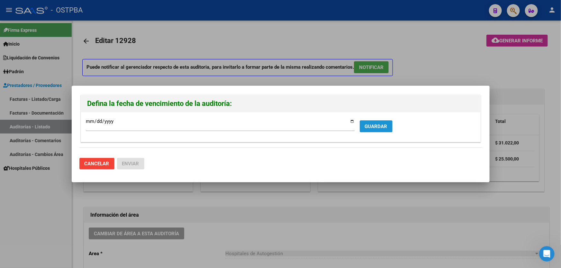
click at [383, 128] on span "GUARDAR" at bounding box center [376, 127] width 23 height 6
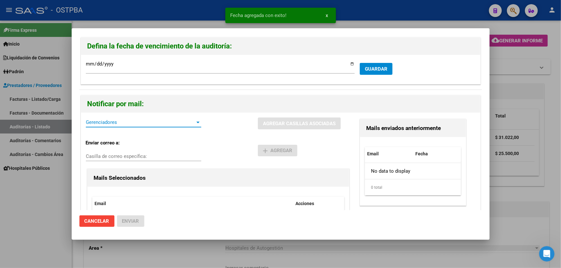
click at [98, 120] on span "Gerenciadores" at bounding box center [141, 123] width 110 height 6
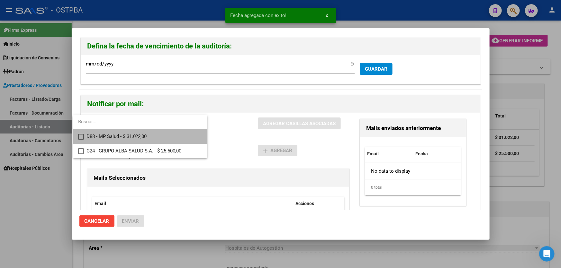
drag, startPoint x: 82, startPoint y: 135, endPoint x: 79, endPoint y: 138, distance: 4.3
click at [80, 135] on mat-pseudo-checkbox at bounding box center [81, 137] width 6 height 6
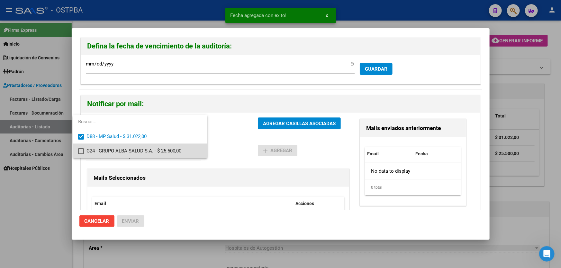
click at [80, 149] on mat-option "G24 - GRUPO ALBA SALUD S.A. - $ 25.500,00" at bounding box center [140, 151] width 134 height 14
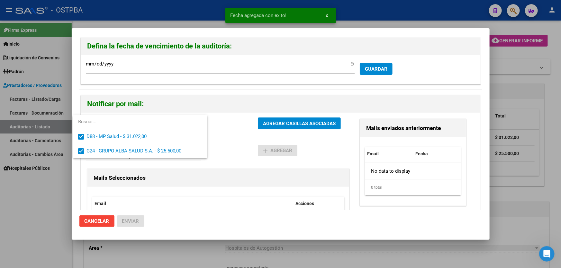
drag, startPoint x: 236, startPoint y: 132, endPoint x: 281, endPoint y: 125, distance: 45.2
click at [237, 132] on div at bounding box center [280, 134] width 561 height 268
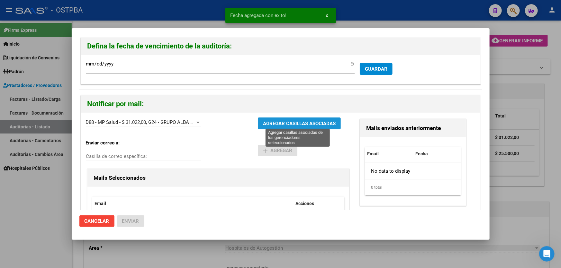
click at [298, 125] on span "AGREGAR CASILLAS ASOCIADAS" at bounding box center [299, 124] width 73 height 6
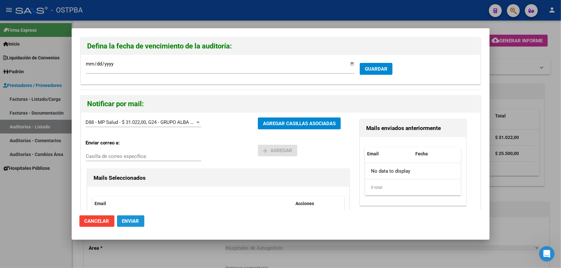
click at [133, 222] on span "Enviar" at bounding box center [130, 222] width 17 height 6
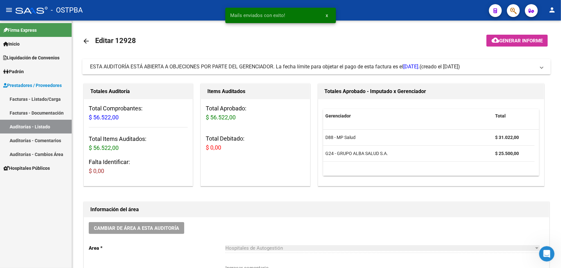
scroll to position [117, 0]
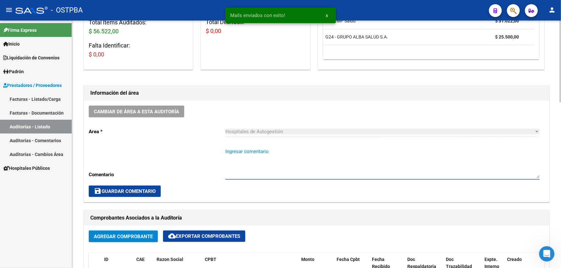
paste textarea "CERRAR 26/10"
type textarea "CERRAR 26/10"
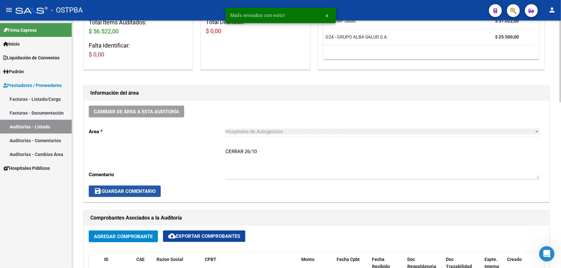
click at [130, 189] on span "save Guardar Comentario" at bounding box center [125, 192] width 62 height 6
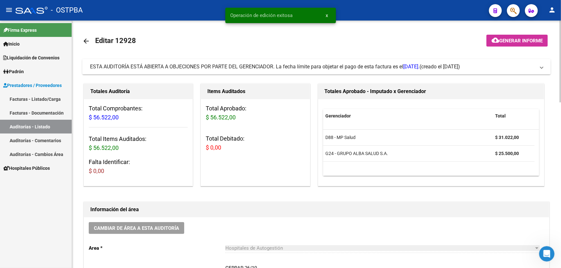
click at [85, 41] on mat-icon "arrow_back" at bounding box center [86, 41] width 8 height 8
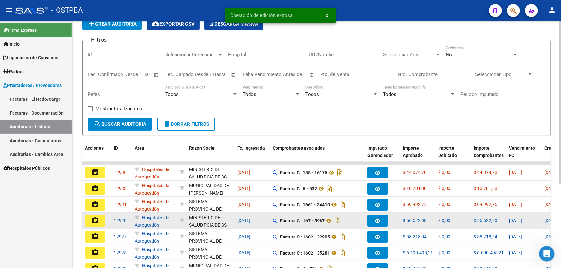
scroll to position [128, 0]
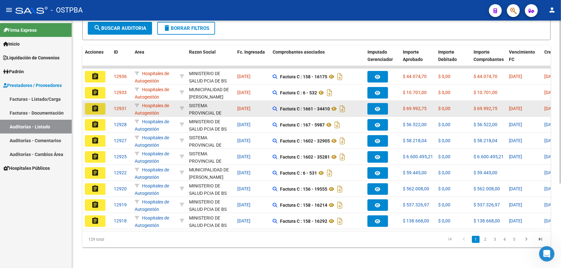
click at [99, 104] on button "assignment" at bounding box center [95, 109] width 21 height 12
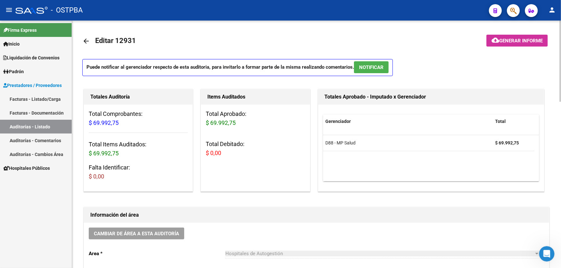
click at [377, 70] on button "NOTIFICAR" at bounding box center [371, 67] width 35 height 12
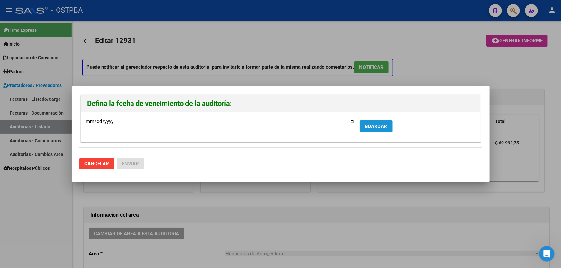
click at [376, 122] on button "GUARDAR" at bounding box center [376, 127] width 33 height 12
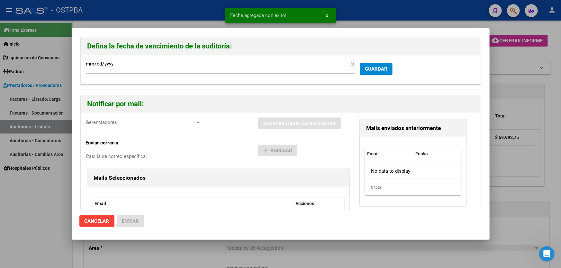
click at [124, 125] on span "Gerenciadores" at bounding box center [141, 123] width 110 height 6
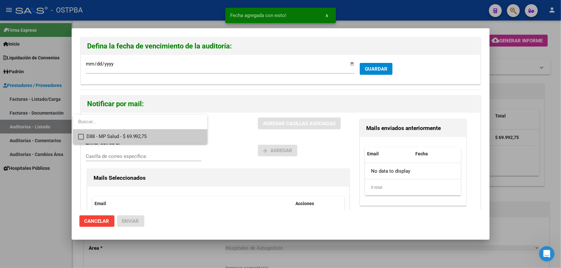
click at [83, 136] on mat-pseudo-checkbox at bounding box center [81, 137] width 6 height 6
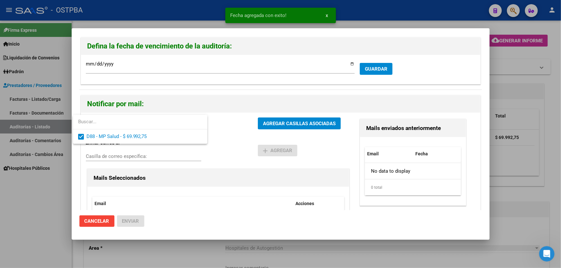
click at [233, 122] on div at bounding box center [280, 134] width 561 height 268
click at [288, 128] on button "AGREGAR CASILLAS ASOCIADAS" at bounding box center [299, 124] width 83 height 12
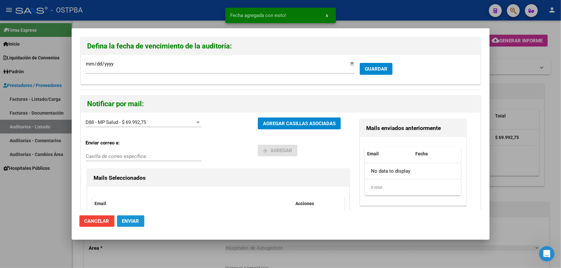
click at [138, 223] on span "Enviar" at bounding box center [130, 222] width 17 height 6
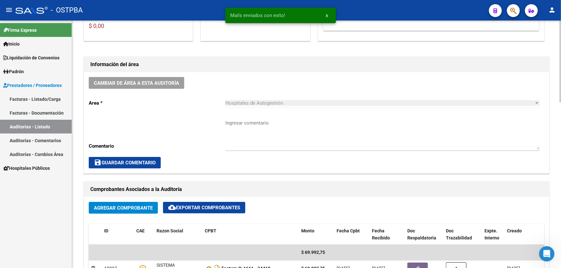
scroll to position [146, 0]
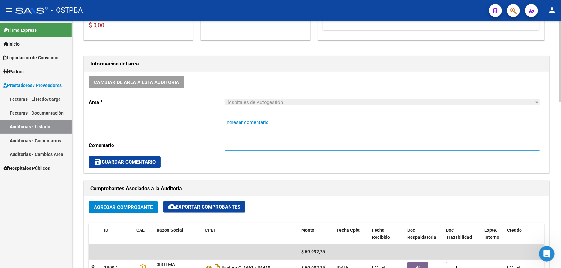
paste textarea "CERRAR 26/10"
type textarea "CERRAR 26/10"
click at [128, 160] on span "save Guardar Comentario" at bounding box center [125, 162] width 62 height 6
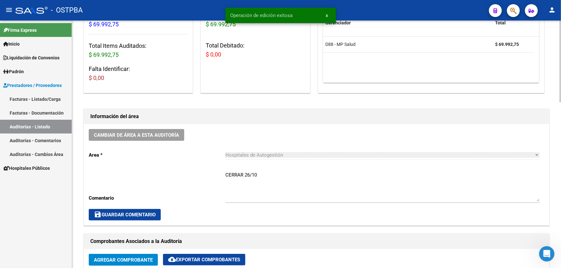
scroll to position [0, 0]
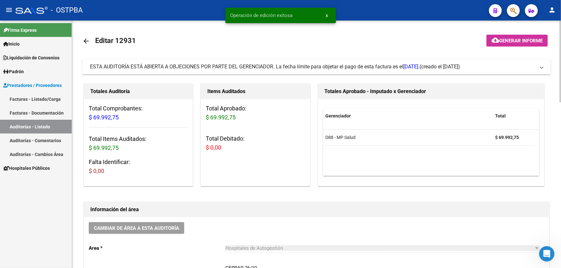
click at [85, 38] on mat-icon "arrow_back" at bounding box center [86, 41] width 8 height 8
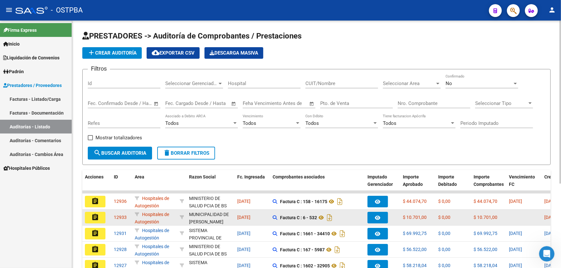
click at [99, 215] on mat-icon "assignment" at bounding box center [95, 218] width 8 height 8
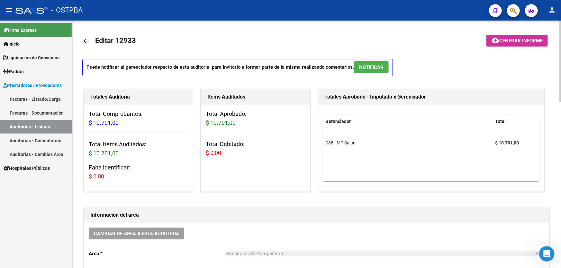
click at [375, 67] on span "NOTIFICAR" at bounding box center [371, 68] width 24 height 6
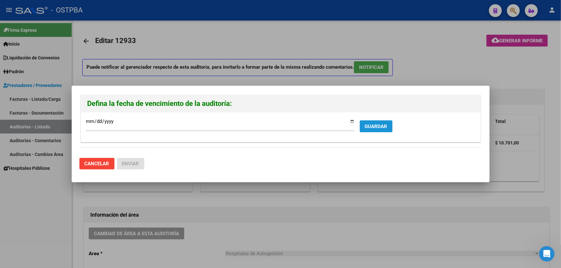
click at [380, 125] on span "GUARDAR" at bounding box center [376, 127] width 23 height 6
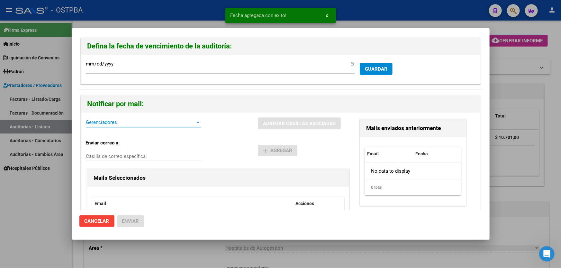
click at [89, 123] on span "Gerenciadores" at bounding box center [141, 123] width 110 height 6
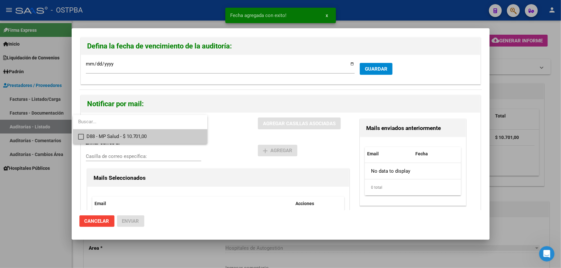
click at [81, 136] on mat-pseudo-checkbox at bounding box center [81, 137] width 6 height 6
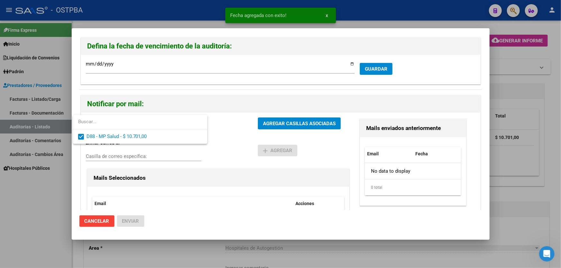
click at [232, 126] on div at bounding box center [280, 134] width 561 height 268
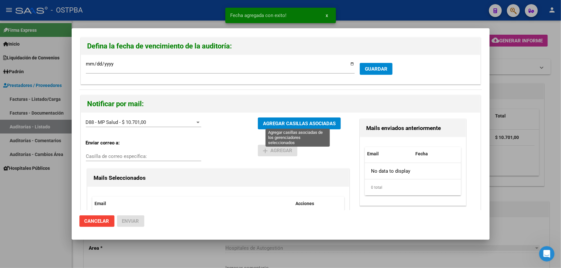
click at [276, 123] on span "AGREGAR CASILLAS ASOCIADAS" at bounding box center [299, 124] width 73 height 6
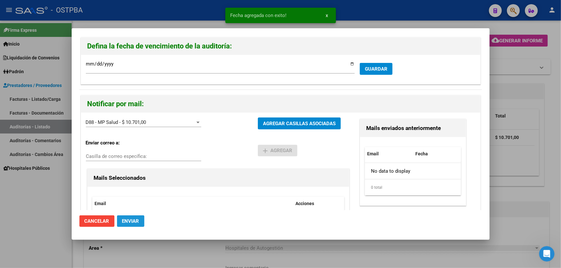
click at [127, 224] on span "Enviar" at bounding box center [130, 222] width 17 height 6
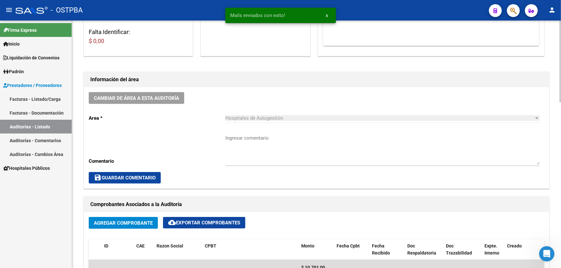
scroll to position [146, 0]
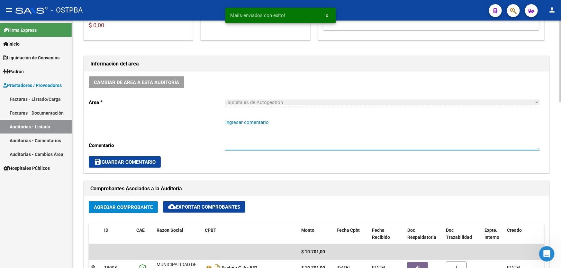
paste textarea "CERRAR 26/10"
type textarea "CERRAR 26/10"
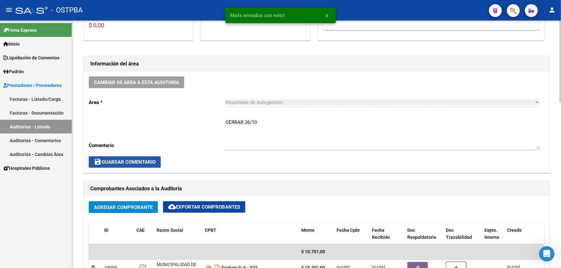
click at [115, 164] on button "save Guardar Comentario" at bounding box center [125, 163] width 72 height 12
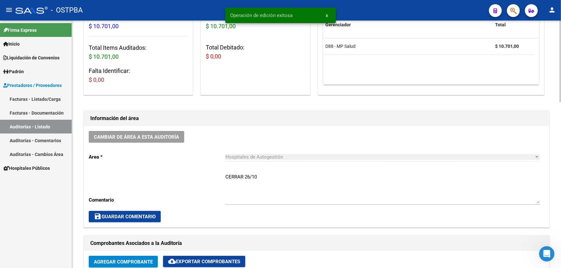
scroll to position [0, 0]
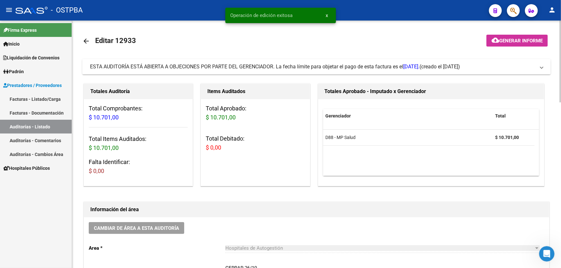
click at [87, 41] on mat-icon "arrow_back" at bounding box center [86, 41] width 8 height 8
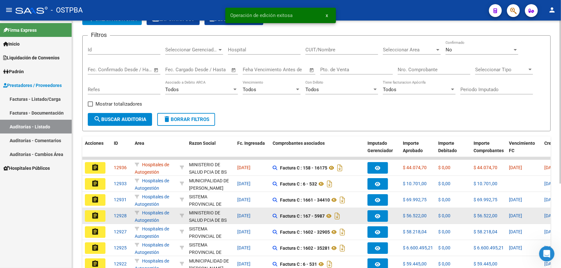
scroll to position [128, 0]
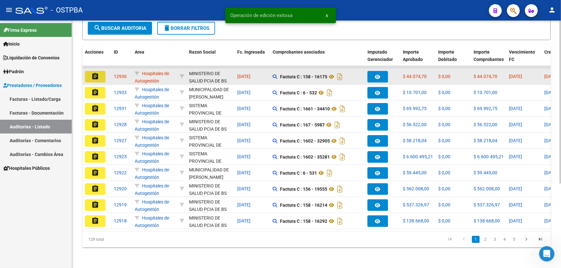
click at [95, 73] on mat-icon "assignment" at bounding box center [95, 77] width 8 height 8
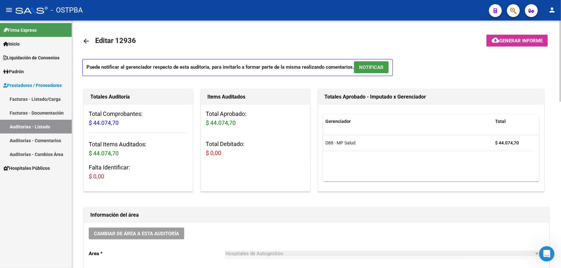
click at [370, 65] on span "NOTIFICAR" at bounding box center [371, 68] width 24 height 6
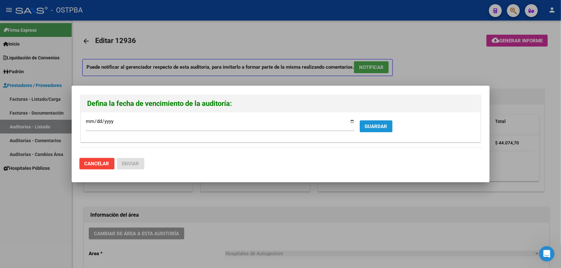
click at [377, 124] on span "GUARDAR" at bounding box center [376, 127] width 23 height 6
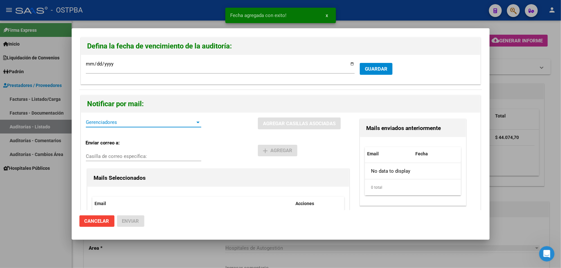
click at [111, 122] on span "Gerenciadores" at bounding box center [141, 123] width 110 height 6
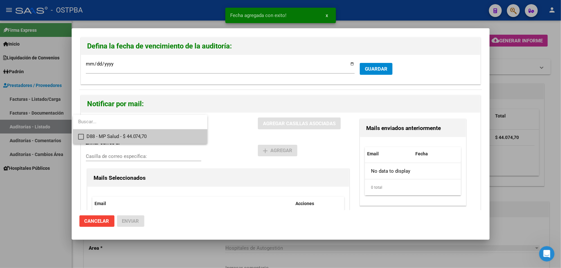
click at [81, 136] on mat-pseudo-checkbox at bounding box center [81, 137] width 6 height 6
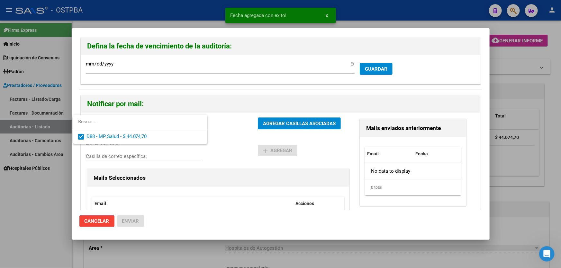
click at [235, 128] on div at bounding box center [280, 134] width 561 height 268
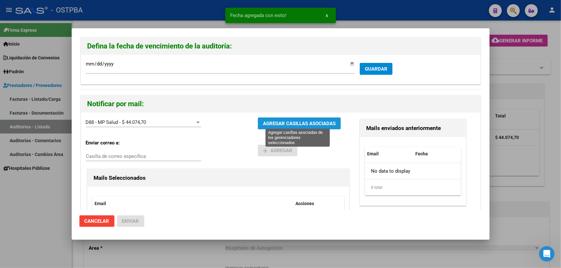
click at [272, 121] on span "AGREGAR CASILLAS ASOCIADAS" at bounding box center [299, 124] width 73 height 6
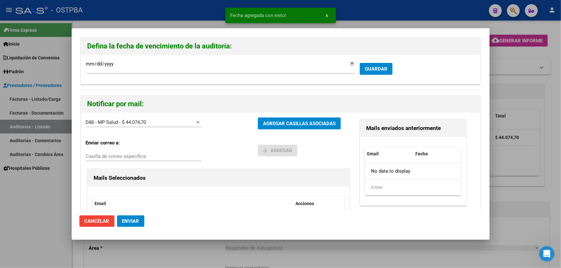
click at [131, 221] on span "Enviar" at bounding box center [130, 222] width 17 height 6
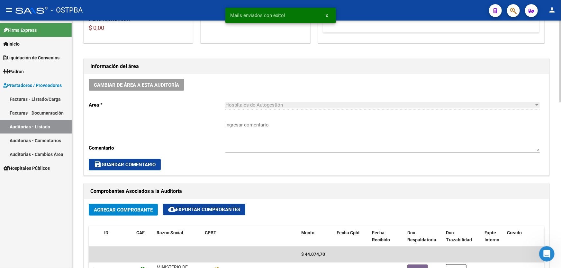
scroll to position [146, 0]
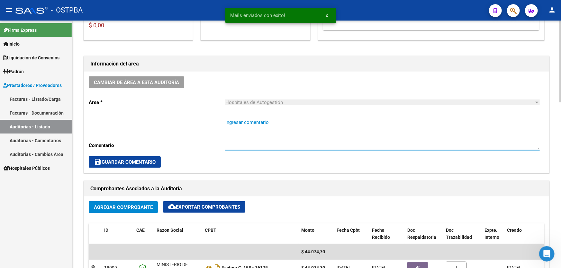
paste textarea "CERRAR 26/10"
type textarea "CERRAR 26/10"
click at [122, 161] on span "save Guardar Comentario" at bounding box center [125, 162] width 62 height 6
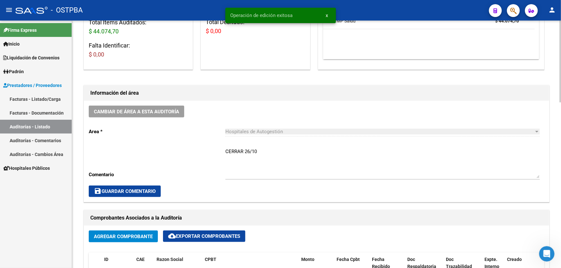
scroll to position [0, 0]
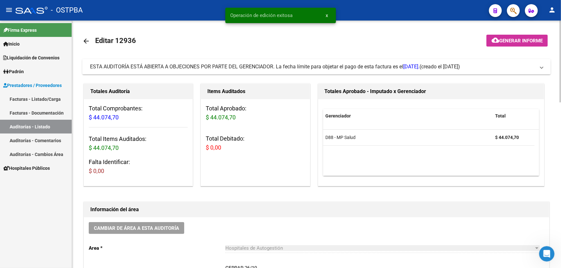
click at [85, 39] on mat-icon "arrow_back" at bounding box center [86, 41] width 8 height 8
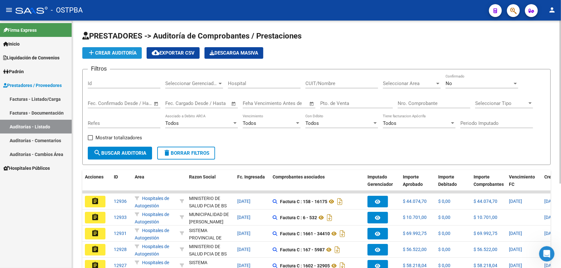
click at [102, 48] on button "add Crear Auditoría" at bounding box center [111, 53] width 59 height 12
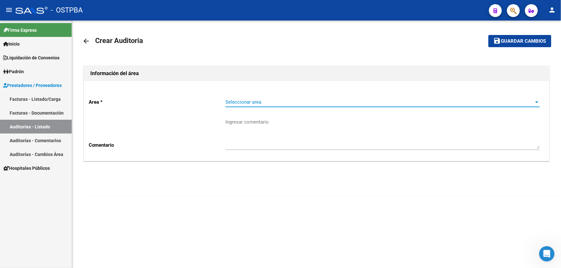
click at [243, 102] on span "Seleccionar area" at bounding box center [379, 102] width 309 height 6
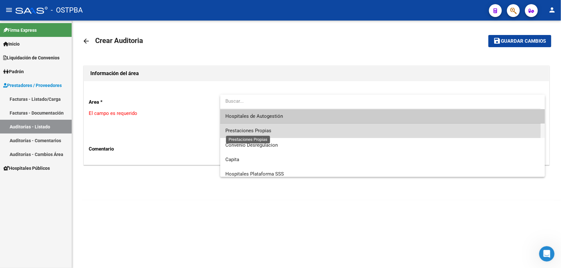
click at [232, 130] on span "Prestaciones Propias" at bounding box center [248, 131] width 46 height 6
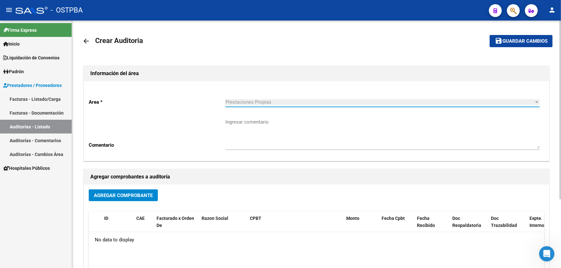
click at [95, 191] on button "Agregar Comprobante" at bounding box center [123, 196] width 69 height 12
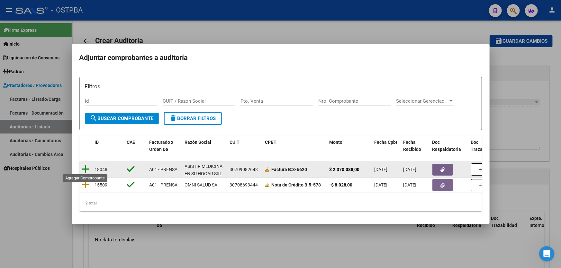
click at [85, 167] on icon at bounding box center [86, 169] width 8 height 9
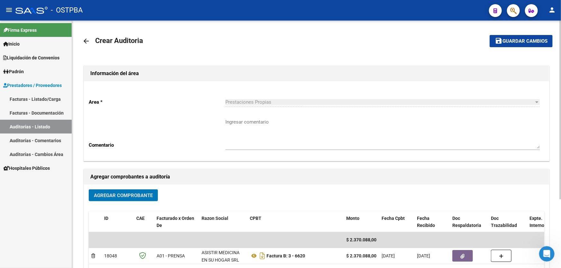
click at [526, 39] on span "Guardar cambios" at bounding box center [525, 42] width 45 height 6
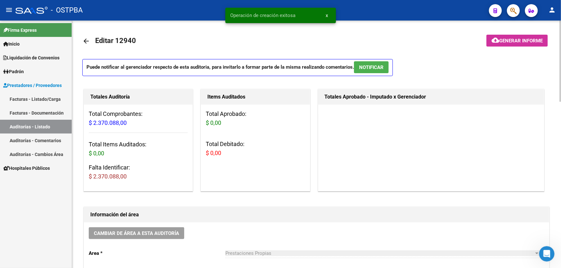
click at [87, 39] on mat-icon "arrow_back" at bounding box center [86, 41] width 8 height 8
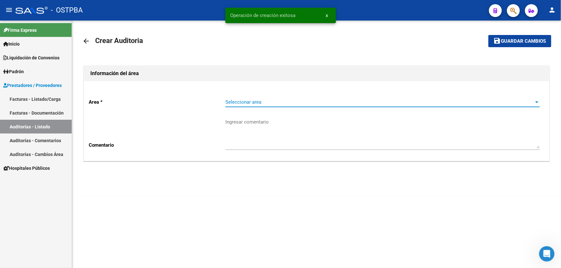
click at [257, 103] on span "Seleccionar area" at bounding box center [379, 102] width 309 height 6
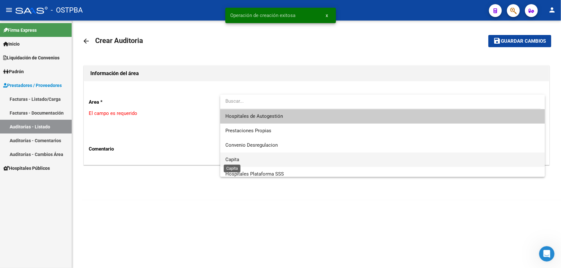
click at [236, 157] on span "Capita" at bounding box center [232, 160] width 14 height 6
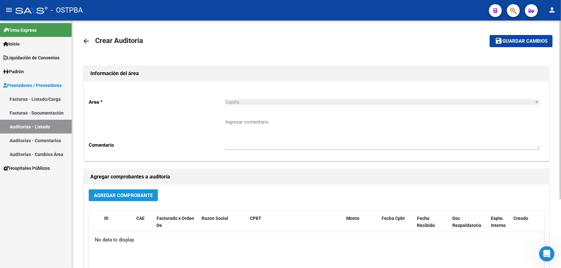
click at [122, 195] on span "Agregar Comprobante" at bounding box center [123, 196] width 59 height 6
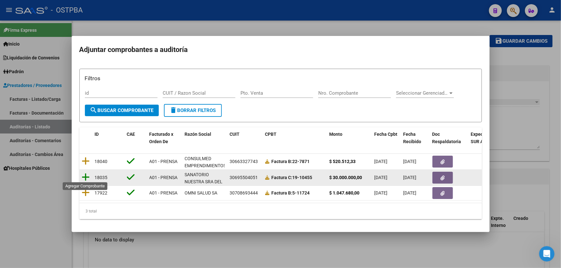
click at [86, 175] on icon at bounding box center [86, 177] width 8 height 9
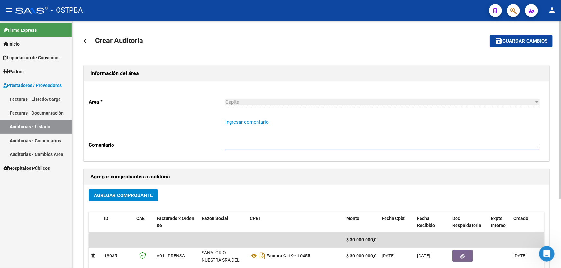
click at [231, 136] on textarea "Ingresar comentario" at bounding box center [382, 134] width 314 height 30
type textarea "[PERSON_NAME]"
click at [502, 41] on mat-icon "save" at bounding box center [499, 41] width 8 height 8
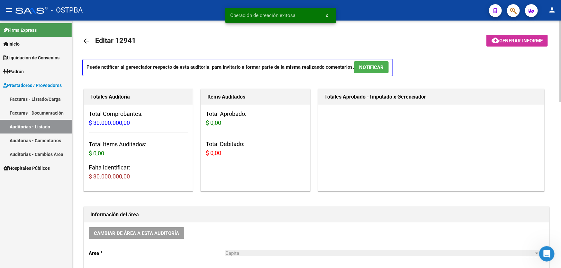
click at [87, 41] on mat-icon "arrow_back" at bounding box center [86, 41] width 8 height 8
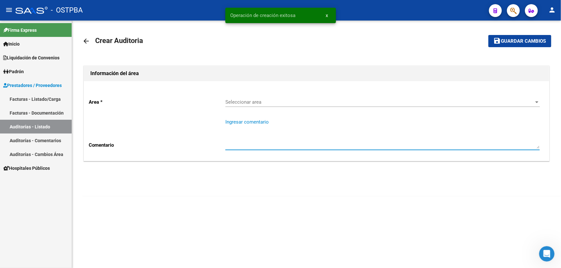
click at [240, 135] on textarea "Ingresar comentario" at bounding box center [382, 134] width 314 height 30
click at [227, 98] on div "Seleccionar area Seleccionar area" at bounding box center [382, 100] width 314 height 14
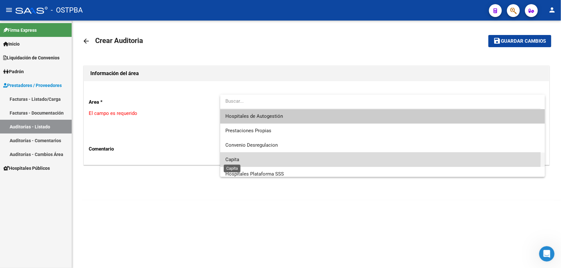
click at [235, 158] on span "Capita" at bounding box center [232, 160] width 14 height 6
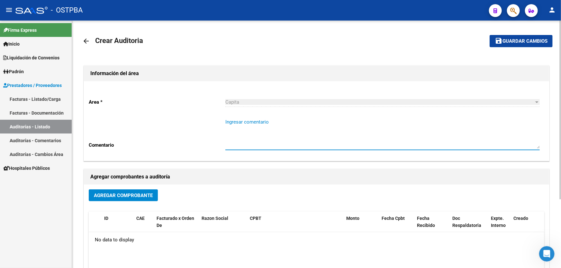
click at [238, 133] on textarea "Ingresar comentario" at bounding box center [382, 134] width 314 height 30
type textarea "[PERSON_NAME]"
click at [104, 193] on span "Agregar Comprobante" at bounding box center [123, 196] width 59 height 6
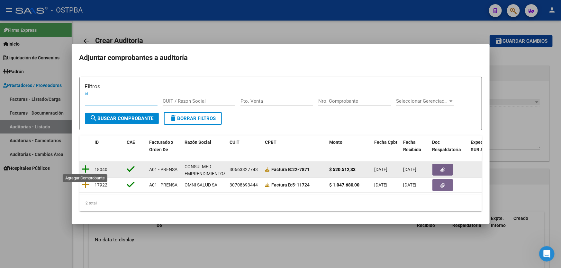
click at [86, 167] on icon at bounding box center [86, 169] width 8 height 9
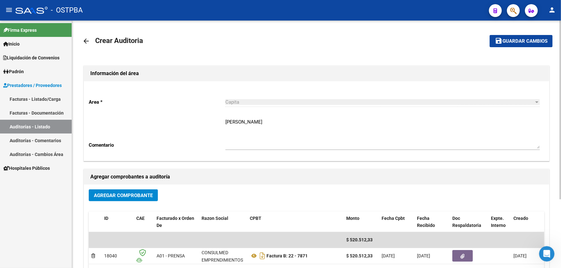
click at [87, 41] on mat-icon "arrow_back" at bounding box center [86, 41] width 8 height 8
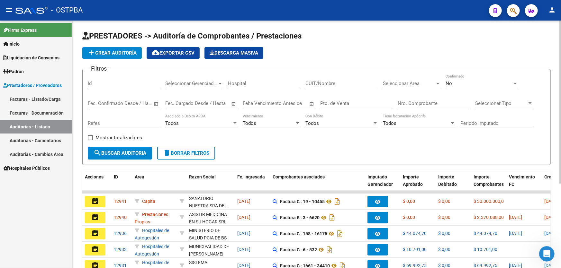
click at [110, 51] on span "add Crear Auditoría" at bounding box center [111, 53] width 49 height 6
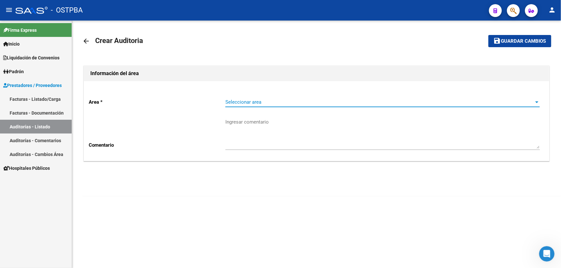
click at [240, 103] on span "Seleccionar area" at bounding box center [379, 102] width 309 height 6
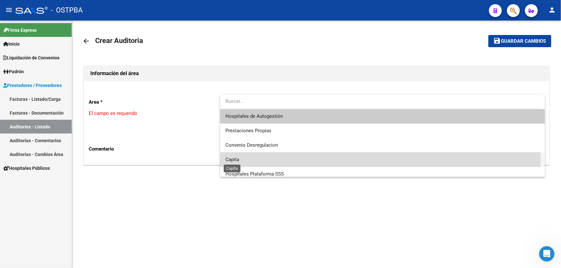
click at [232, 158] on span "Capita" at bounding box center [232, 160] width 14 height 6
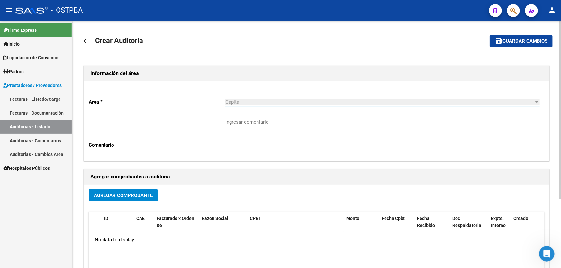
click at [123, 194] on span "Agregar Comprobante" at bounding box center [123, 196] width 59 height 6
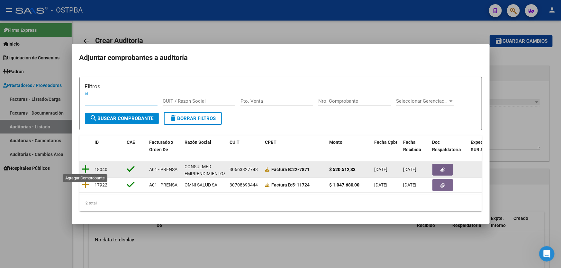
click at [85, 168] on icon at bounding box center [86, 169] width 8 height 9
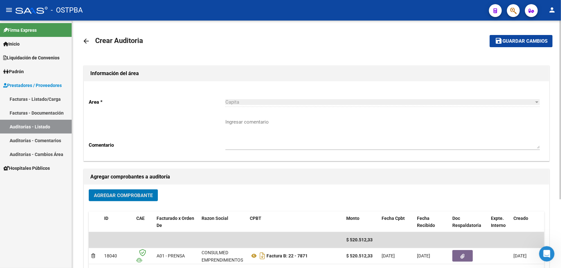
click at [253, 137] on textarea "Ingresar comentario" at bounding box center [382, 134] width 314 height 30
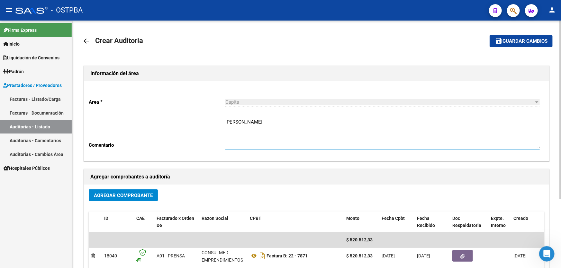
type textarea "[PERSON_NAME]"
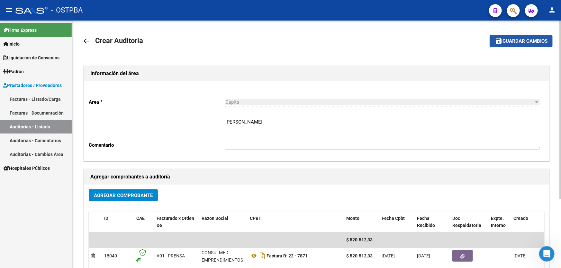
click at [519, 35] on button "save Guardar cambios" at bounding box center [521, 41] width 63 height 12
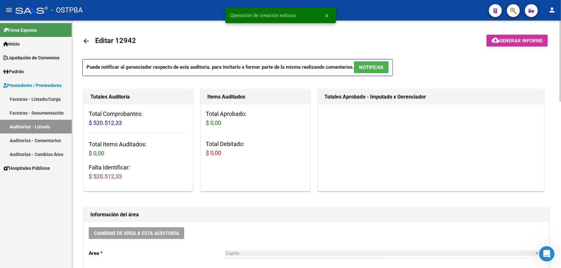
click at [86, 41] on mat-icon "arrow_back" at bounding box center [86, 41] width 8 height 8
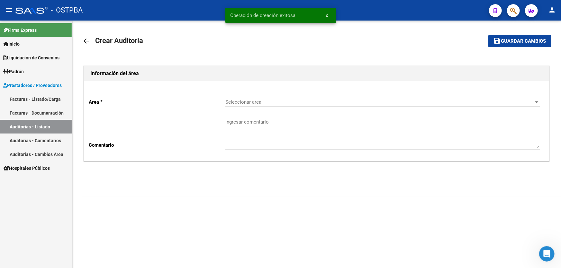
click at [85, 43] on mat-icon "arrow_back" at bounding box center [86, 41] width 8 height 8
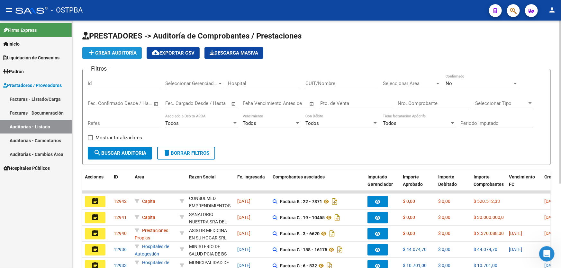
click at [110, 51] on span "add Crear Auditoría" at bounding box center [111, 53] width 49 height 6
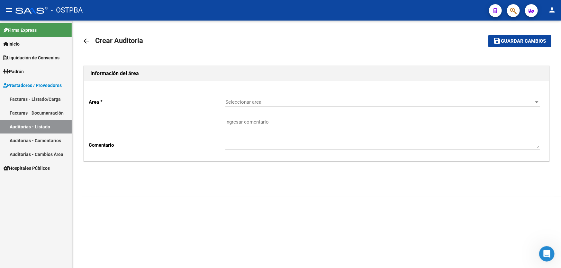
click at [259, 104] on span "Seleccionar area" at bounding box center [379, 102] width 309 height 6
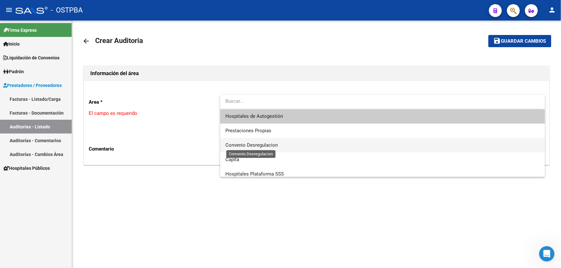
click at [240, 144] on span "Convenio Desregulacion" at bounding box center [251, 145] width 52 height 6
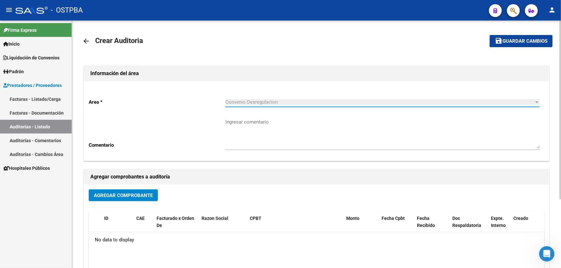
click at [116, 195] on span "Agregar Comprobante" at bounding box center [123, 196] width 59 height 6
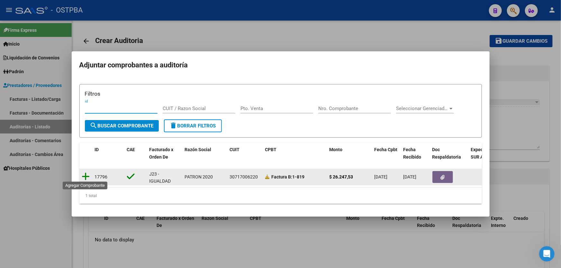
click at [85, 173] on icon at bounding box center [86, 176] width 8 height 9
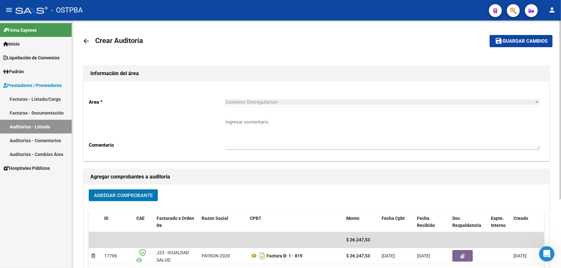
click at [239, 128] on textarea "Ingresar comentario" at bounding box center [382, 134] width 314 height 30
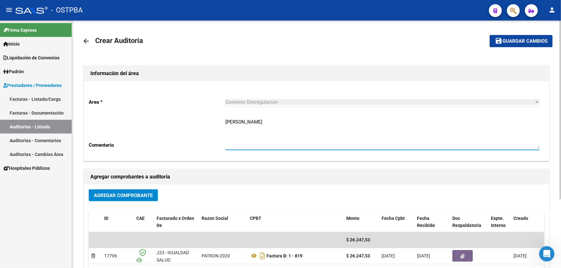
type textarea "[PERSON_NAME]"
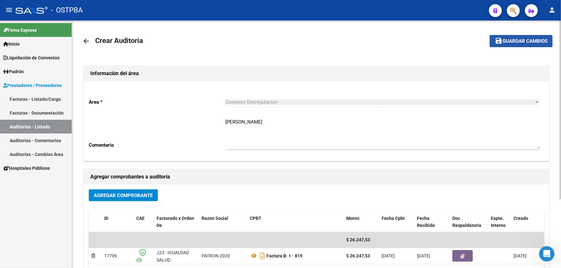
click at [528, 41] on span "Guardar cambios" at bounding box center [525, 42] width 45 height 6
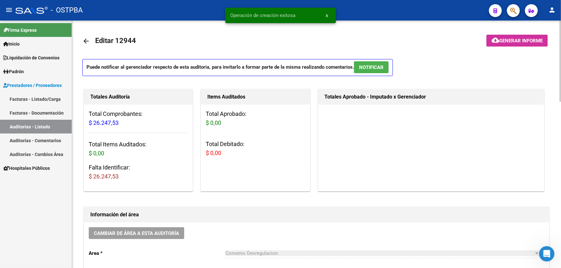
click at [87, 40] on mat-icon "arrow_back" at bounding box center [86, 41] width 8 height 8
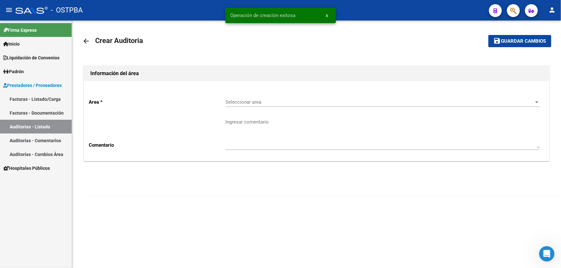
click at [87, 41] on mat-icon "arrow_back" at bounding box center [86, 41] width 8 height 8
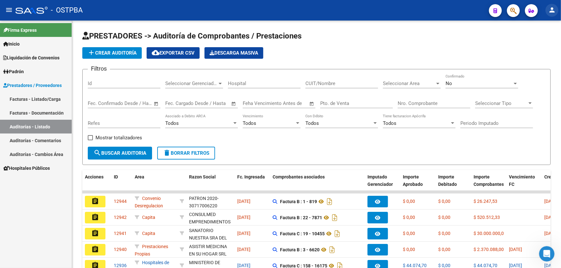
click at [554, 8] on mat-icon "person" at bounding box center [552, 10] width 8 height 8
click at [544, 42] on button "exit_to_app Salir" at bounding box center [538, 42] width 39 height 15
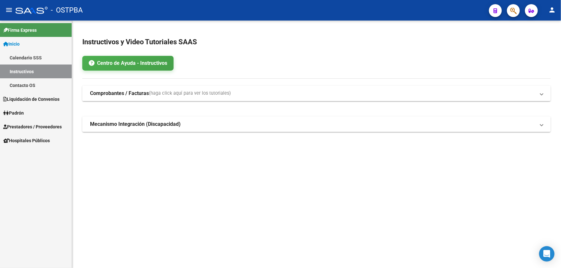
click at [34, 99] on span "Liquidación de Convenios" at bounding box center [31, 99] width 56 height 7
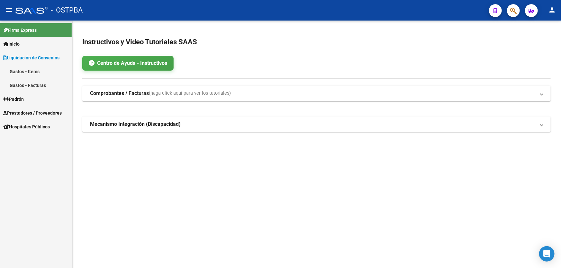
click at [19, 116] on span "Prestadores / Proveedores" at bounding box center [32, 113] width 59 height 7
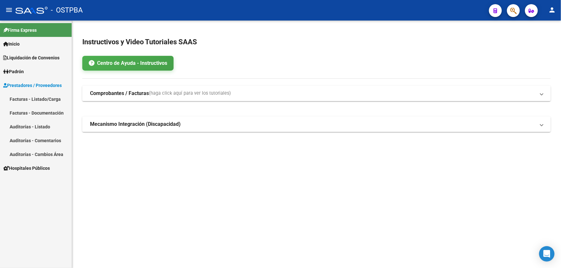
click at [28, 129] on link "Auditorías - Listado" at bounding box center [36, 127] width 72 height 14
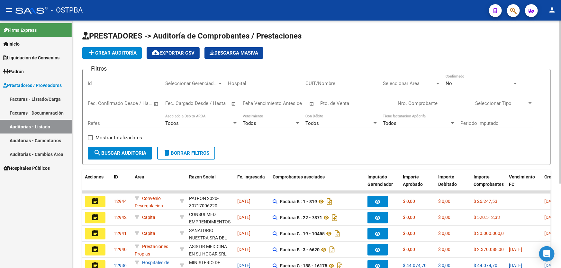
click at [107, 85] on input "Id" at bounding box center [124, 84] width 73 height 6
type input "12762"
click at [461, 81] on div "No" at bounding box center [479, 84] width 67 height 6
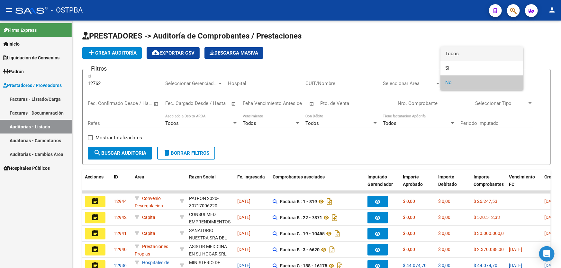
click at [464, 52] on span "Todos" at bounding box center [482, 54] width 73 height 14
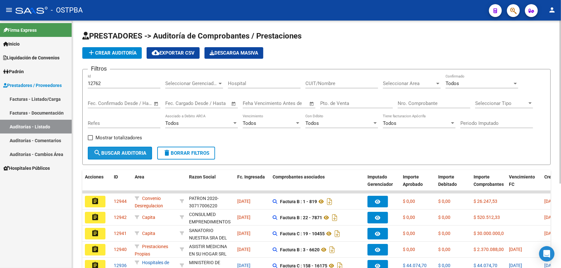
click at [98, 150] on mat-icon "search" at bounding box center [98, 153] width 8 height 8
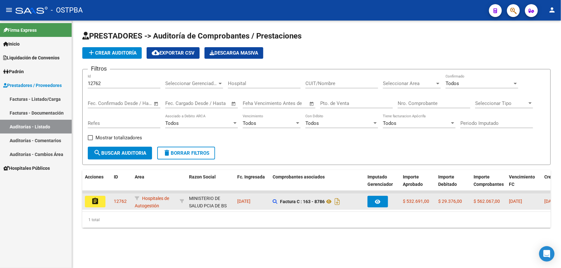
click at [91, 199] on button "assignment" at bounding box center [95, 202] width 21 height 12
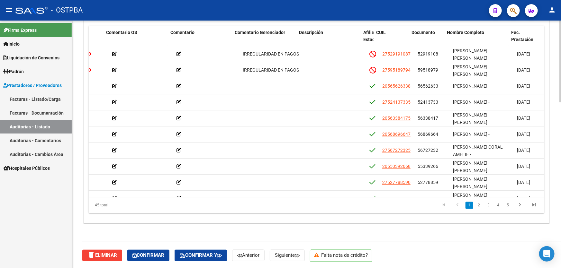
scroll to position [0, 215]
